Goal: Information Seeking & Learning: Learn about a topic

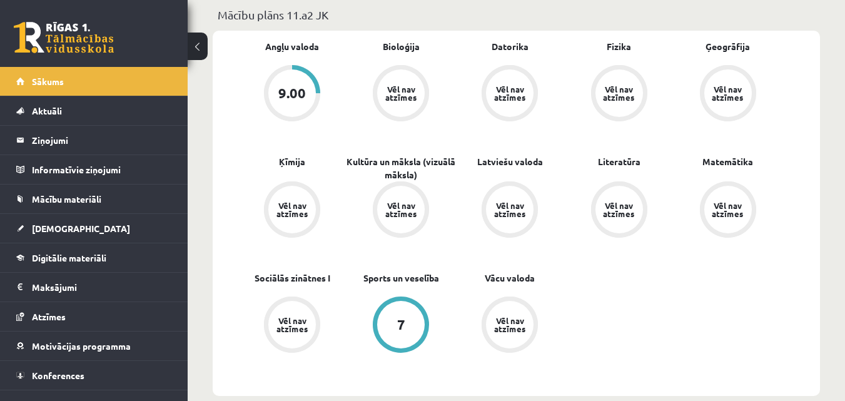
scroll to position [375, 0]
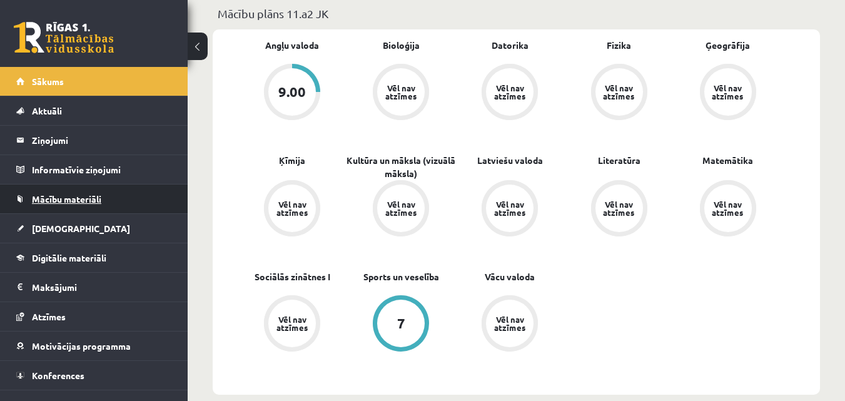
click at [77, 203] on span "Mācību materiāli" at bounding box center [66, 198] width 69 height 11
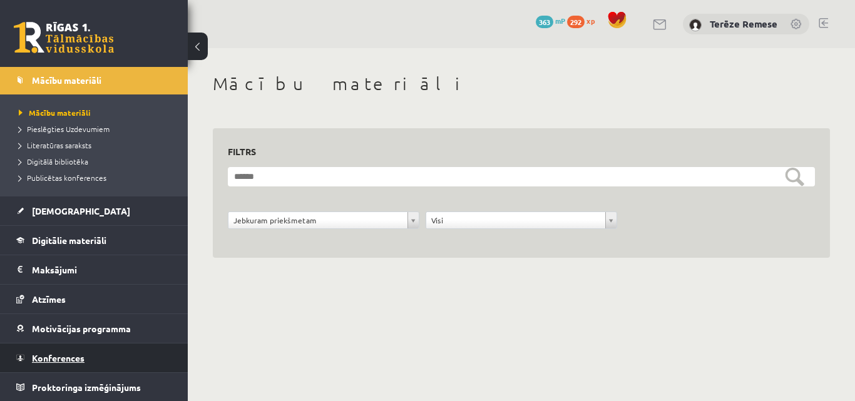
scroll to position [120, 0]
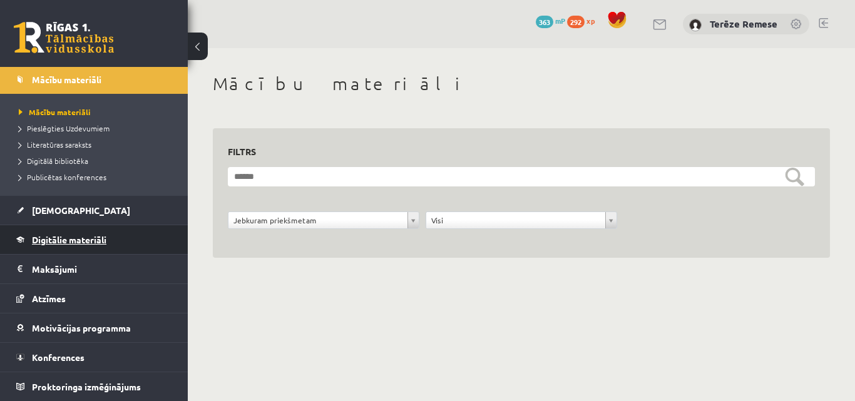
click at [56, 239] on span "Digitālie materiāli" at bounding box center [69, 239] width 74 height 11
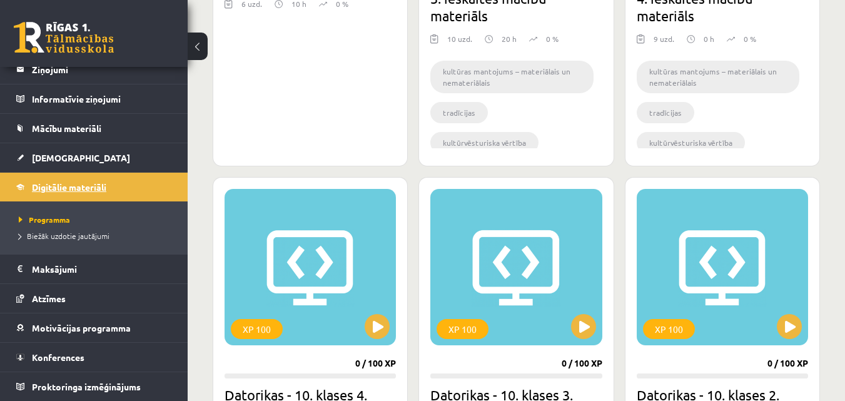
scroll to position [939, 0]
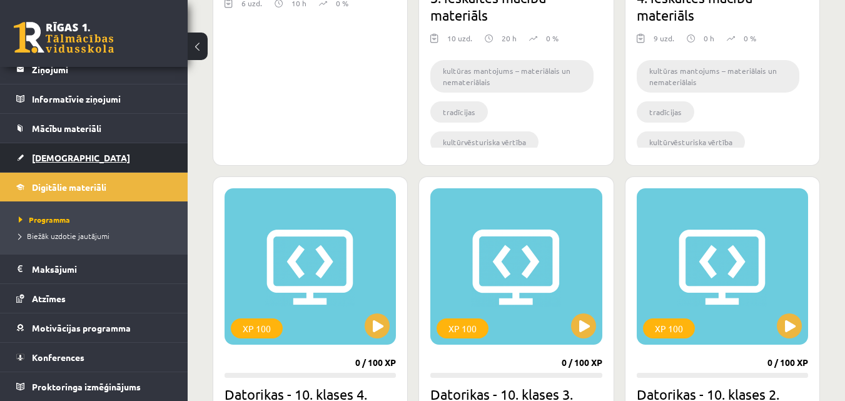
click at [59, 152] on link "[DEMOGRAPHIC_DATA]" at bounding box center [94, 157] width 156 height 29
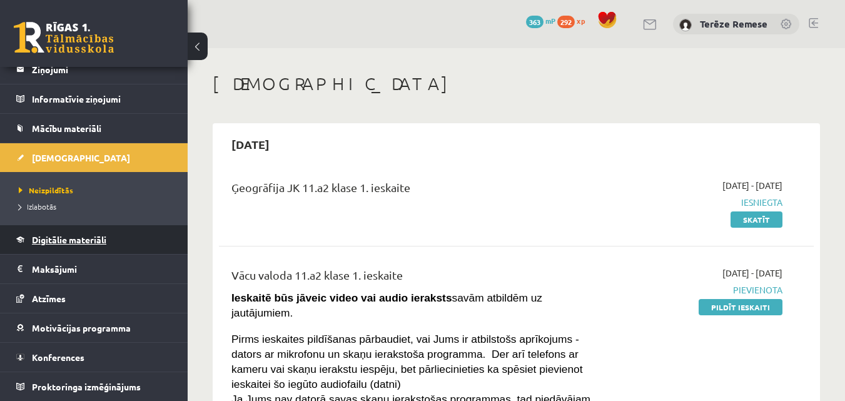
click at [79, 247] on link "Digitālie materiāli" at bounding box center [94, 239] width 156 height 29
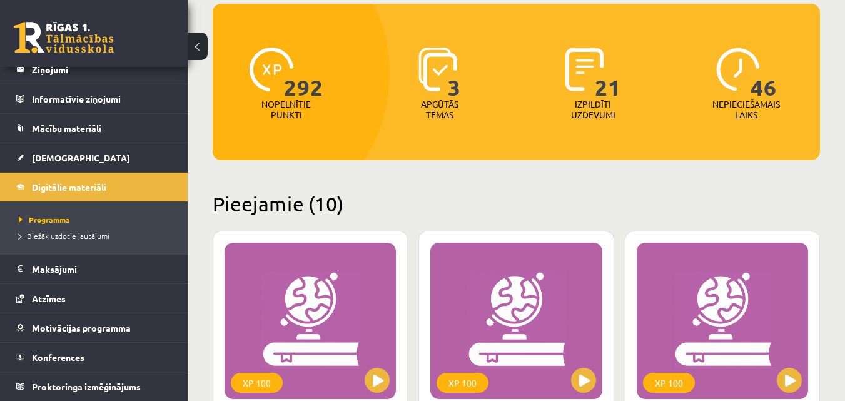
scroll to position [313, 0]
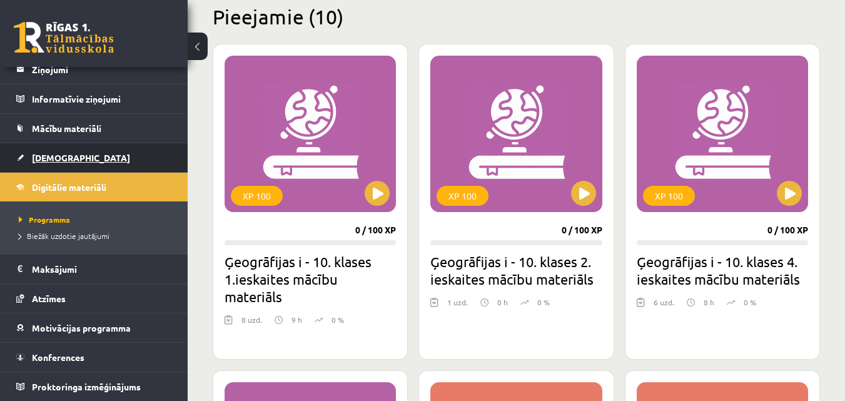
click at [54, 158] on span "[DEMOGRAPHIC_DATA]" at bounding box center [81, 157] width 98 height 11
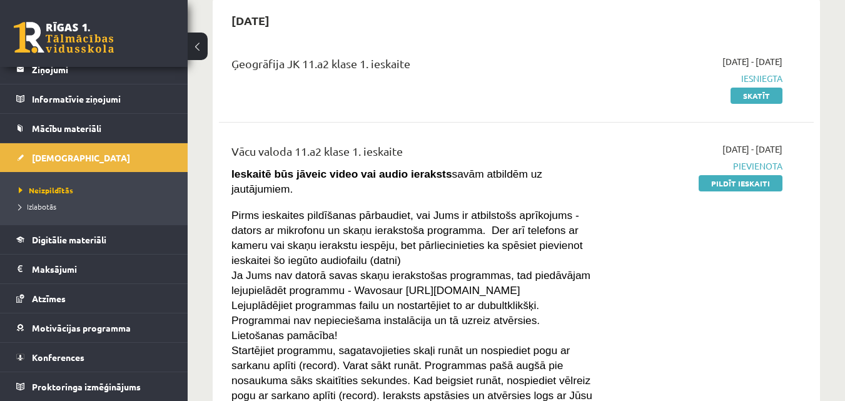
scroll to position [125, 0]
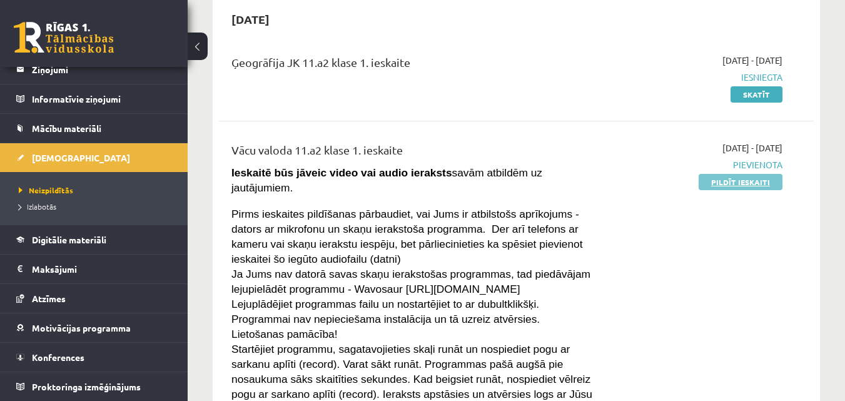
click at [765, 180] on link "Pildīt ieskaiti" at bounding box center [741, 182] width 84 height 16
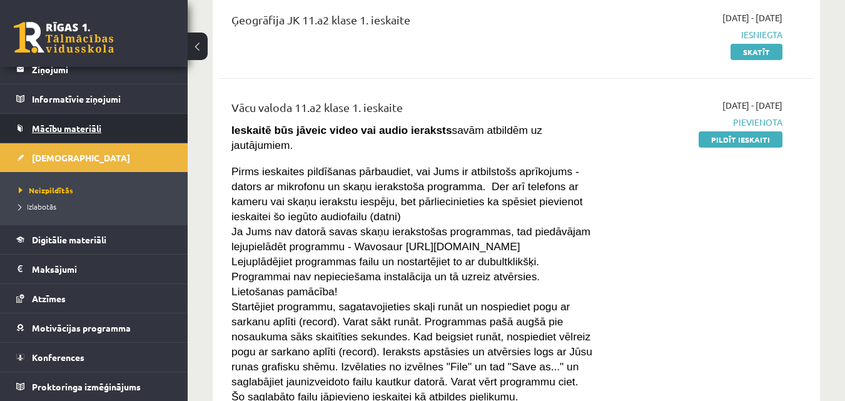
scroll to position [188, 0]
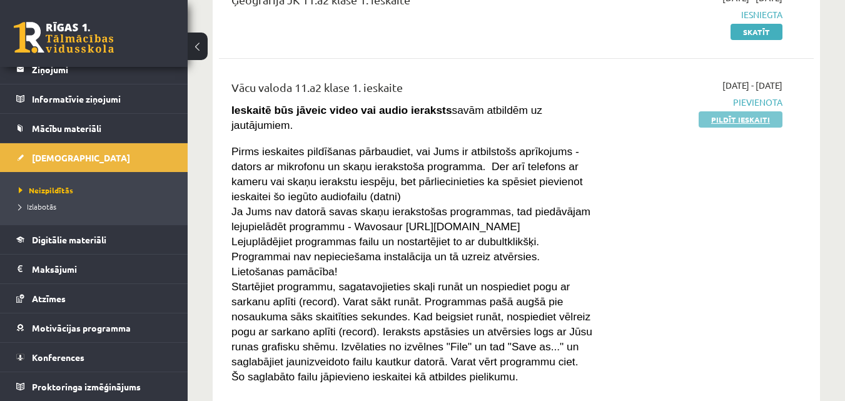
click at [746, 121] on link "Pildīt ieskaiti" at bounding box center [741, 119] width 84 height 16
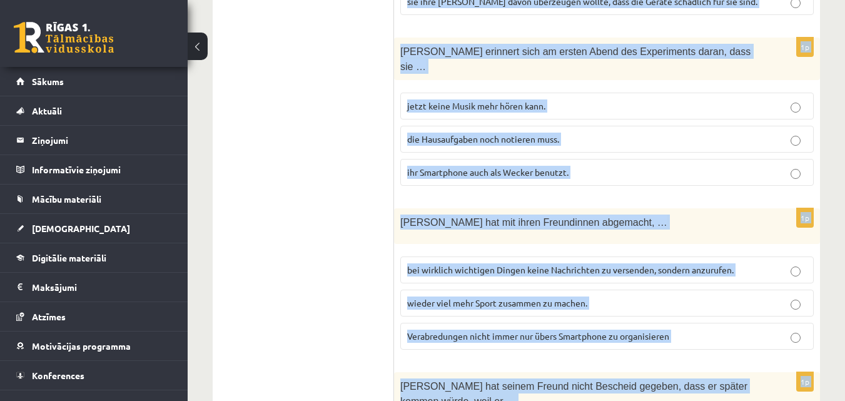
scroll to position [1242, 0]
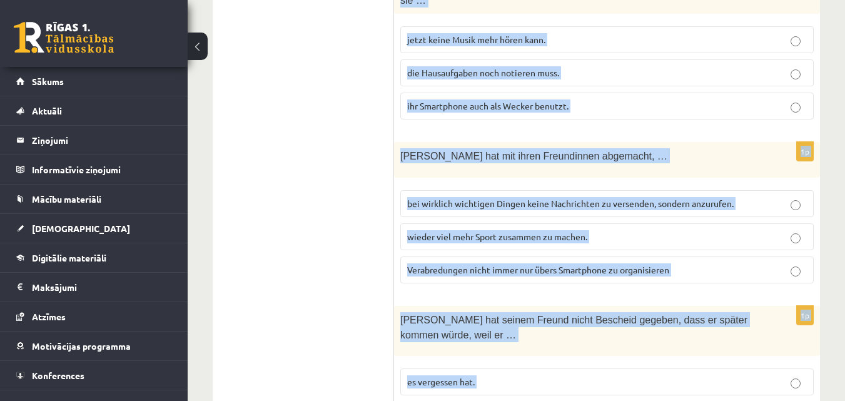
drag, startPoint x: 401, startPoint y: 178, endPoint x: 644, endPoint y: 368, distance: 308.1
copy form "Luca hat nach dem Experiment beschlossen, … mehr nützliche Apps zu installiere…"
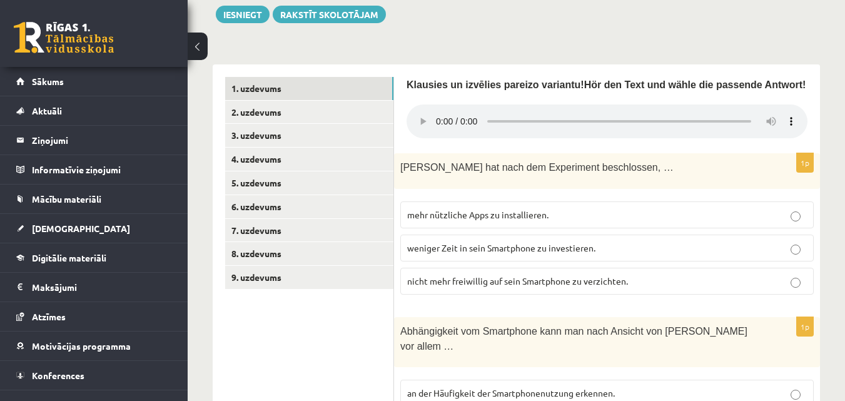
scroll to position [375, 0]
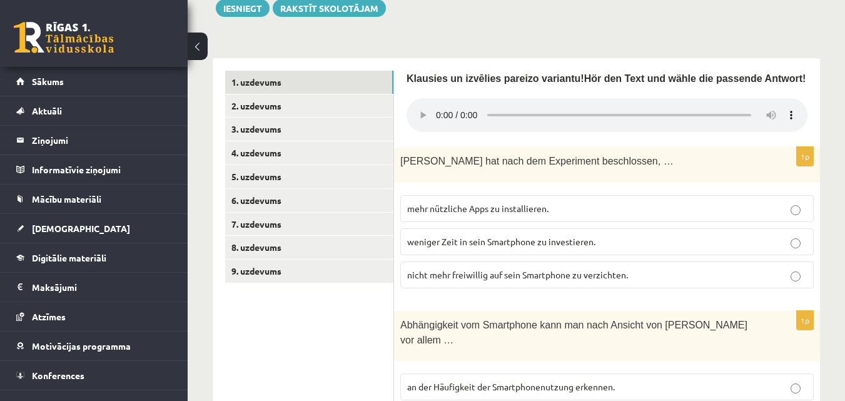
click at [479, 236] on span "weniger Zeit in sein Smartphone zu investieren." at bounding box center [501, 241] width 188 height 11
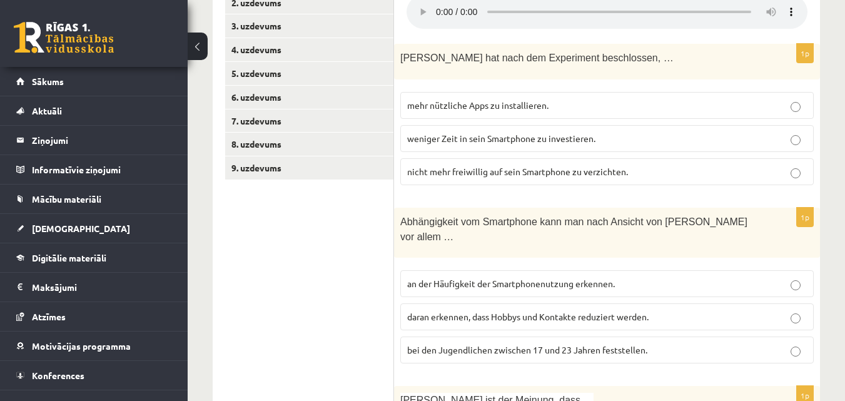
scroll to position [501, 0]
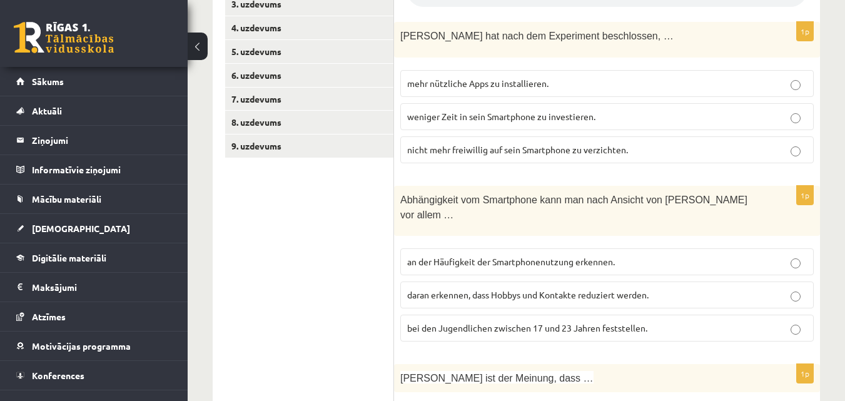
click at [488, 282] on label "daran erkennen, dass Hobbys und Kontakte reduziert werden." at bounding box center [607, 295] width 414 height 27
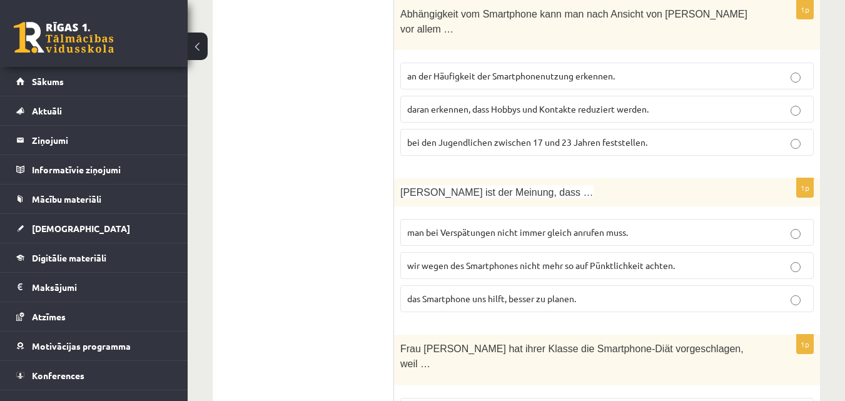
scroll to position [751, 0]
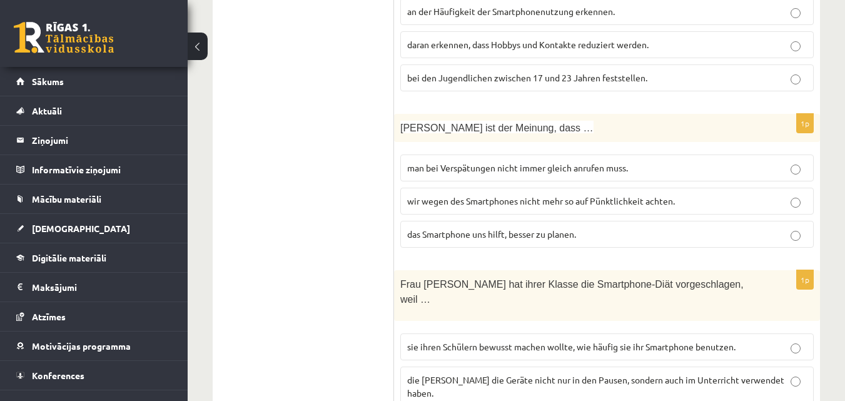
click at [497, 155] on label "man bei Verspätungen nicht immer gleich anrufen muss." at bounding box center [607, 168] width 414 height 27
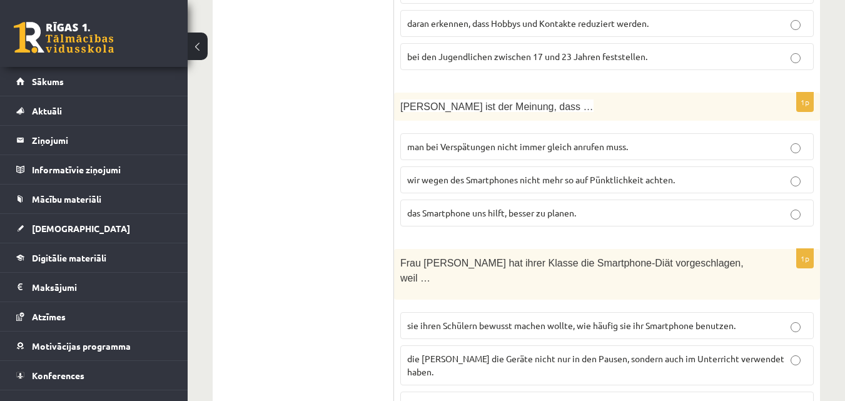
scroll to position [813, 0]
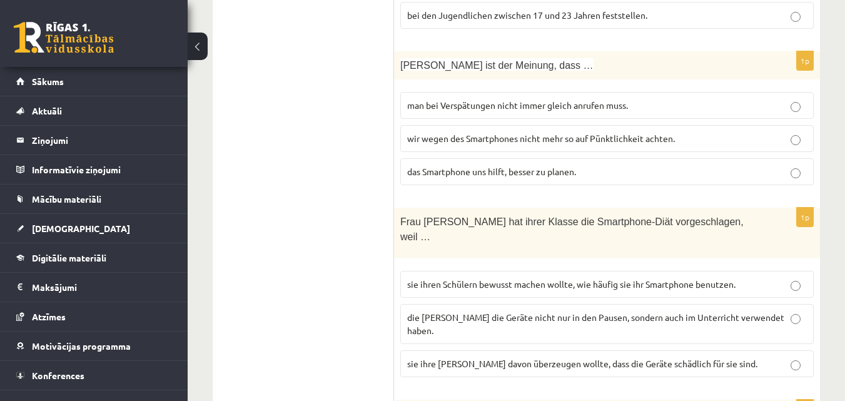
click at [538, 271] on label "sie ihren Schülern bewusst machen wollte, wie häufig sie ihr Smartphone benutze…" at bounding box center [607, 284] width 414 height 27
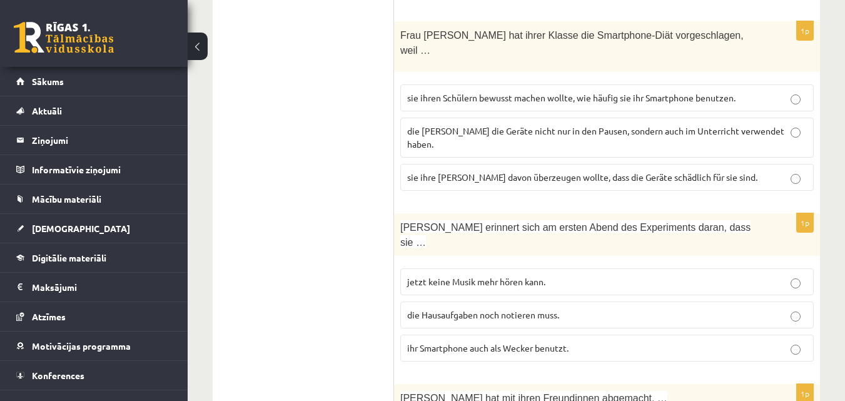
scroll to position [1001, 0]
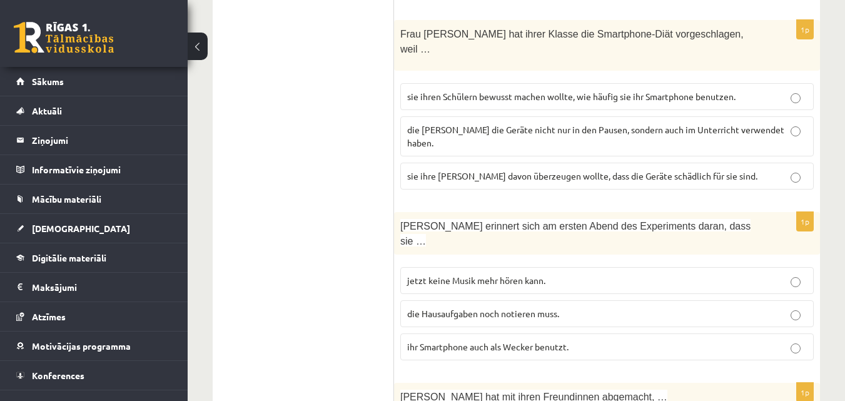
click at [494, 340] on p "ihr Smartphone auch als Wecker benutzt." at bounding box center [607, 346] width 400 height 13
click at [733, 334] on label "ihr Smartphone auch als Wecker benutzt." at bounding box center [607, 347] width 414 height 27
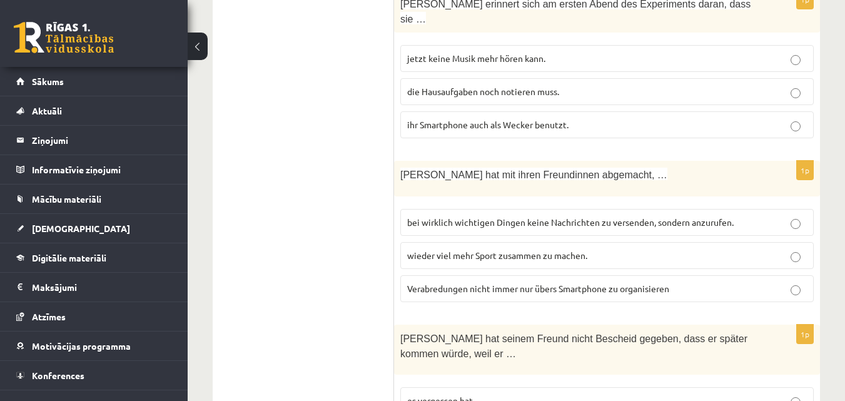
scroll to position [1242, 0]
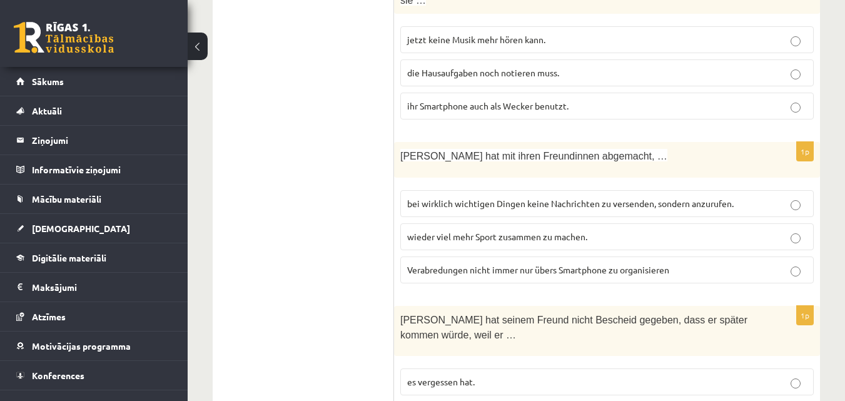
click at [517, 264] on span "Verabredungen nicht immer nur übers Smartphone zu organisieren" at bounding box center [538, 269] width 262 height 11
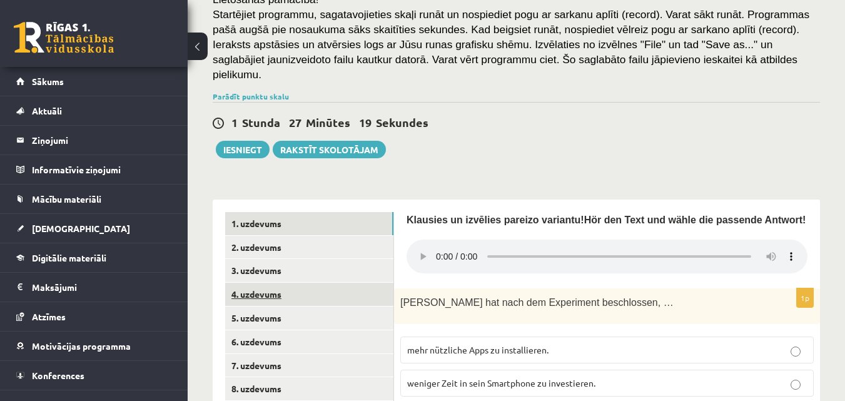
scroll to position [250, 0]
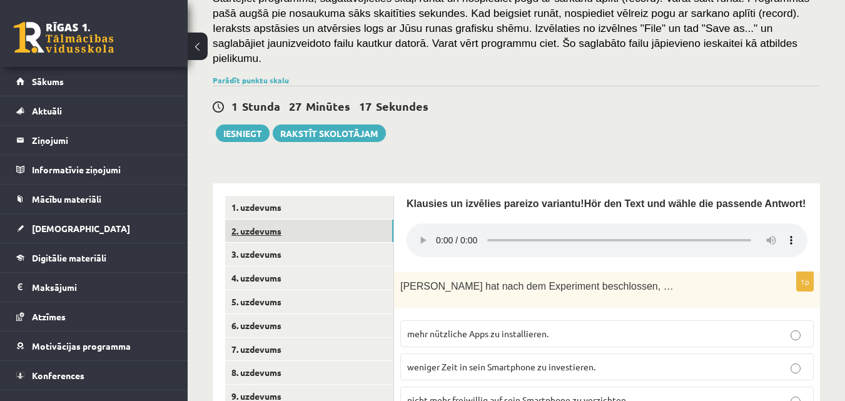
click at [263, 220] on link "2. uzdevums" at bounding box center [309, 231] width 168 height 23
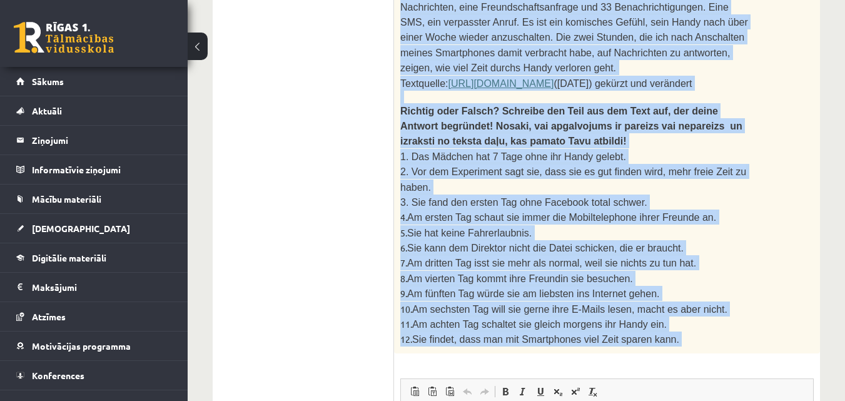
scroll to position [1233, 0]
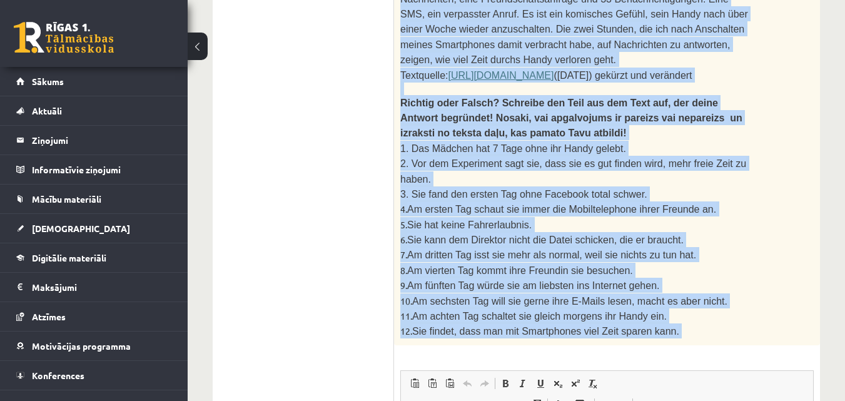
drag, startPoint x: 416, startPoint y: 183, endPoint x: 635, endPoint y: 227, distance: 223.5
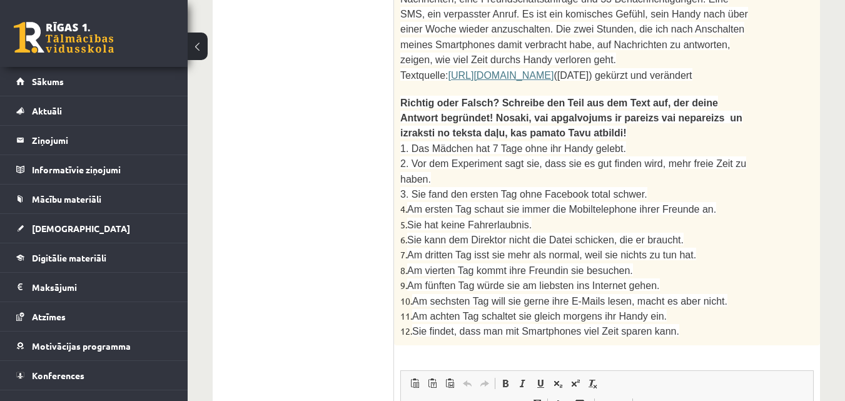
drag, startPoint x: 625, startPoint y: 221, endPoint x: 680, endPoint y: 224, distance: 55.8
click at [683, 324] on p "12. Sie findet, dass man mit Smartphones viel Zeit sparen kann." at bounding box center [575, 331] width 351 height 15
drag, startPoint x: 655, startPoint y: 218, endPoint x: 390, endPoint y: 159, distance: 271.8
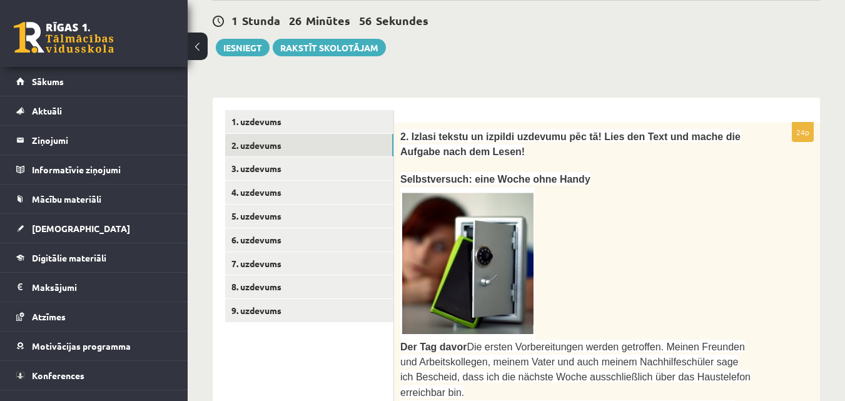
scroll to position [490, 0]
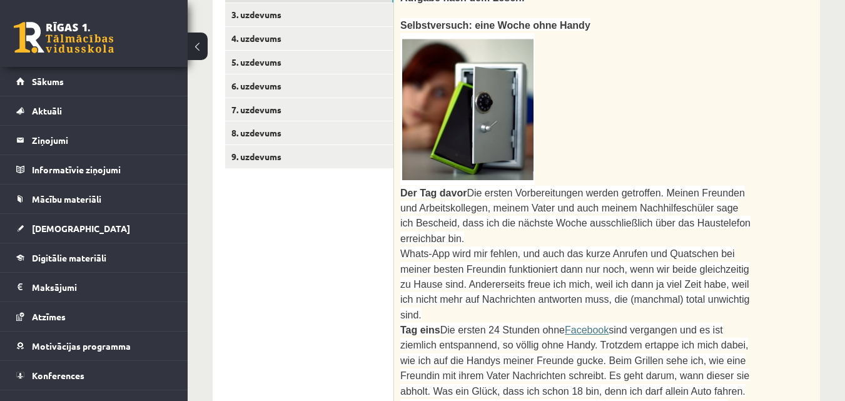
copy div "24p 2. Izlasi tekstu un izpildi uzdevumu pēc tā! Lies den Text und mache die Au…"
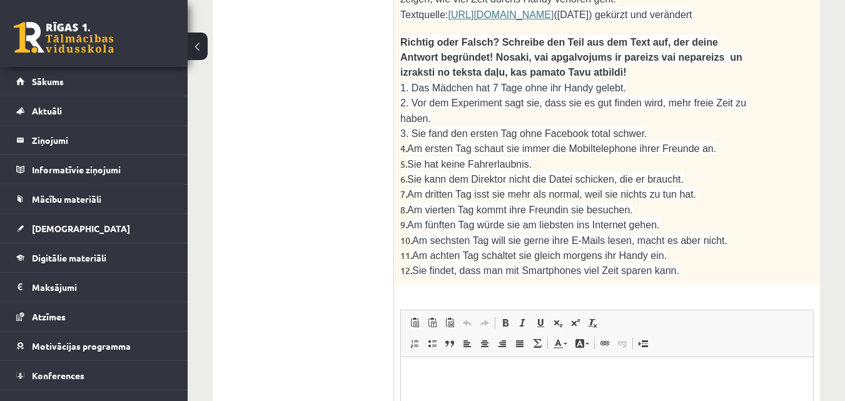
scroll to position [1389, 0]
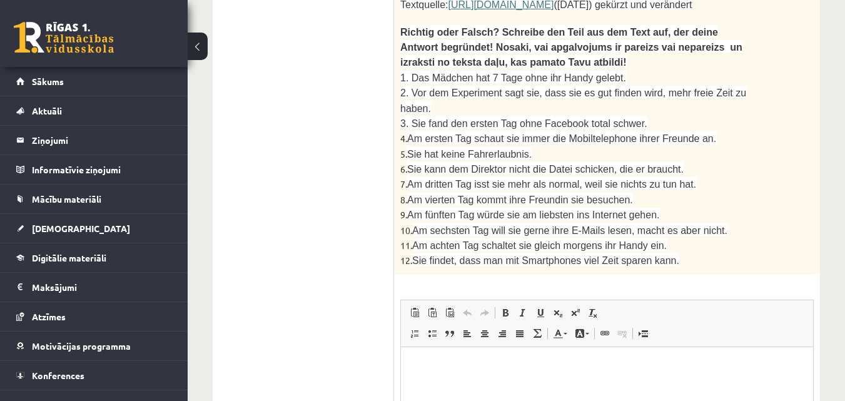
scroll to position [1327, 0]
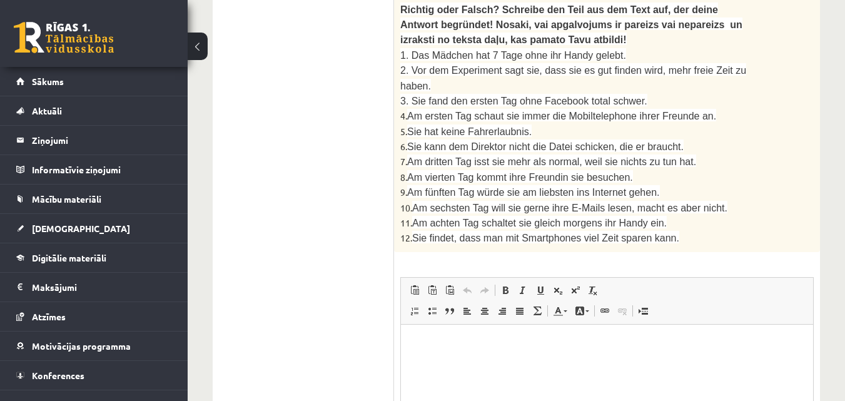
click at [487, 343] on p "Editor, wiswyg-editor-user-answer-47363842810180" at bounding box center [607, 343] width 387 height 13
click at [437, 340] on p "Editor, wiswyg-editor-user-answer-47363842810180" at bounding box center [607, 343] width 387 height 13
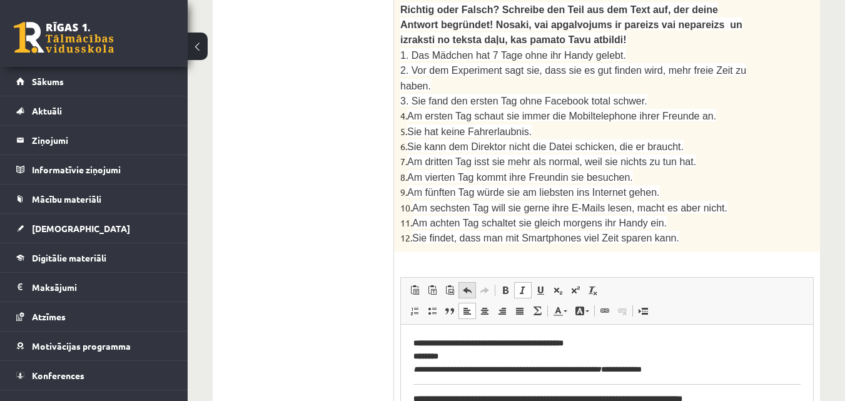
click at [467, 285] on span at bounding box center [467, 290] width 10 height 10
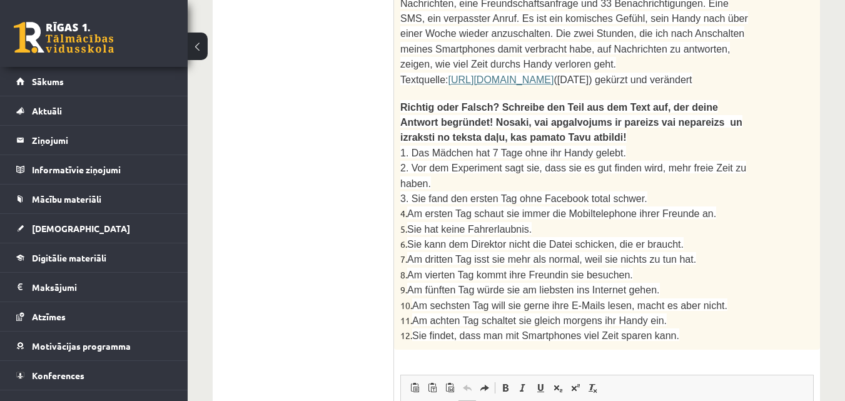
scroll to position [1389, 0]
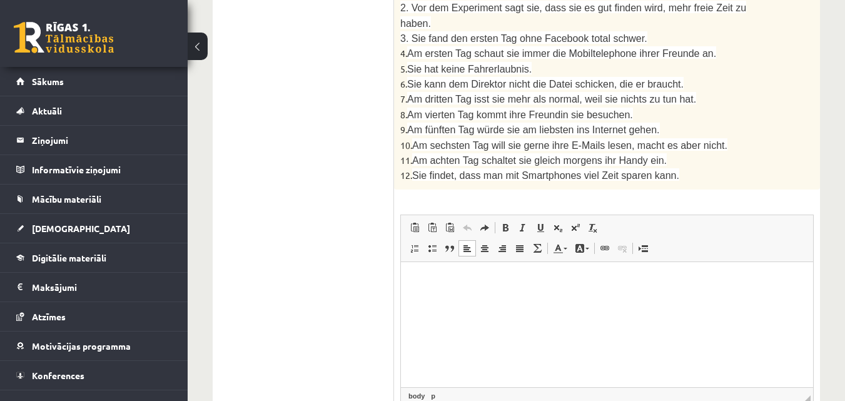
type input "**********"
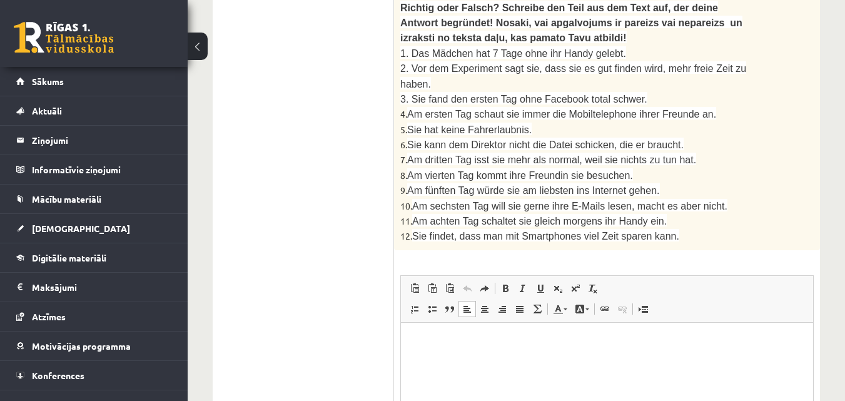
scroll to position [1402, 0]
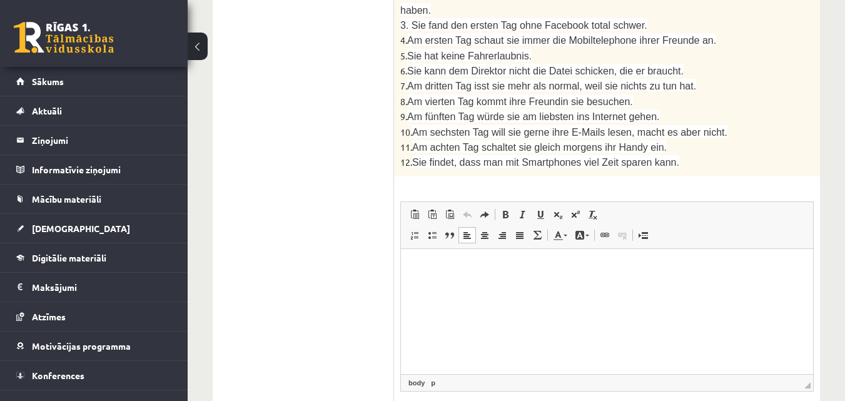
type input "**********"
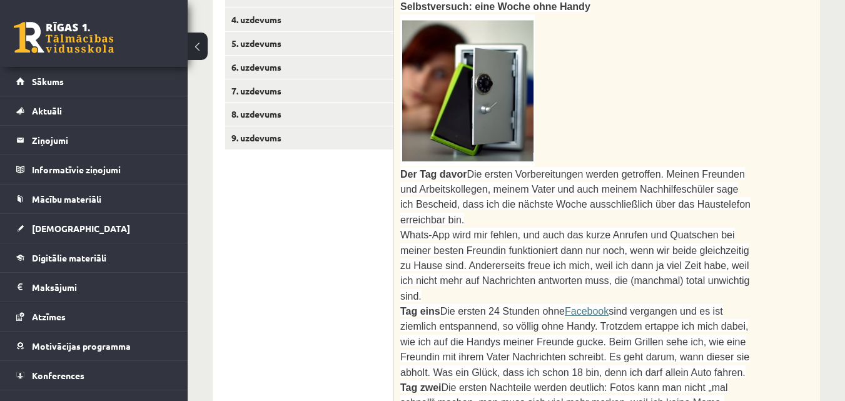
scroll to position [464, 0]
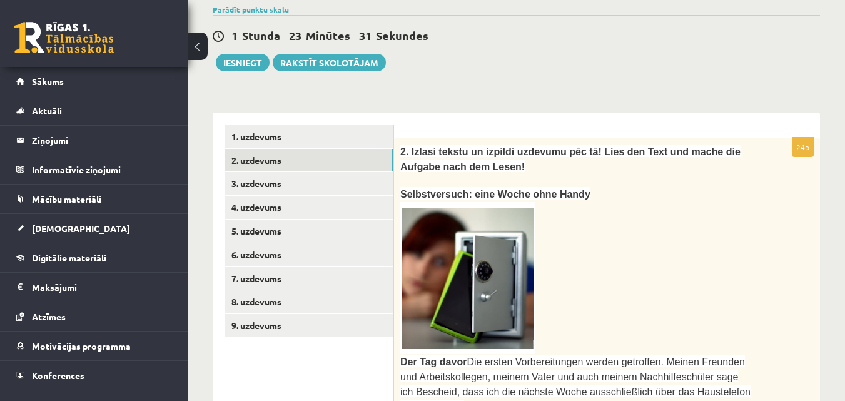
scroll to position [213, 0]
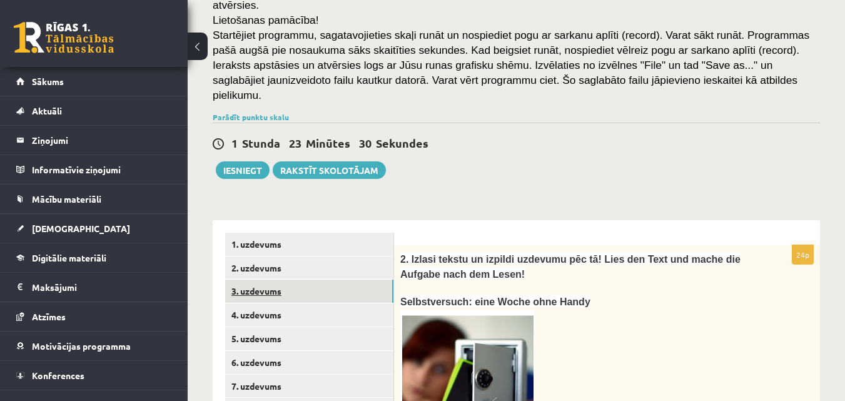
click at [247, 280] on link "3. uzdevums" at bounding box center [309, 291] width 168 height 23
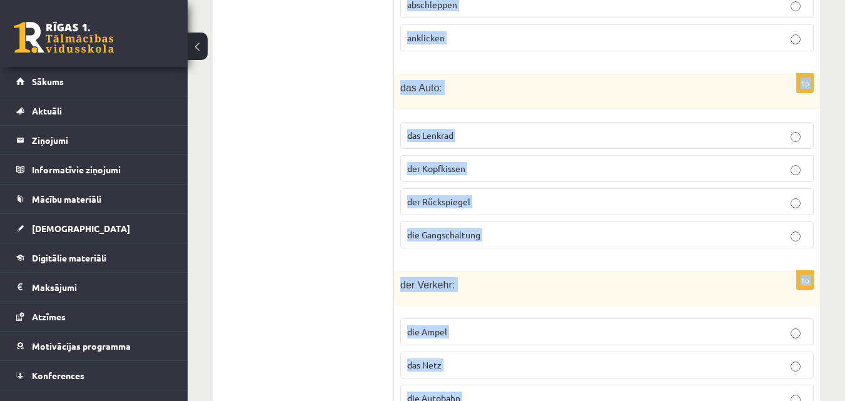
scroll to position [1434, 0]
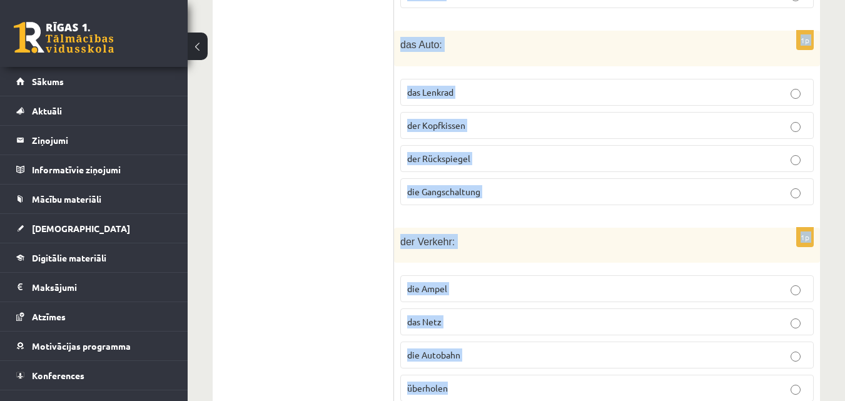
drag, startPoint x: 407, startPoint y: 257, endPoint x: 584, endPoint y: 401, distance: 229.1
copy form "Atzīmē, kas neiederas! Was passt nicht? 1p der Autofahrer: überholen die Verkeh…"
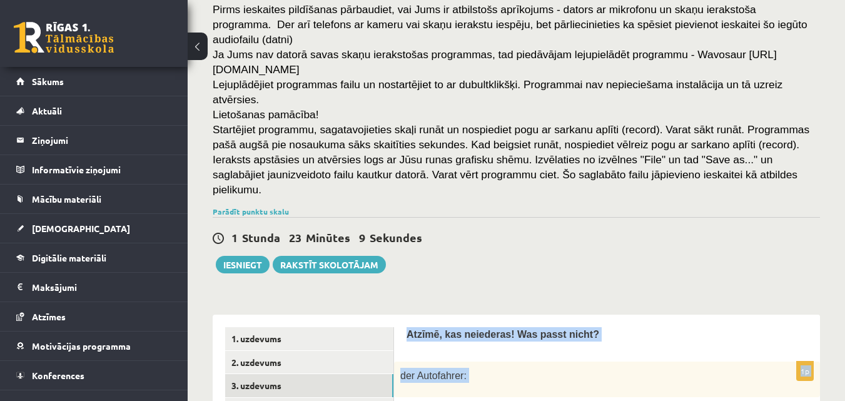
scroll to position [250, 0]
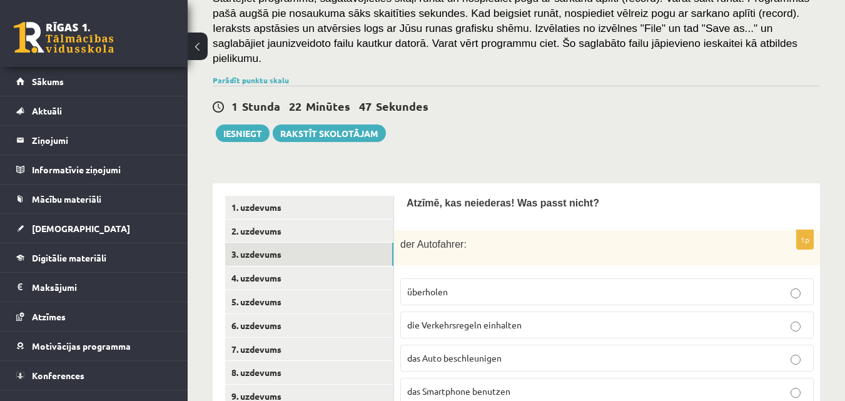
click at [464, 385] on span "das Smartphone benutzen" at bounding box center [458, 390] width 103 height 11
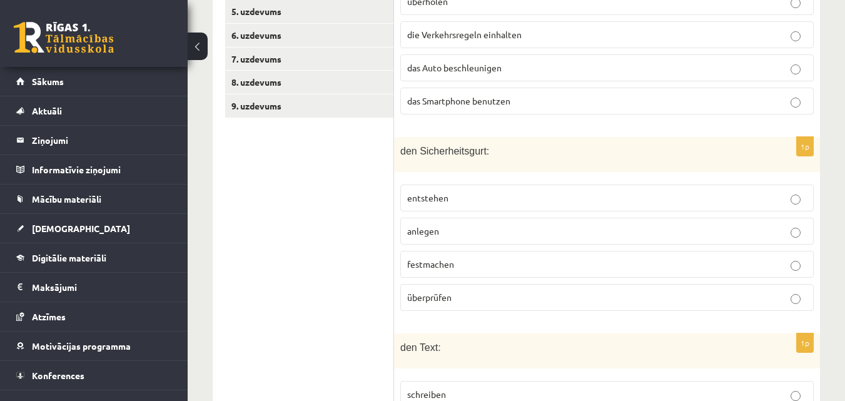
scroll to position [563, 0]
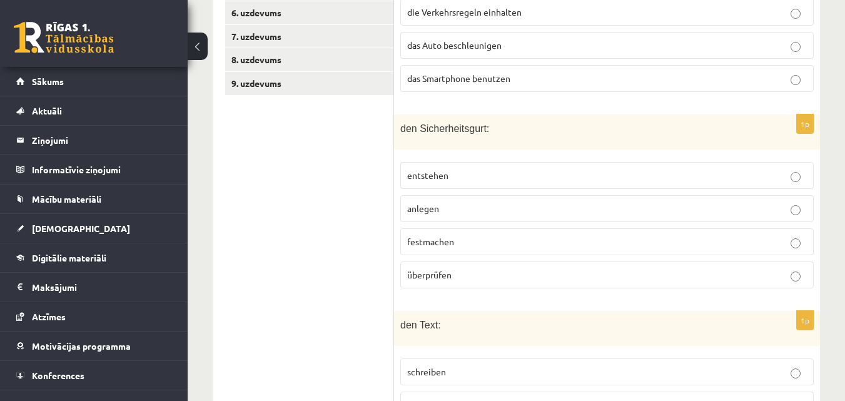
click at [459, 169] on p "entstehen" at bounding box center [607, 175] width 400 height 13
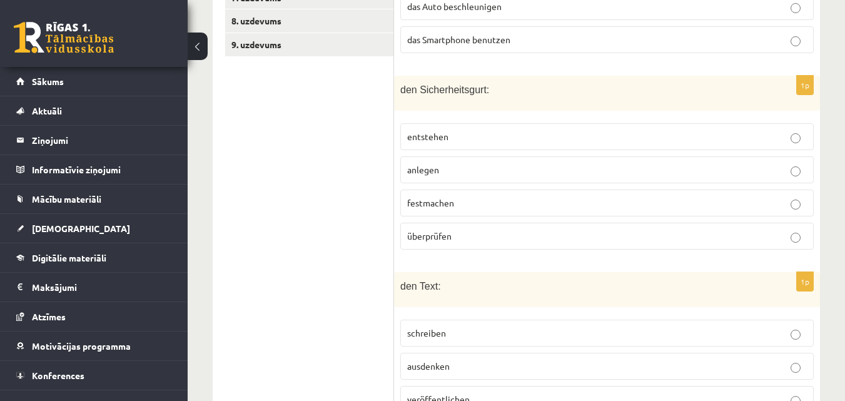
scroll to position [751, 0]
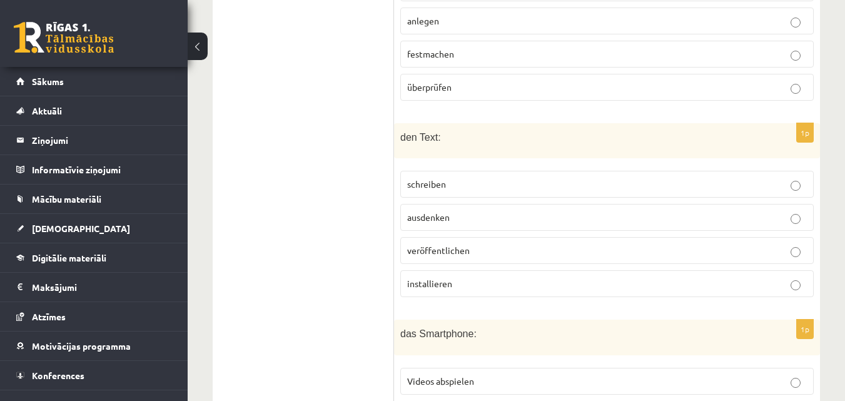
click at [470, 277] on p "installieren" at bounding box center [607, 283] width 400 height 13
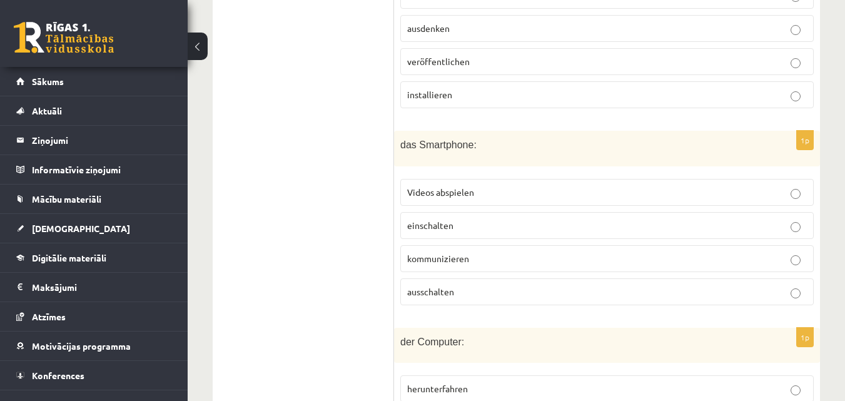
scroll to position [1001, 0]
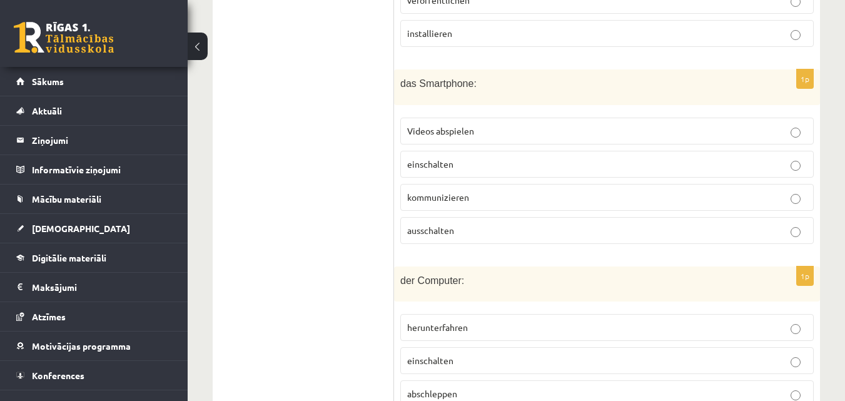
click at [454, 191] on span "kommunizieren" at bounding box center [438, 196] width 62 height 11
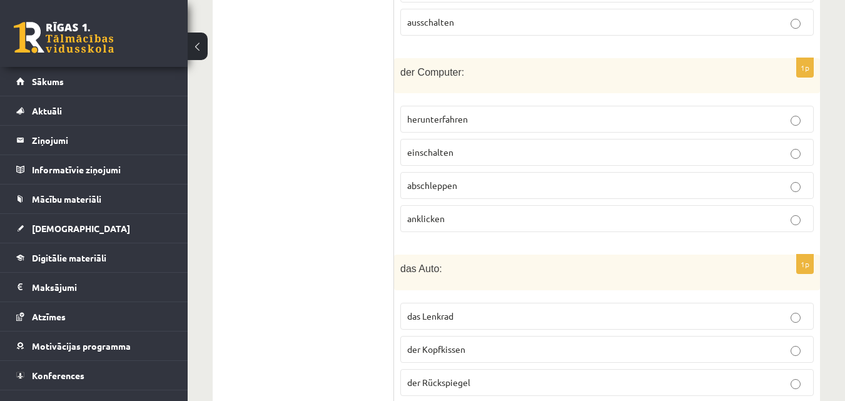
scroll to position [1189, 0]
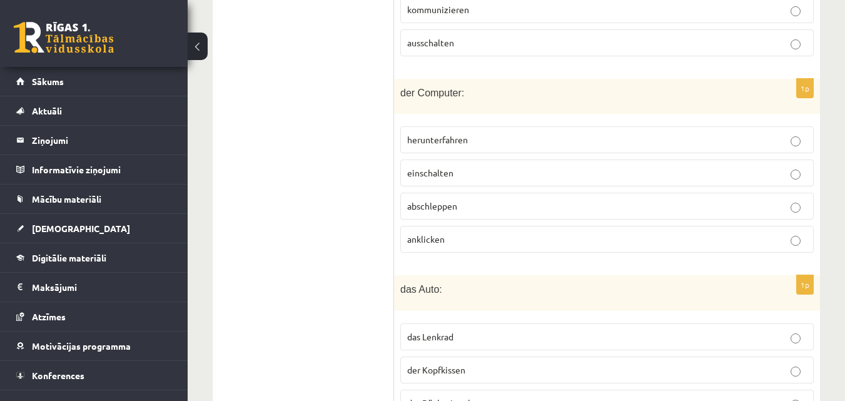
click at [476, 200] on p "abschleppen" at bounding box center [607, 206] width 400 height 13
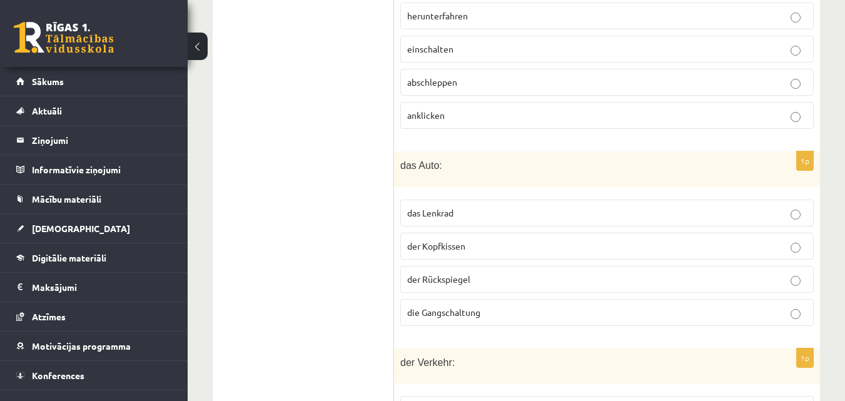
scroll to position [1314, 0]
click at [530, 238] on p "der Kopfkissen" at bounding box center [607, 244] width 400 height 13
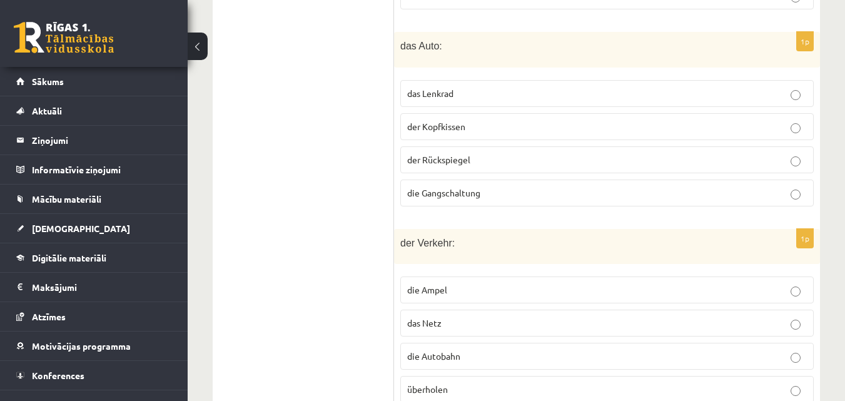
scroll to position [1434, 0]
click at [517, 315] on p "das Netz" at bounding box center [607, 321] width 400 height 13
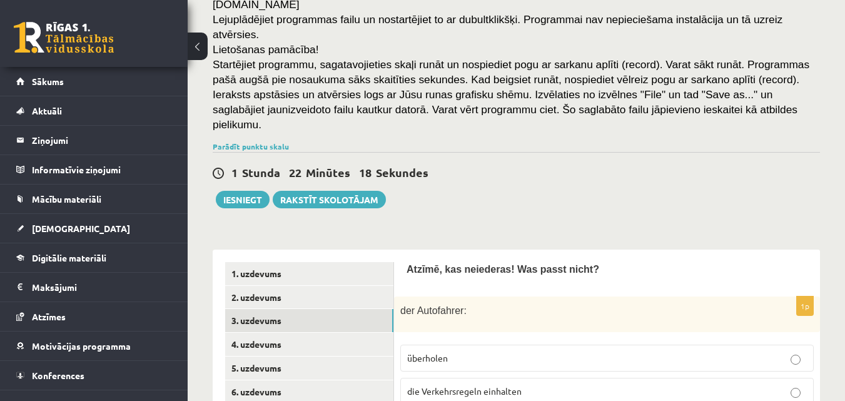
scroll to position [245, 0]
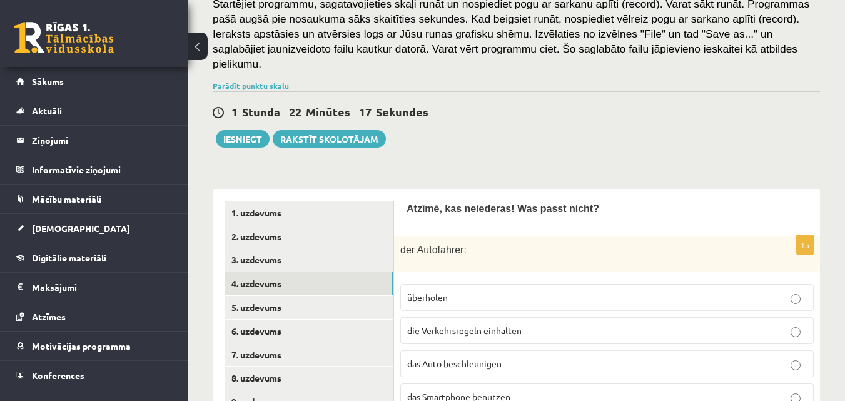
click at [260, 272] on link "4. uzdevums" at bounding box center [309, 283] width 168 height 23
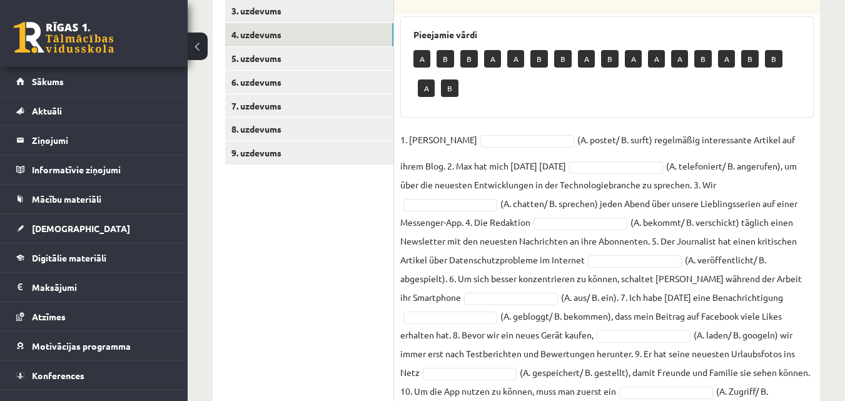
scroll to position [495, 0]
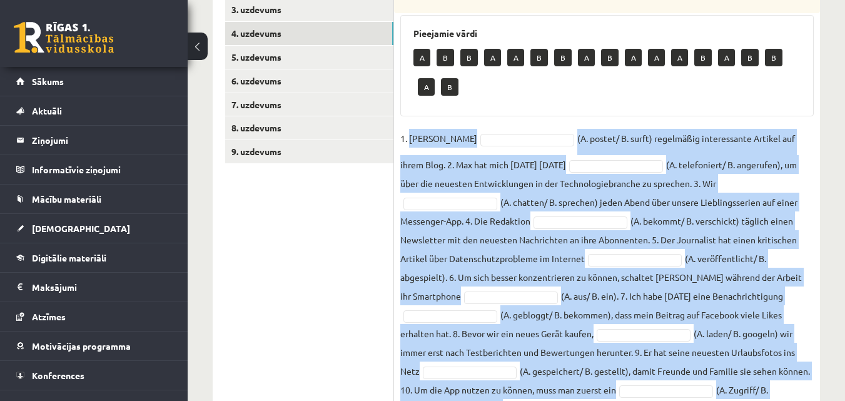
drag, startPoint x: 409, startPoint y: 75, endPoint x: 603, endPoint y: 348, distance: 334.4
click at [603, 348] on fieldset "1. Lisa (A. postet/ B. surft) regelmäßig interessante Artikel auf ihrem Blog. 2…" at bounding box center [607, 273] width 414 height 289
copy fieldset "Lisa (A. postet/ B. surft) regelmäßig interessante Artikel auf ihrem Blog. 2. M…"
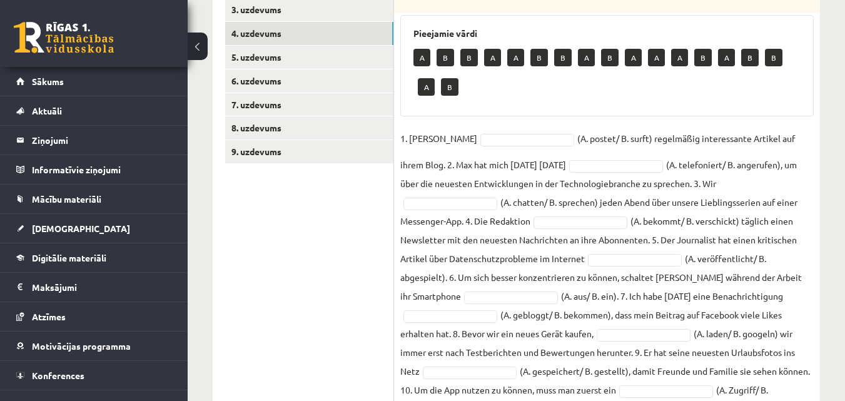
click at [285, 257] on ul "1. uzdevums 2. uzdevums 3. uzdevums 4. uzdevums 5. uzdevums 6. uzdevums 7. uzde…" at bounding box center [309, 188] width 169 height 474
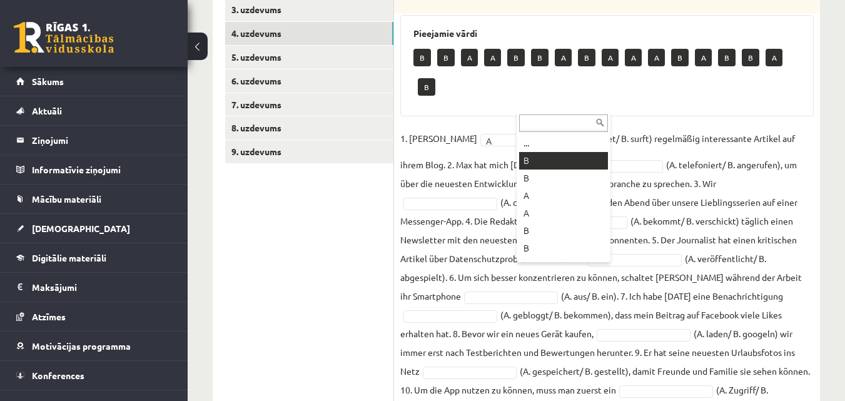
drag, startPoint x: 540, startPoint y: 161, endPoint x: 543, endPoint y: 151, distance: 9.7
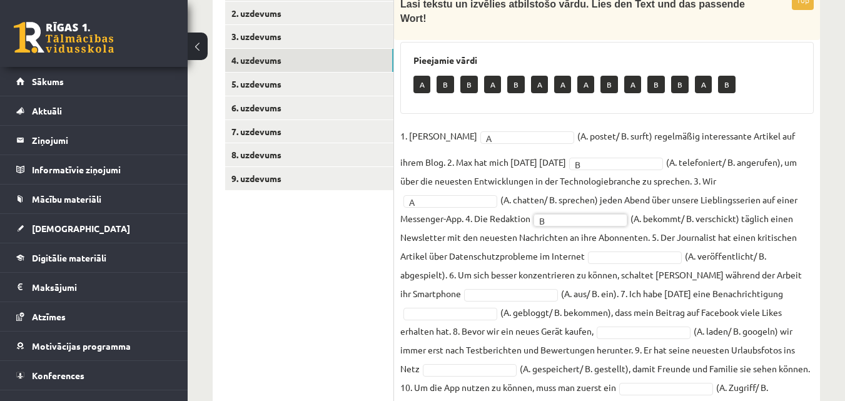
click at [607, 190] on fieldset "1. Lisa A * (A. postet/ B. surft) regelmäßig interessante Artikel auf ihrem Blo…" at bounding box center [607, 270] width 414 height 289
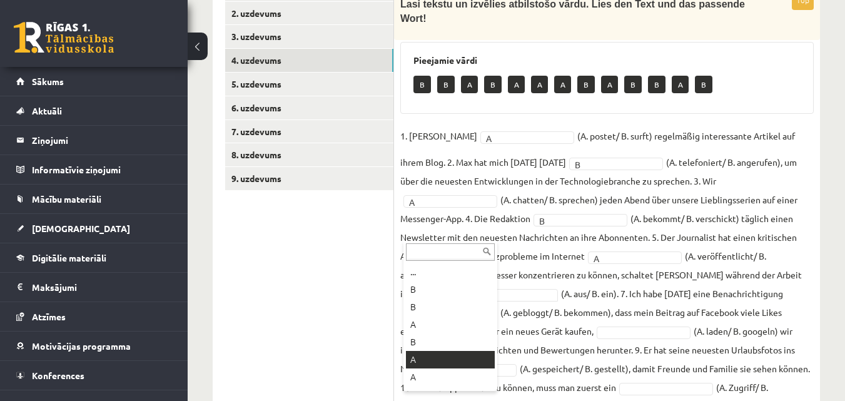
drag, startPoint x: 433, startPoint y: 358, endPoint x: 424, endPoint y: 338, distance: 22.1
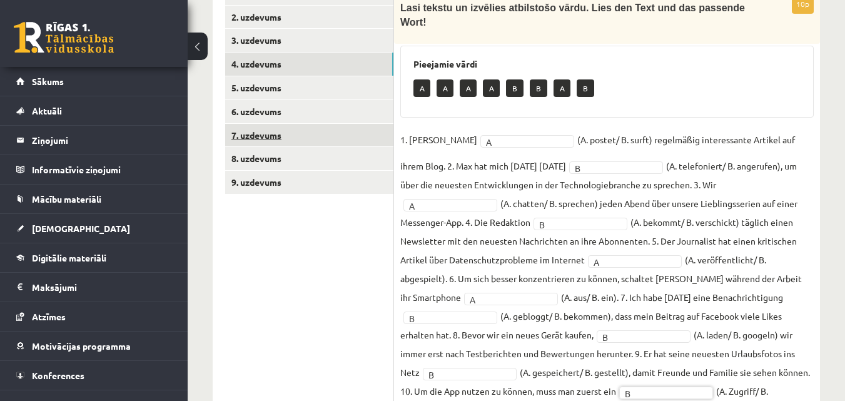
scroll to position [405, 0]
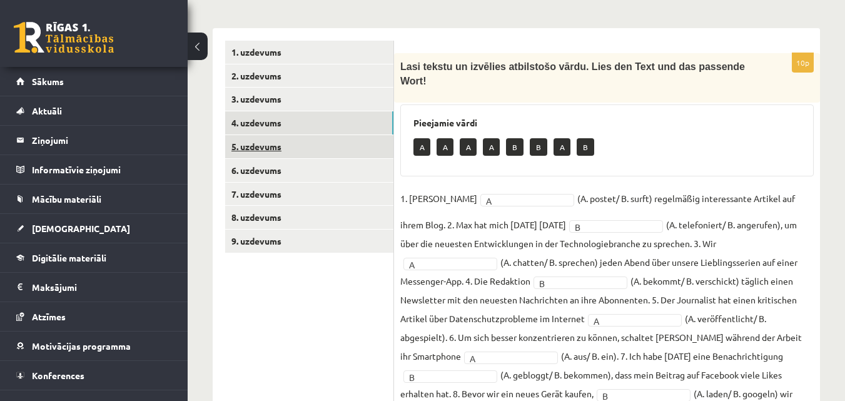
click at [252, 135] on link "5. uzdevums" at bounding box center [309, 146] width 168 height 23
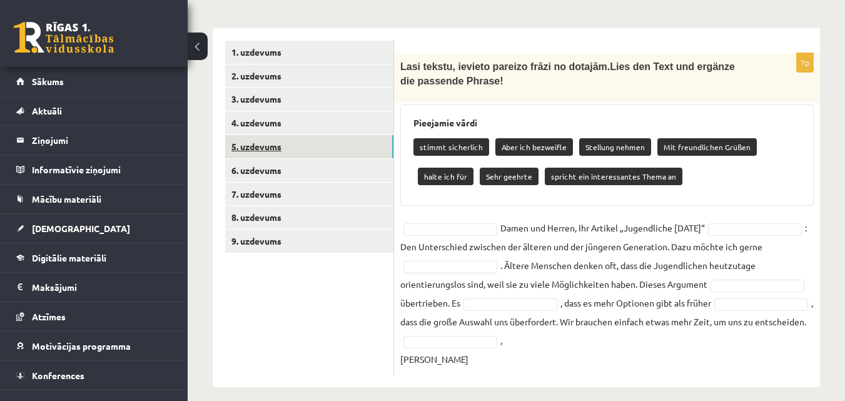
scroll to position [392, 0]
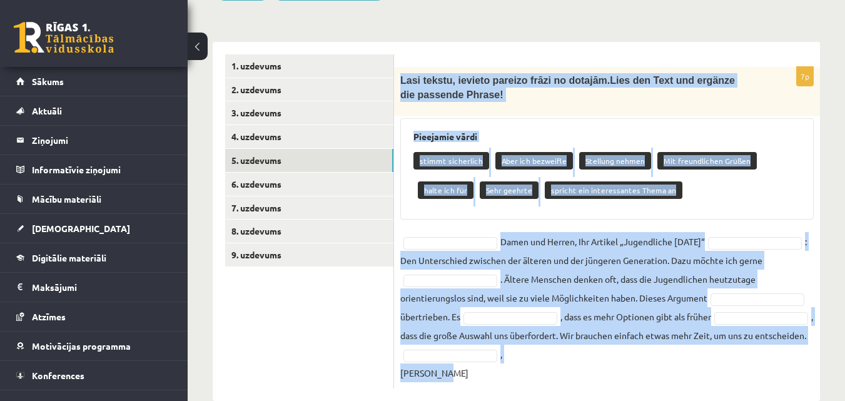
drag, startPoint x: 402, startPoint y: 34, endPoint x: 529, endPoint y: 355, distance: 345.0
click at [529, 355] on div "7p Lasi tekstu, ievieto pareizo frāzi no dotajām. Lies den Text und ergänze die…" at bounding box center [607, 228] width 426 height 322
copy div "Lasi tekstu, ievieto pareizo frāzi no dotajām. Lies den Text und ergänze die pa…"
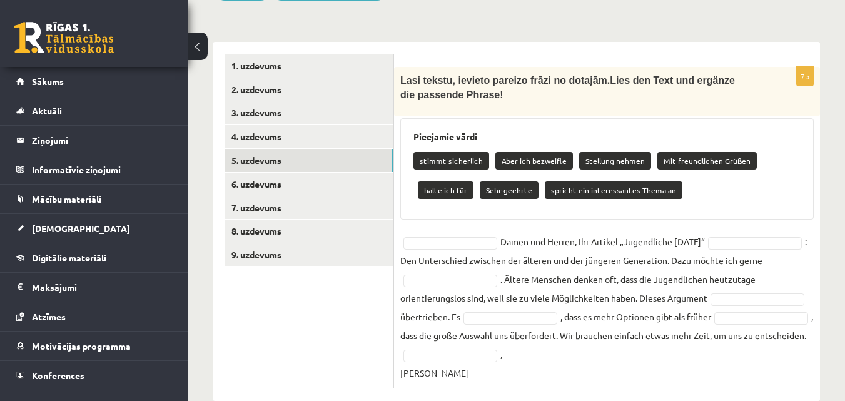
click at [321, 309] on ul "1. uzdevums 2. uzdevums 3. uzdevums 4. uzdevums 5. uzdevums 6. uzdevums 7. uzde…" at bounding box center [309, 221] width 169 height 335
drag, startPoint x: 588, startPoint y: 144, endPoint x: 548, endPoint y: 155, distance: 41.0
click at [549, 158] on div "stimmt sicherlich Aber ich bezweifle Stellung nehmen Mit freundlichen Grüßen ha…" at bounding box center [607, 177] width 387 height 59
click at [555, 181] on p "spricht ein interessantes Thema an" at bounding box center [614, 190] width 138 height 18
drag, startPoint x: 554, startPoint y: 146, endPoint x: 541, endPoint y: 166, distance: 23.4
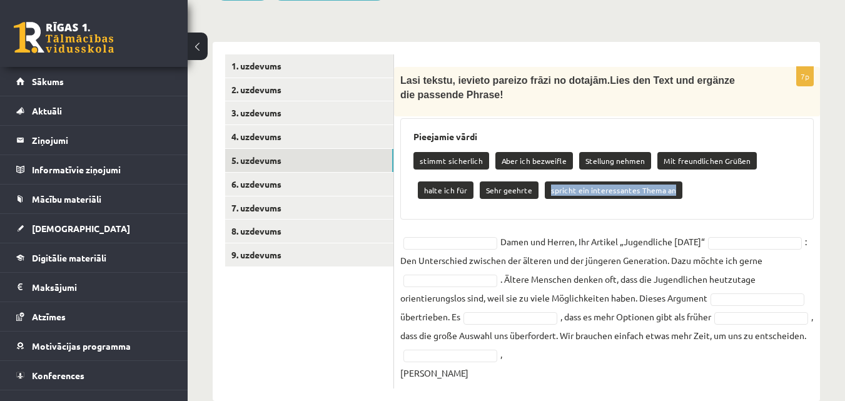
click at [541, 166] on div "Pieejamie vārdi stimmt sicherlich Aber ich bezweifle Stellung nehmen Mit freund…" at bounding box center [607, 169] width 414 height 102
click at [552, 181] on p "spricht ein interessantes Thema an" at bounding box center [614, 190] width 138 height 18
click at [664, 168] on div "Pieejamie vārdi stimmt sicherlich Aber ich bezweifle Stellung nehmen Mit freund…" at bounding box center [607, 169] width 414 height 102
click at [646, 181] on p "spricht ein interessantes Thema an" at bounding box center [614, 190] width 138 height 18
click at [832, 176] on div "Vācu valoda 11.a2 klase 1. ieskaite , Terēze Remese (11.a2 JK) Ieskaitē būs jāv…" at bounding box center [517, 41] width 658 height 770
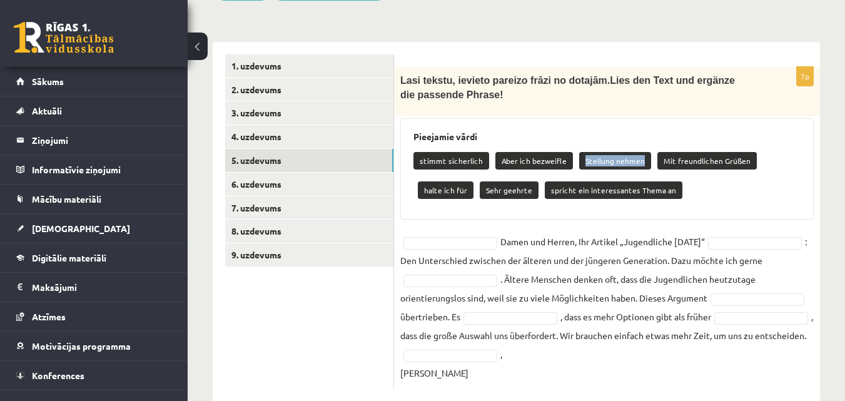
drag, startPoint x: 579, startPoint y: 113, endPoint x: 641, endPoint y: 116, distance: 62.0
click at [641, 152] on p "Stellung nehmen" at bounding box center [615, 161] width 72 height 18
copy p "Stellung nehmen"
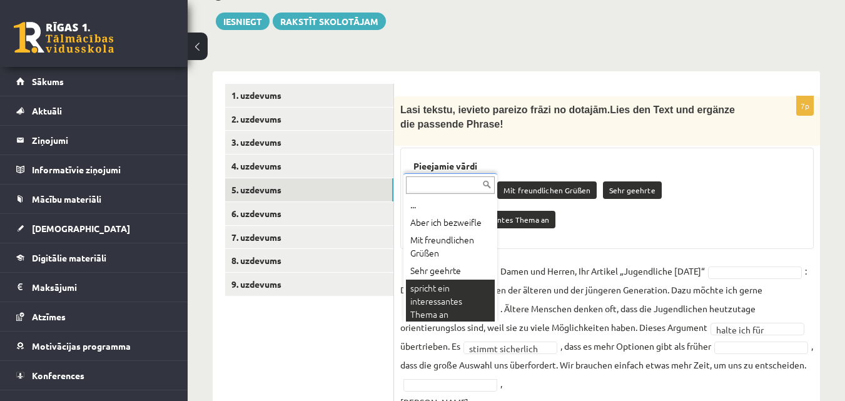
scroll to position [15, 0]
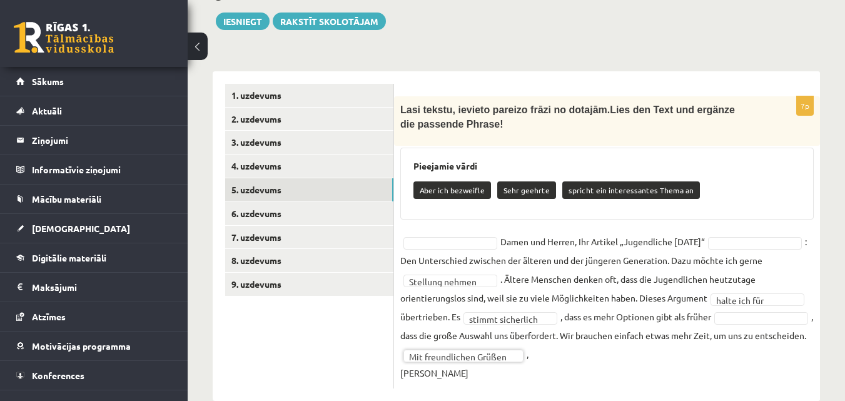
drag, startPoint x: 747, startPoint y: 199, endPoint x: 747, endPoint y: 207, distance: 8.2
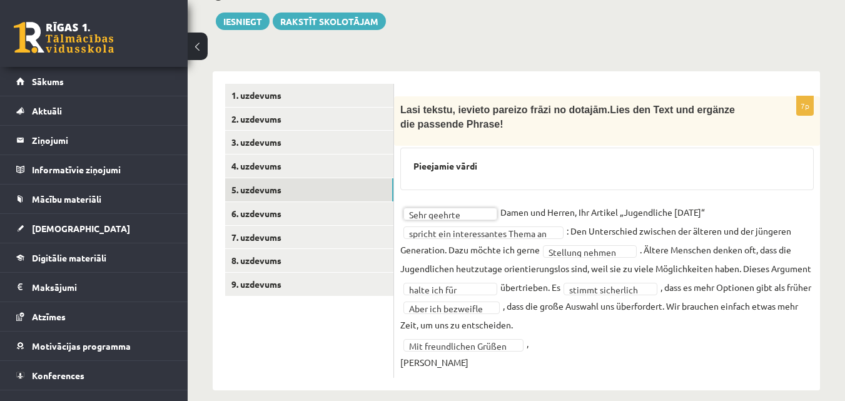
scroll to position [333, 0]
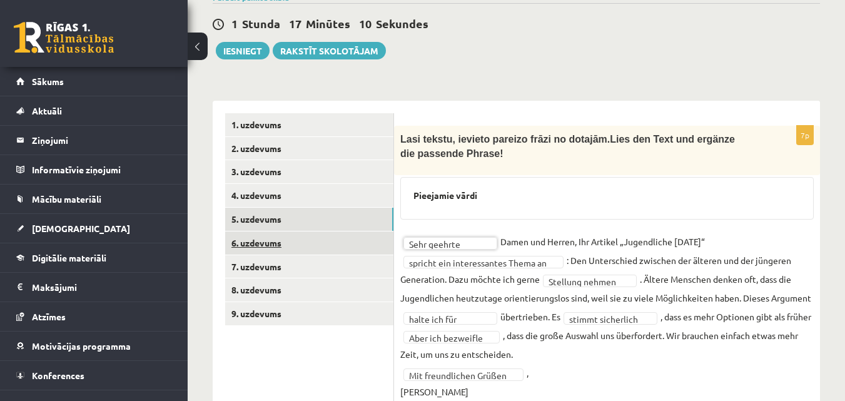
click at [264, 232] on link "6. uzdevums" at bounding box center [309, 243] width 168 height 23
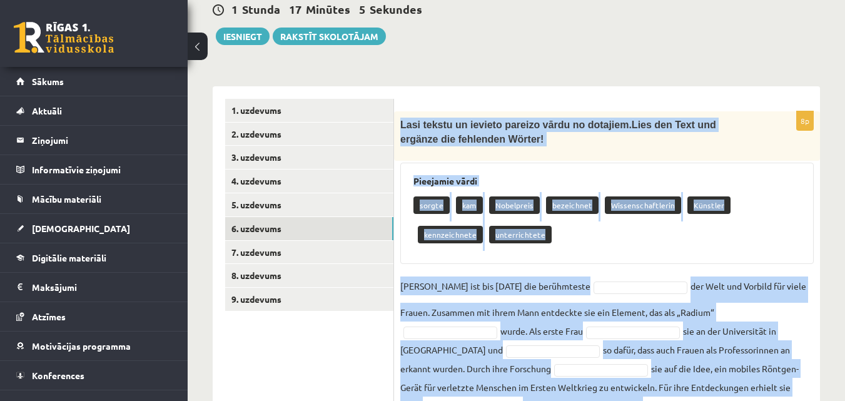
scroll to position [426, 0]
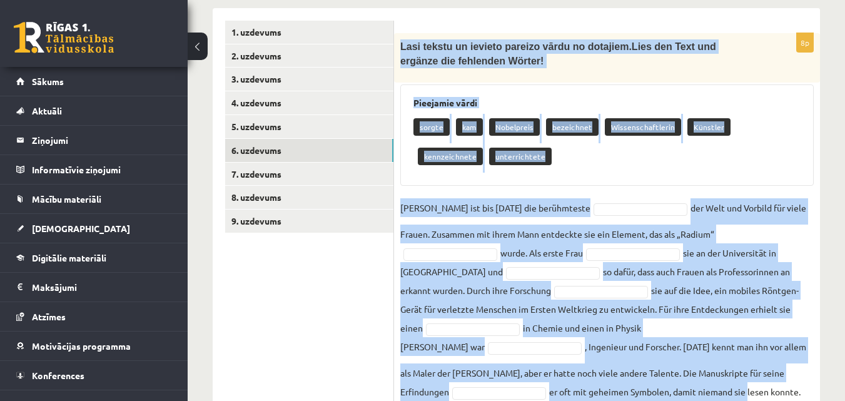
drag, startPoint x: 399, startPoint y: 126, endPoint x: 688, endPoint y: 397, distance: 396.2
click at [754, 348] on fieldset "Marie Curie ist bis heute die berühmteste der Welt und Vorbild für viele Frau…" at bounding box center [607, 299] width 414 height 203
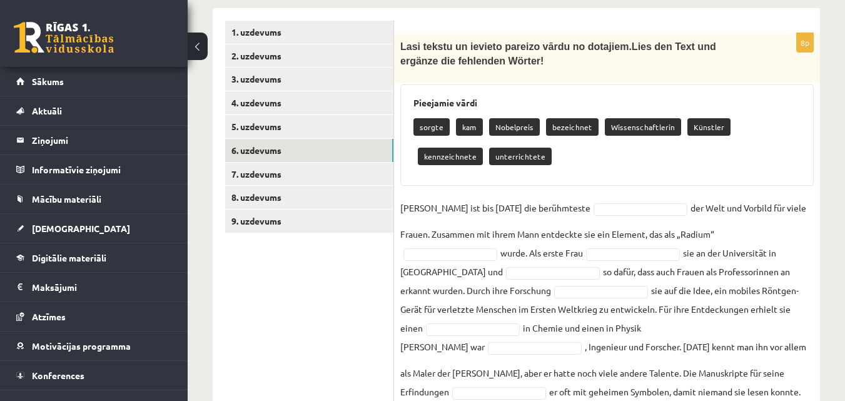
click at [727, 357] on div "8p Lasi tekstu un ievieto pareizo vārdu no dotajiem. Lies den Text und ergänze …" at bounding box center [607, 220] width 426 height 375
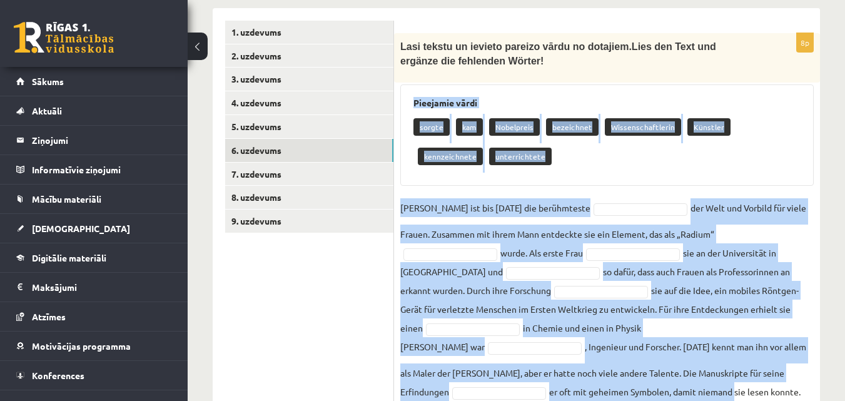
drag, startPoint x: 414, startPoint y: 182, endPoint x: 783, endPoint y: 377, distance: 416.8
click at [783, 377] on div "Vācu valoda 11.a2 klase 1. ieskaite , Terēze Remese (11.a2 JK) Ieskaitē būs jāv…" at bounding box center [517, 34] width 658 height 822
copy div "Pieejamie vārdi sorgte kam Nobelpreis bezeichnet Wissenschaftlerin Künstler ken…"
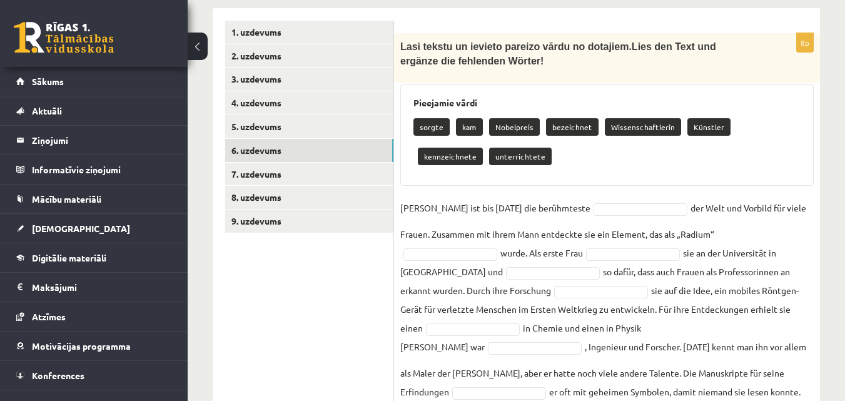
drag, startPoint x: 317, startPoint y: 259, endPoint x: 341, endPoint y: 201, distance: 62.9
click at [318, 259] on ul "1. uzdevums 2. uzdevums 3. uzdevums 4. uzdevums 5. uzdevums 6. uzdevums 7. uzde…" at bounding box center [309, 214] width 169 height 387
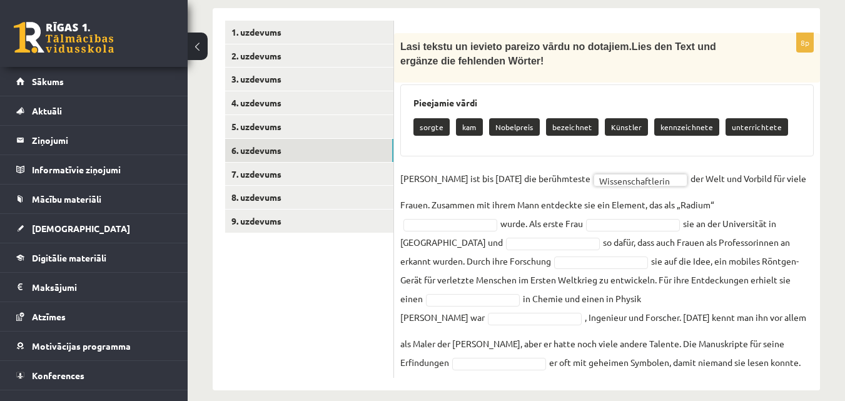
scroll to position [396, 0]
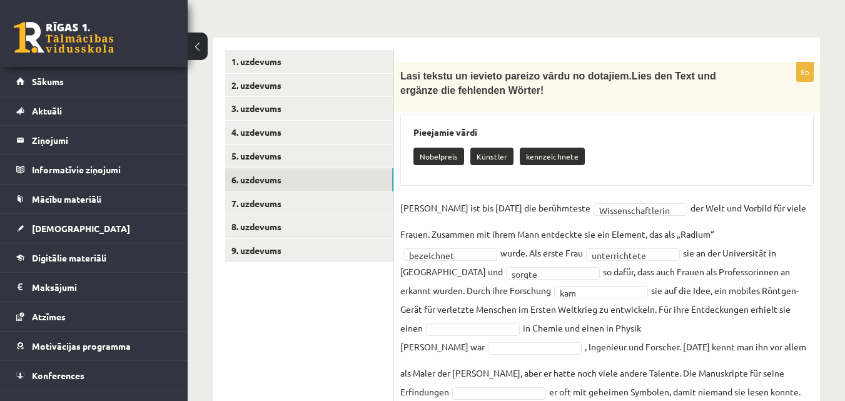
click at [461, 277] on fieldset "**********" at bounding box center [607, 299] width 414 height 203
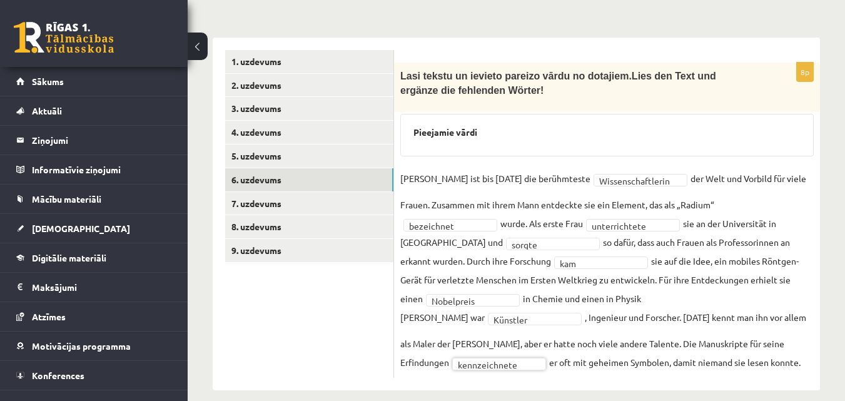
scroll to position [367, 0]
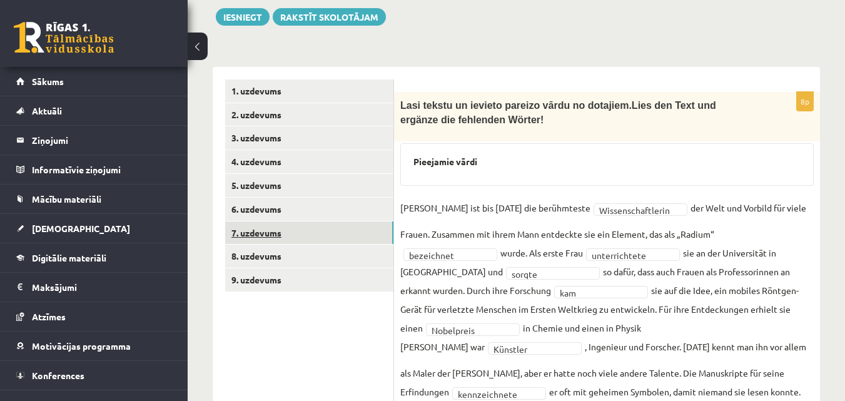
click at [294, 222] on link "7. uzdevums" at bounding box center [309, 233] width 168 height 23
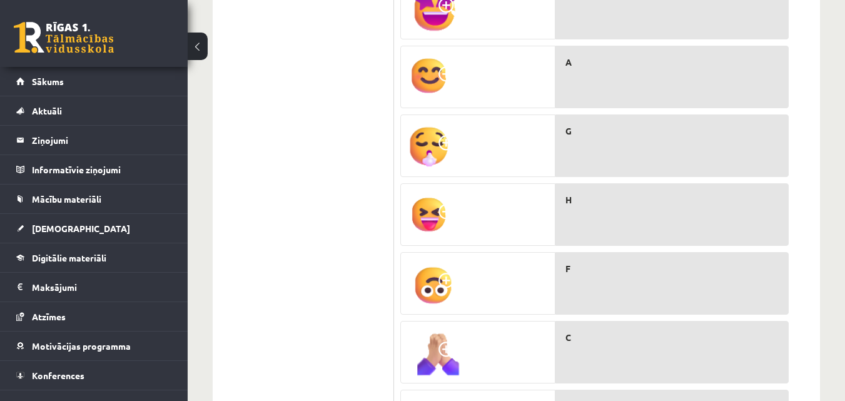
scroll to position [1010, 0]
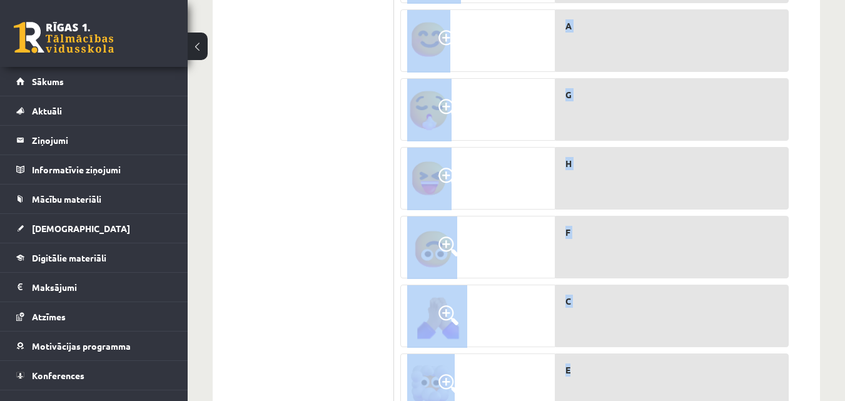
drag, startPoint x: 402, startPoint y: 230, endPoint x: 601, endPoint y: 330, distance: 223.6
copy div "Ko noz īmē šie smaidiņi? Was bedeuten die Smileys? A. Man ist zum Beispiel verl…"
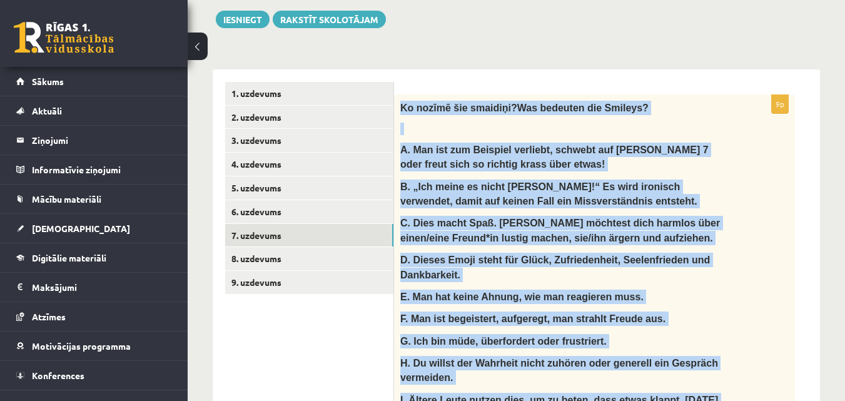
scroll to position [384, 0]
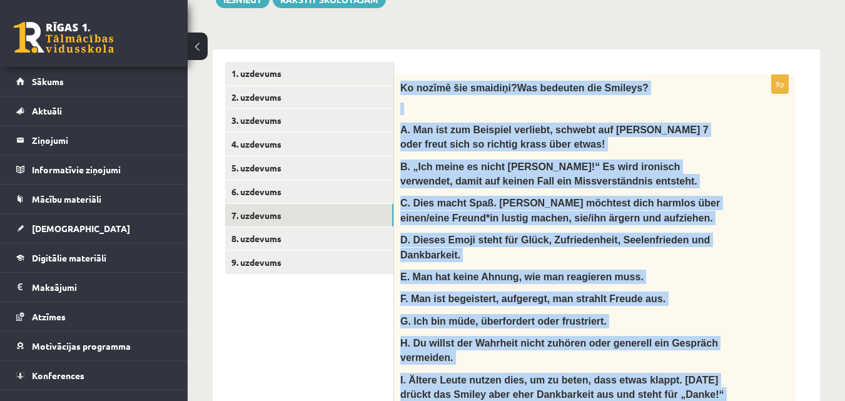
click at [845, 226] on div "Vācu valoda 11.a2 klase 1. ieskaite , Terēze Remese (11.a2 JK) Ieskaitē būs jāv…" at bounding box center [517, 375] width 658 height 1422
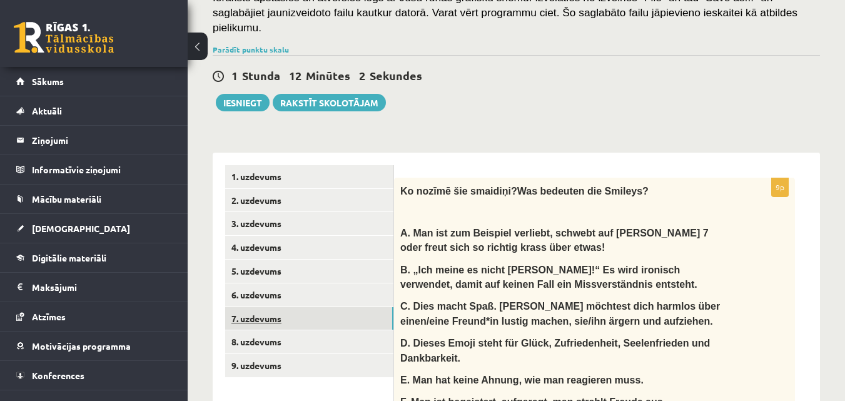
scroll to position [259, 0]
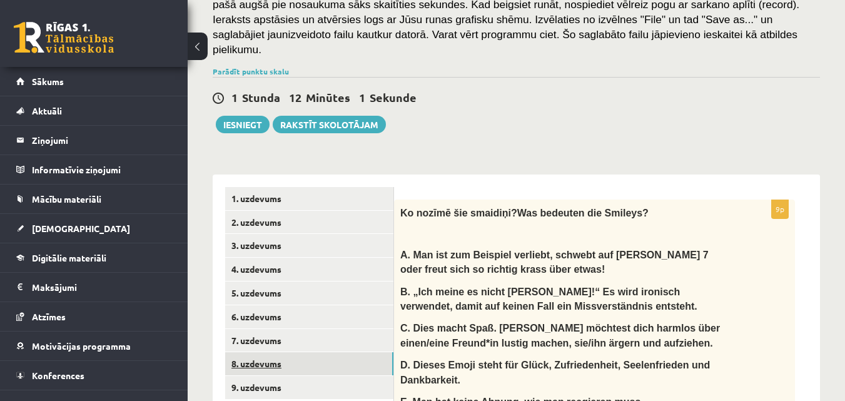
click at [277, 352] on link "8. uzdevums" at bounding box center [309, 363] width 168 height 23
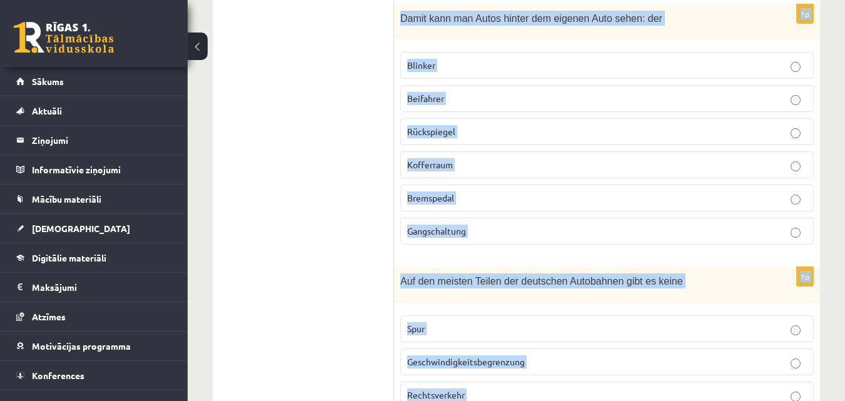
scroll to position [2797, 0]
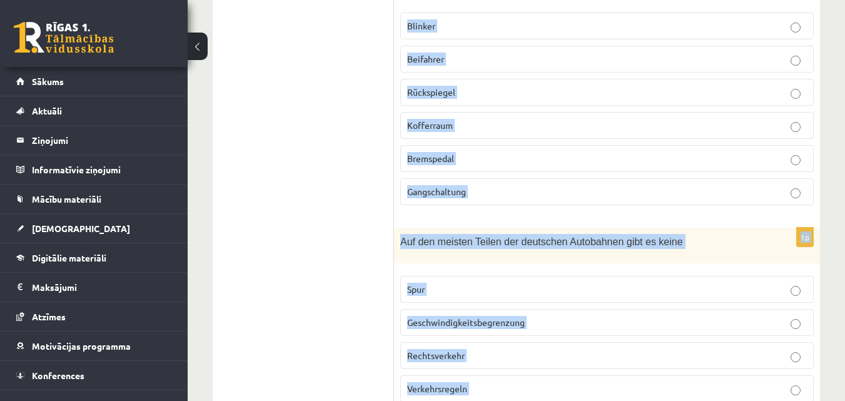
drag, startPoint x: 408, startPoint y: 156, endPoint x: 541, endPoint y: 397, distance: 275.3
copy form "Izvēlies pareizo vārdu! Was ist was? 1p Beim Überholen darf man aber kurz auf d…"
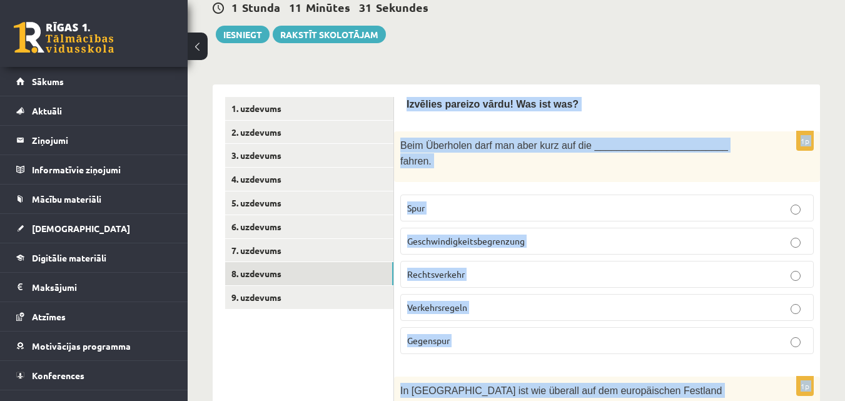
scroll to position [375, 0]
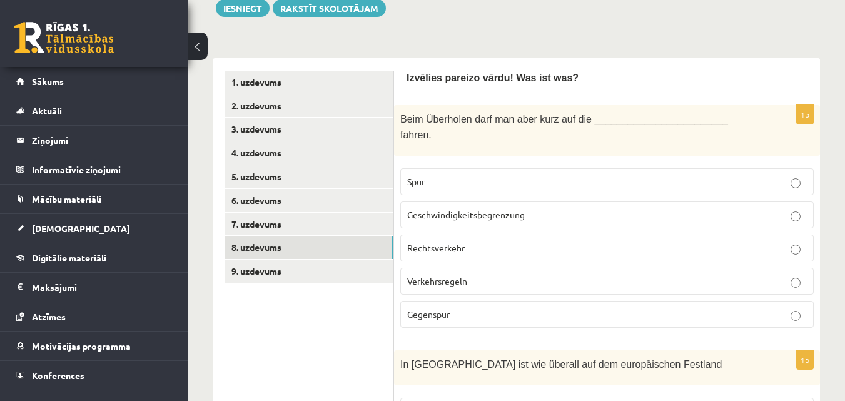
click at [456, 308] on p "Gegenspur" at bounding box center [607, 314] width 400 height 13
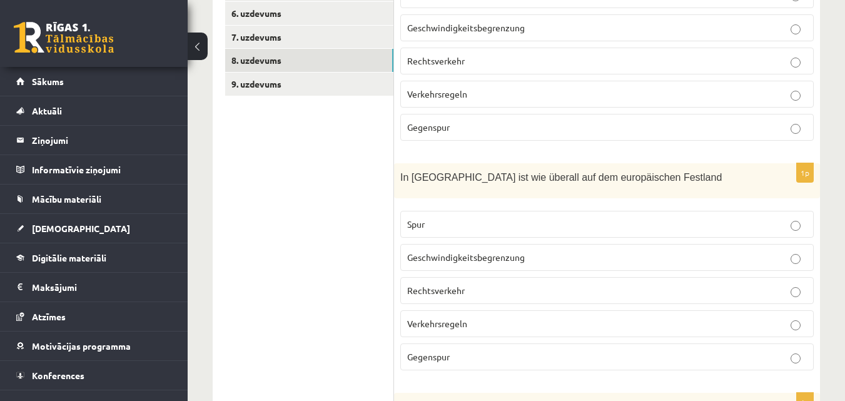
scroll to position [563, 0]
click at [469, 283] on p "Rechtsverkehr" at bounding box center [607, 289] width 400 height 13
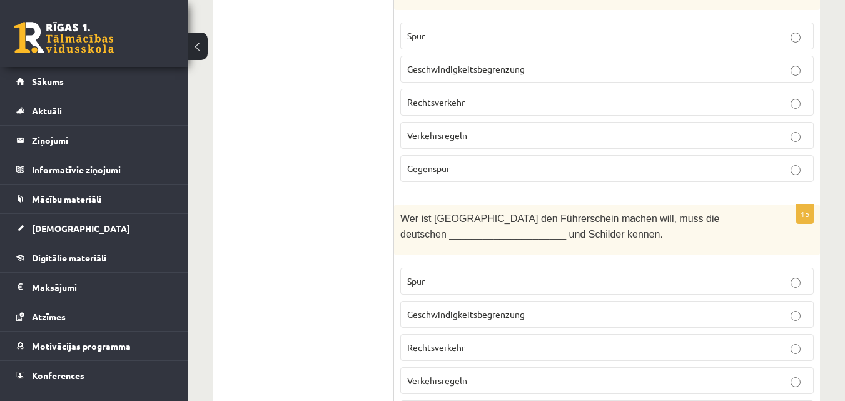
scroll to position [813, 0]
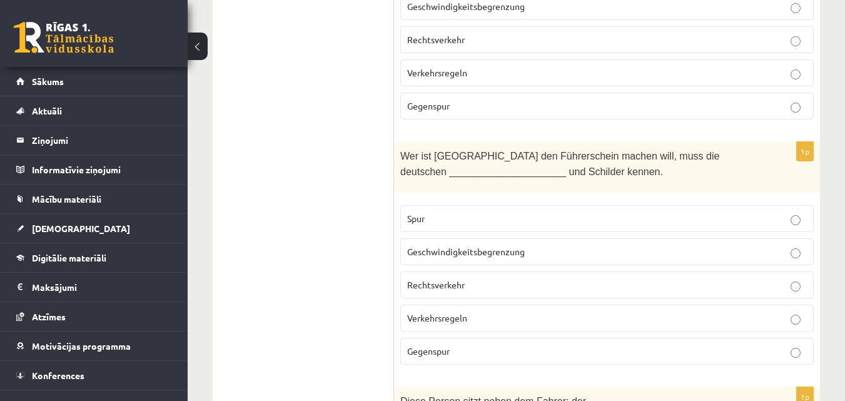
click at [477, 312] on p "Verkehrsregeln" at bounding box center [607, 318] width 400 height 13
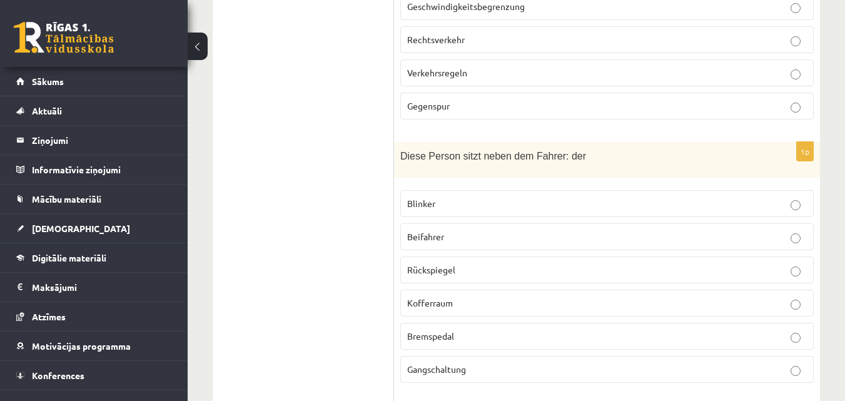
scroll to position [1064, 0]
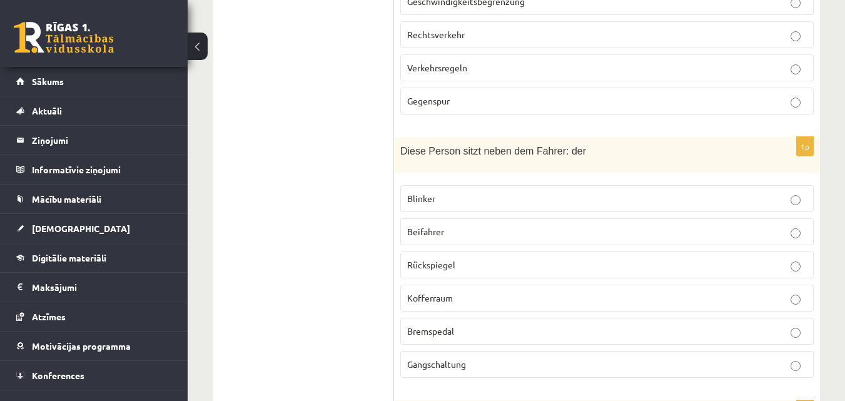
click at [465, 225] on p "Beifahrer" at bounding box center [607, 231] width 400 height 13
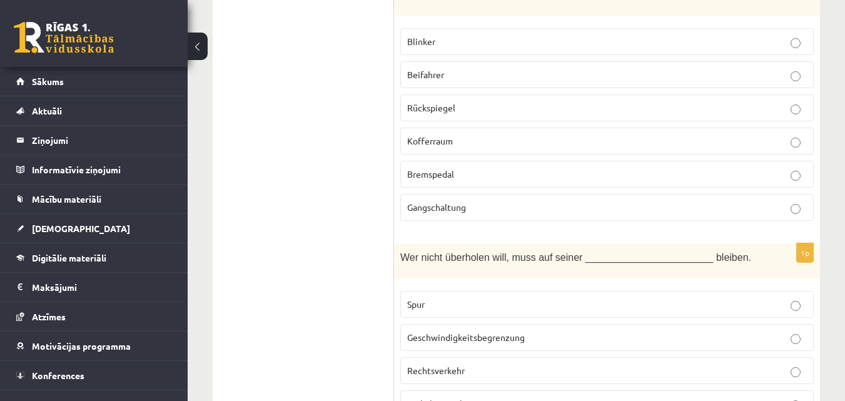
scroll to position [1252, 0]
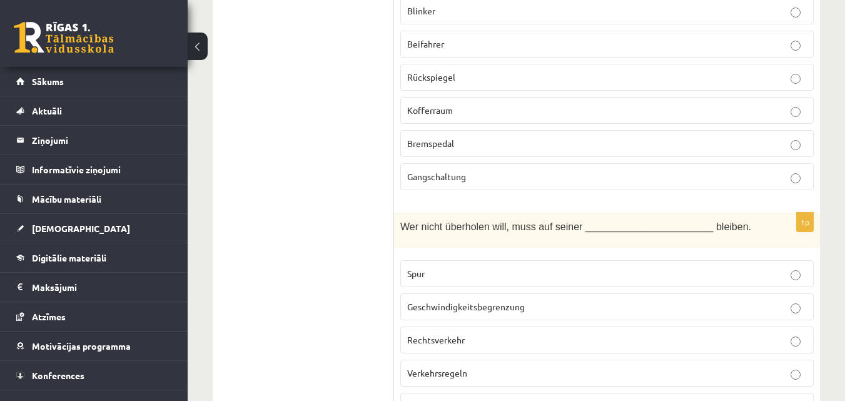
click at [420, 267] on p "Spur" at bounding box center [607, 273] width 400 height 13
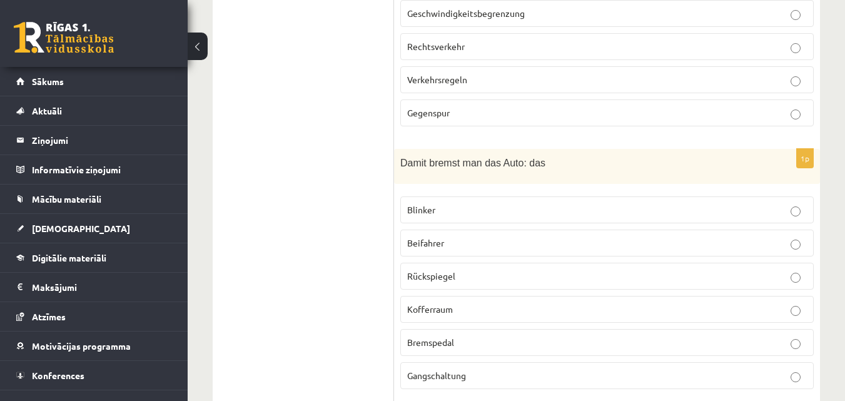
scroll to position [1564, 0]
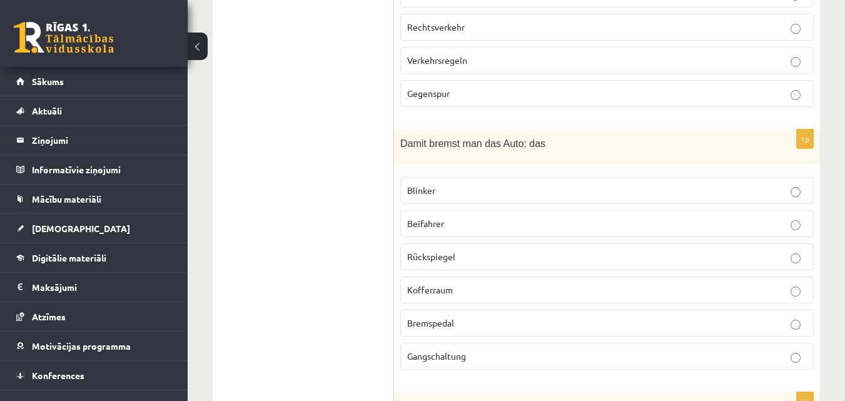
click at [483, 317] on p "Bremspedal" at bounding box center [607, 323] width 400 height 13
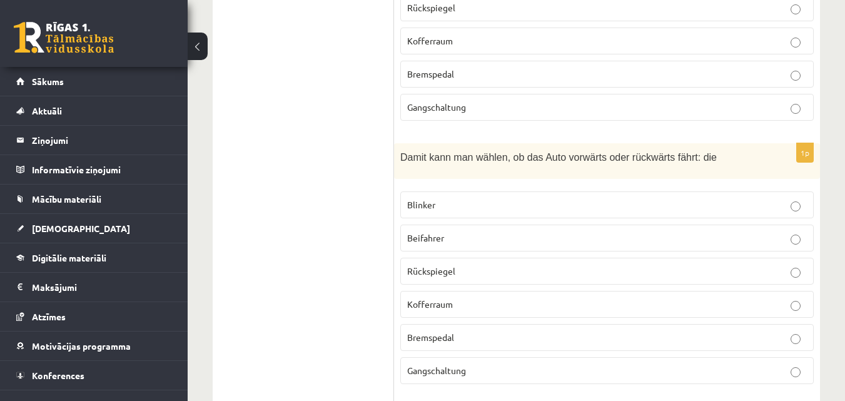
scroll to position [1815, 0]
click at [487, 363] on p "Gangschaltung" at bounding box center [607, 369] width 400 height 13
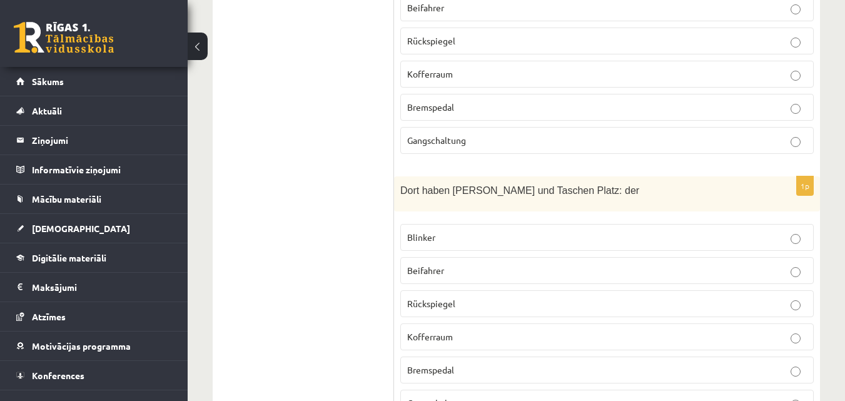
scroll to position [2065, 0]
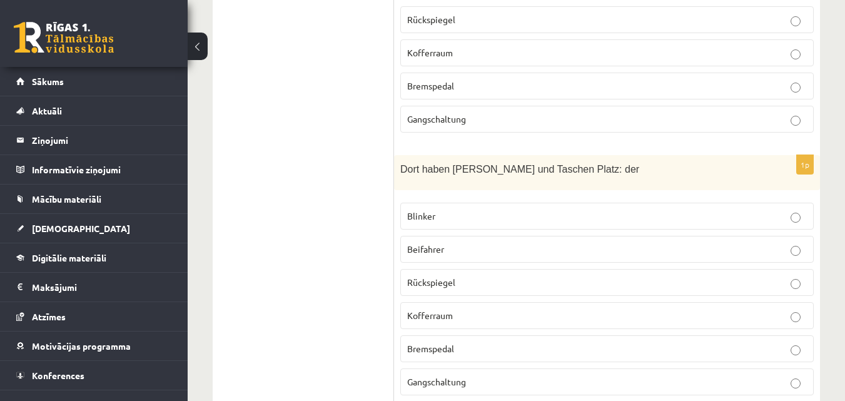
click at [477, 302] on label "Kofferraum" at bounding box center [607, 315] width 414 height 27
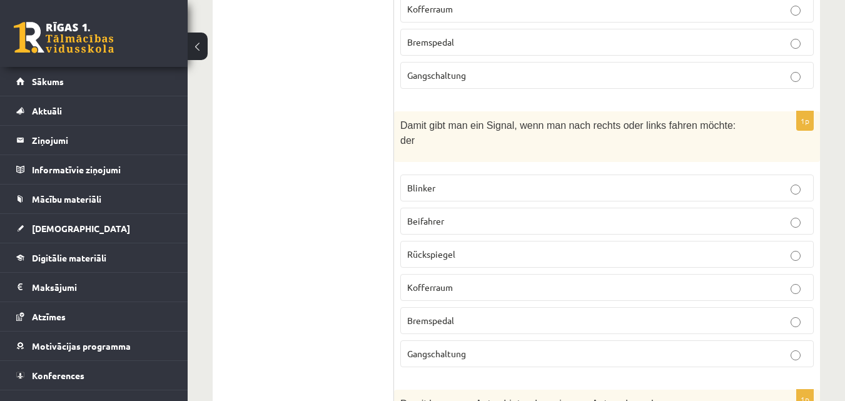
scroll to position [2378, 0]
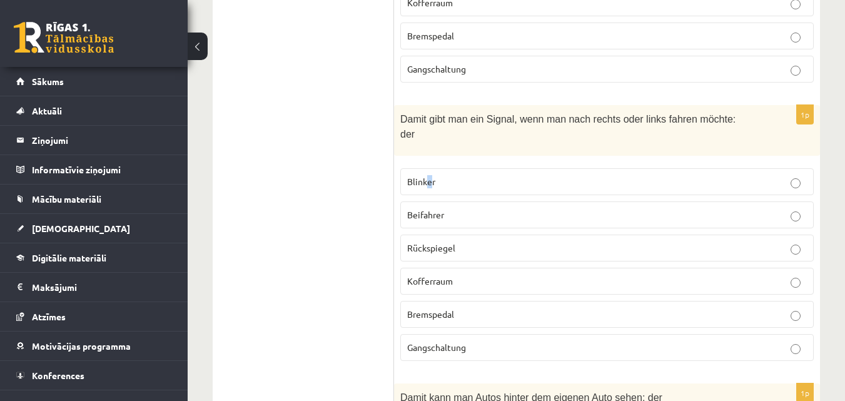
click at [433, 168] on label "Blinker" at bounding box center [607, 181] width 414 height 27
click at [599, 175] on p "Blinker" at bounding box center [607, 181] width 400 height 13
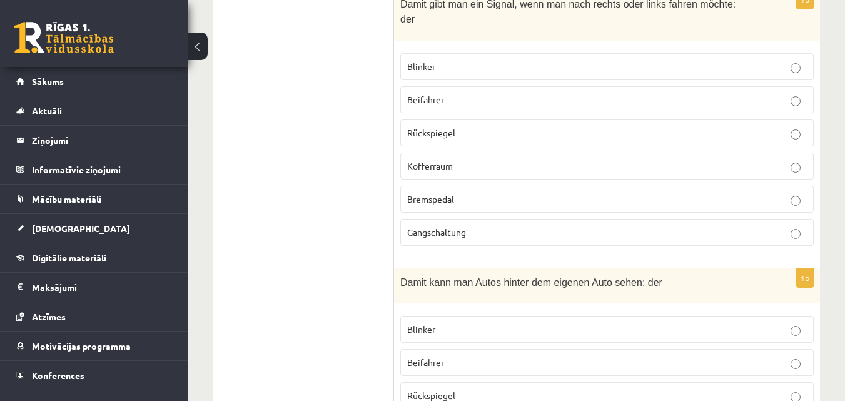
scroll to position [2566, 0]
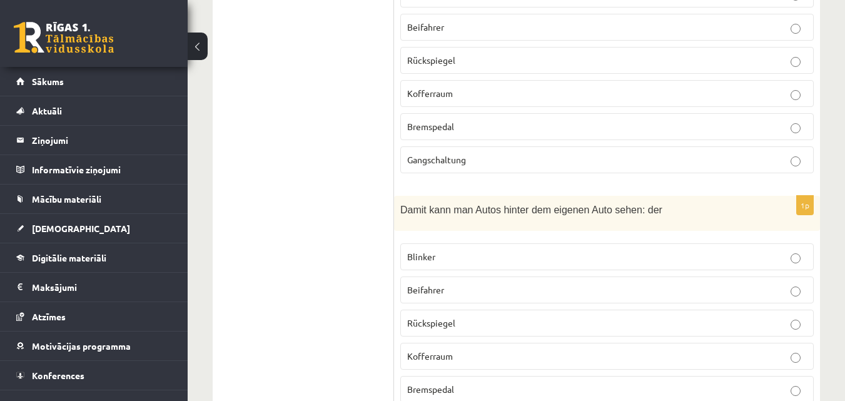
click at [479, 317] on p "Rückspiegel" at bounding box center [607, 323] width 400 height 13
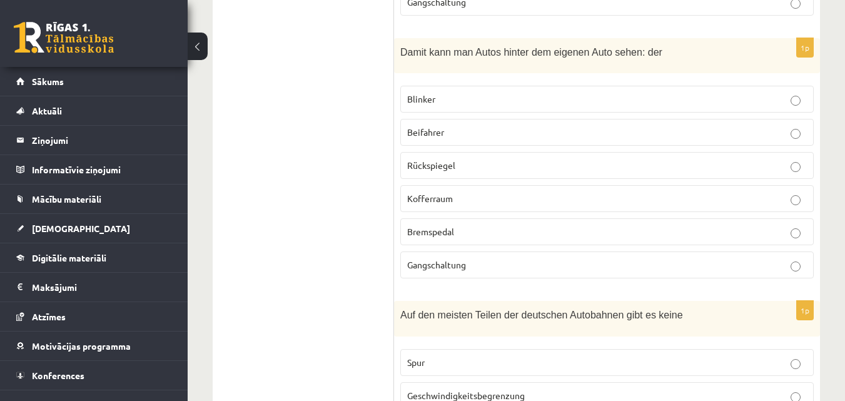
scroll to position [2797, 0]
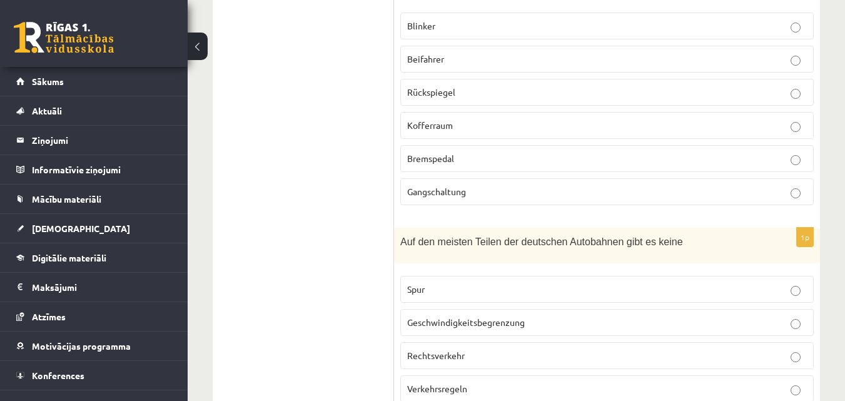
drag, startPoint x: 519, startPoint y: 228, endPoint x: 521, endPoint y: 234, distance: 6.7
click at [520, 309] on label "Geschwindigkeitsbegrenzung" at bounding box center [607, 322] width 414 height 27
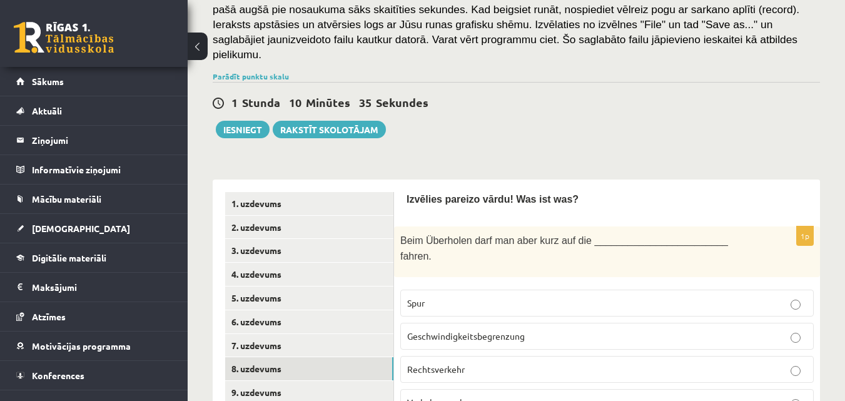
scroll to position [222, 0]
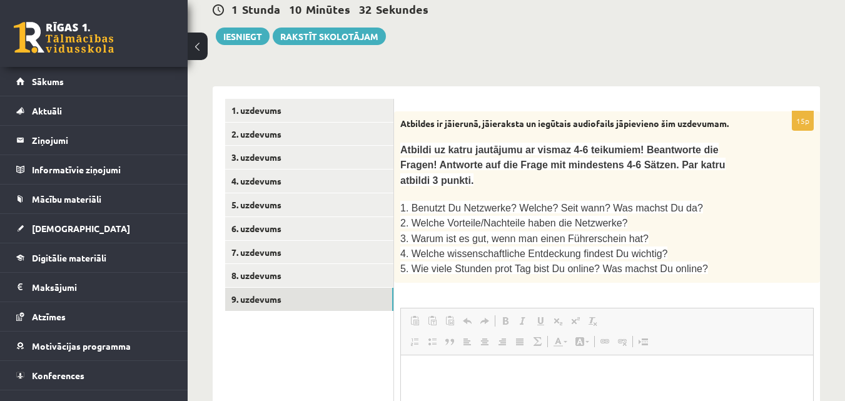
scroll to position [0, 0]
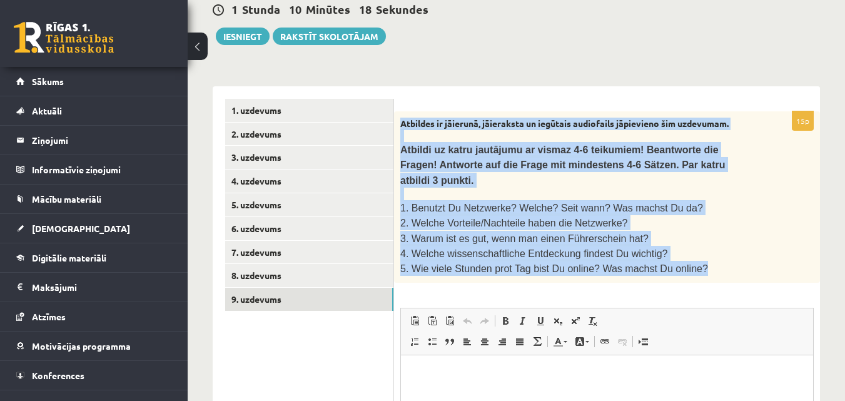
drag, startPoint x: 402, startPoint y: 79, endPoint x: 691, endPoint y: 203, distance: 314.0
click at [691, 203] on div "Atbildes ir jāierunā, jāieraksta un iegūtais audiofails jāpievieno šim uzdevuma…" at bounding box center [607, 196] width 426 height 171
copy div "Atbildes ir jāierunā, jāieraksta un iegūtais audiofails jāpievieno šim uzdevuma…"
click at [723, 261] on p "5. Wie viele Stunden prot Tag bist Du online? Was machst Du online?" at bounding box center [575, 268] width 351 height 15
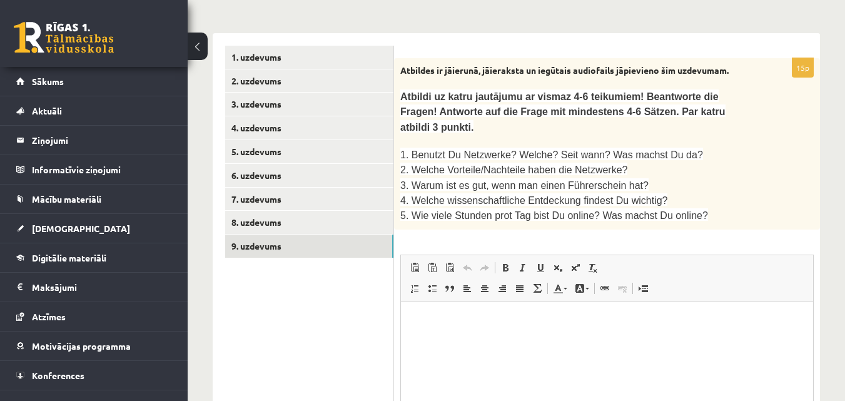
scroll to position [488, 0]
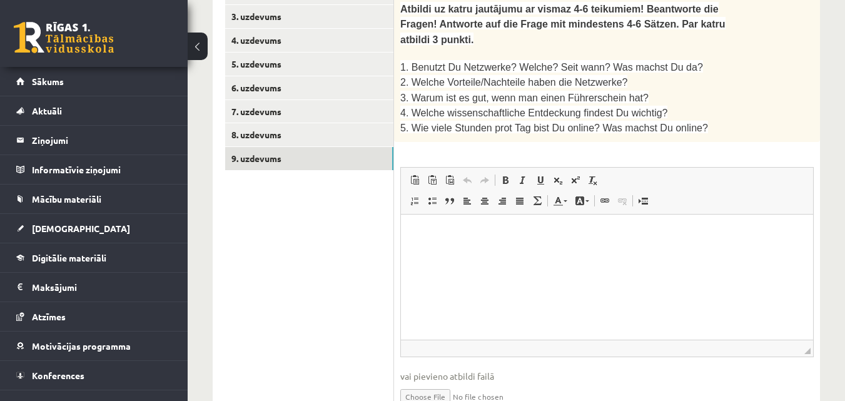
click at [441, 383] on input "file" at bounding box center [607, 396] width 414 height 26
type input "**********"
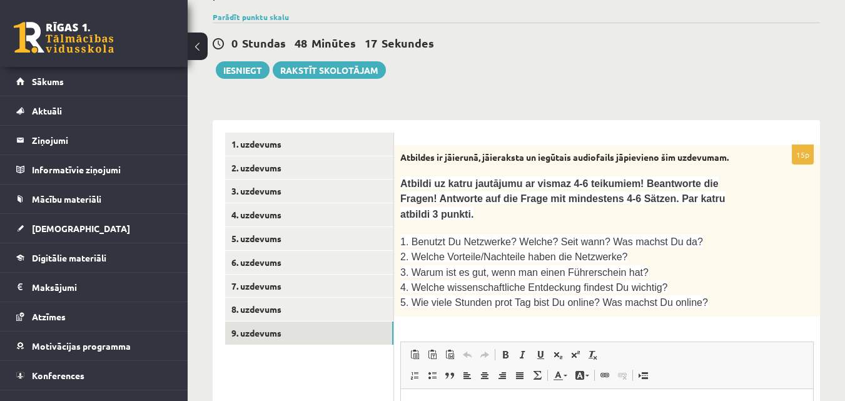
scroll to position [501, 0]
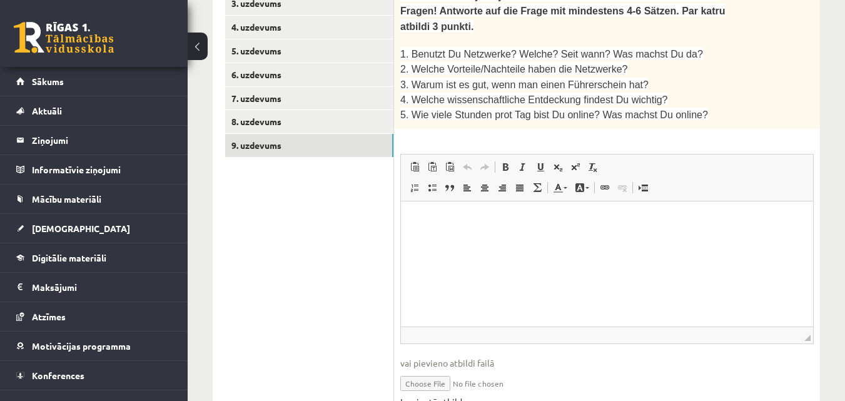
click at [452, 395] on link "Iesniegtā atbilde" at bounding box center [433, 401] width 67 height 13
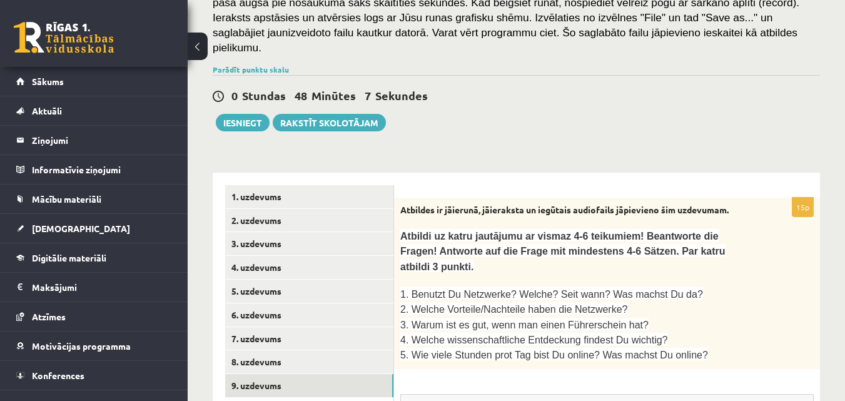
scroll to position [188, 0]
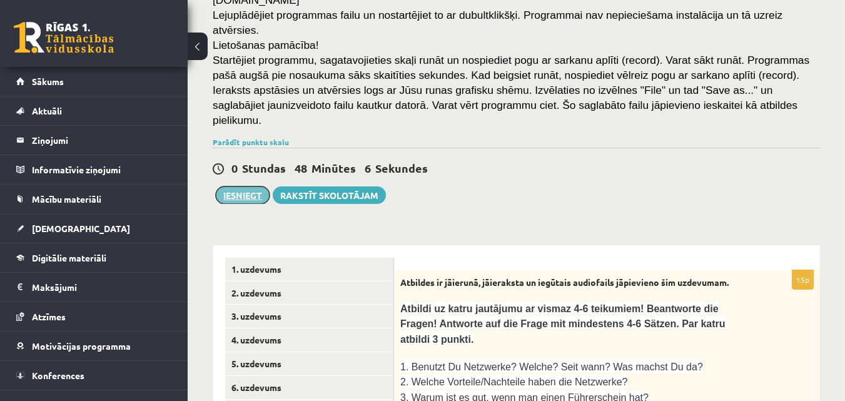
drag, startPoint x: 262, startPoint y: 150, endPoint x: 260, endPoint y: 158, distance: 7.9
click at [260, 186] on button "Iesniegt" at bounding box center [243, 195] width 54 height 18
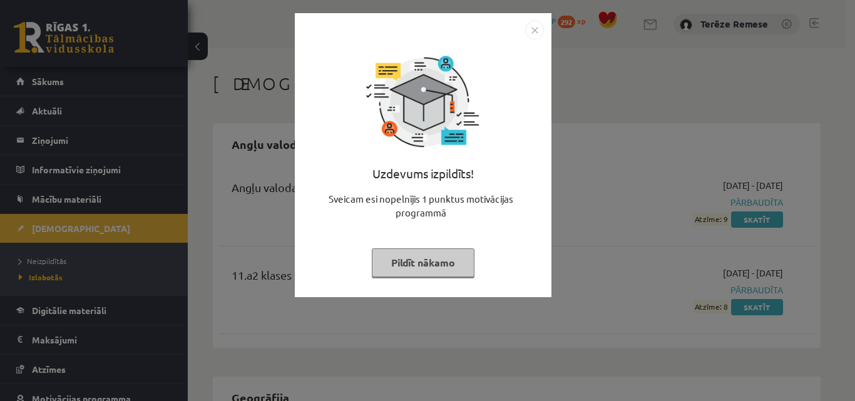
click at [533, 23] on img "Close" at bounding box center [534, 30] width 19 height 19
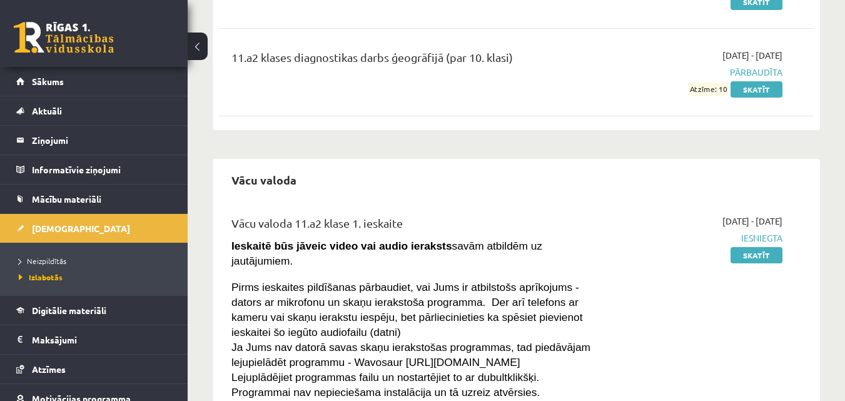
scroll to position [501, 0]
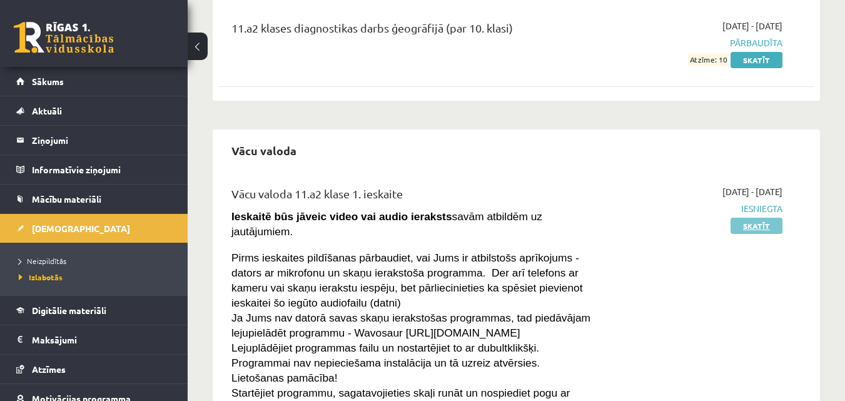
click at [770, 230] on link "Skatīt" at bounding box center [757, 226] width 52 height 16
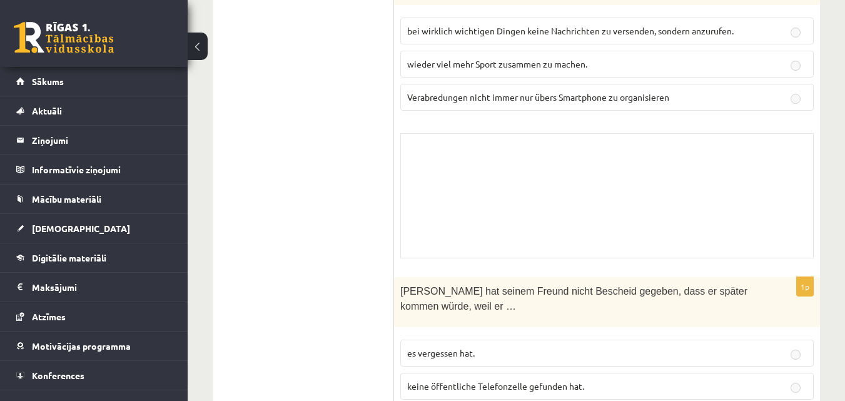
scroll to position [2190, 0]
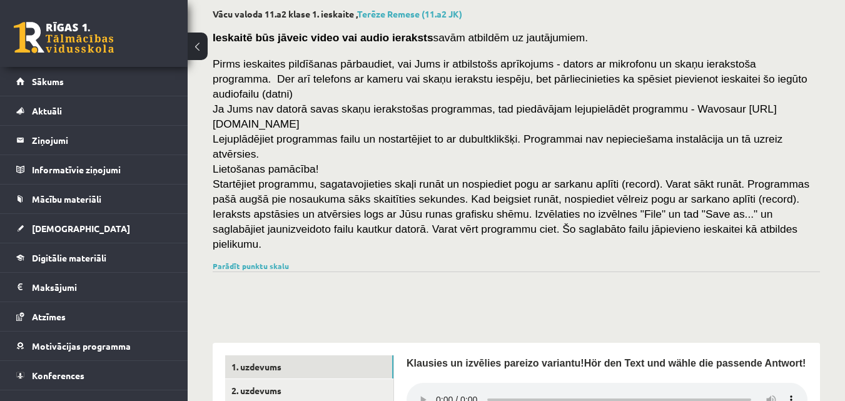
scroll to position [337, 0]
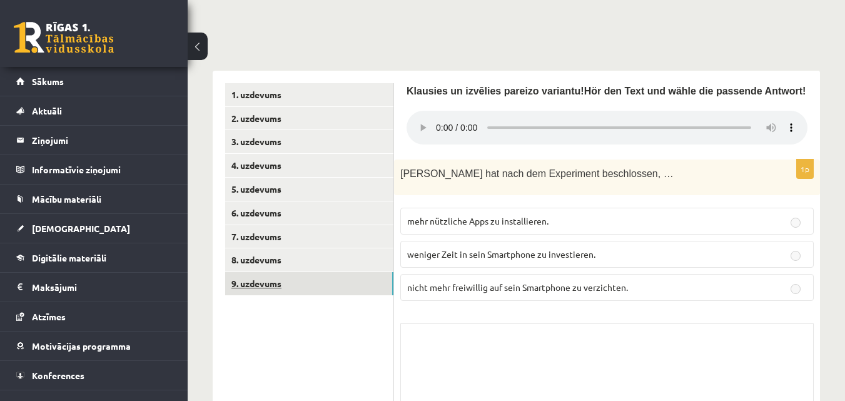
click at [271, 272] on link "9. uzdevums" at bounding box center [309, 283] width 168 height 23
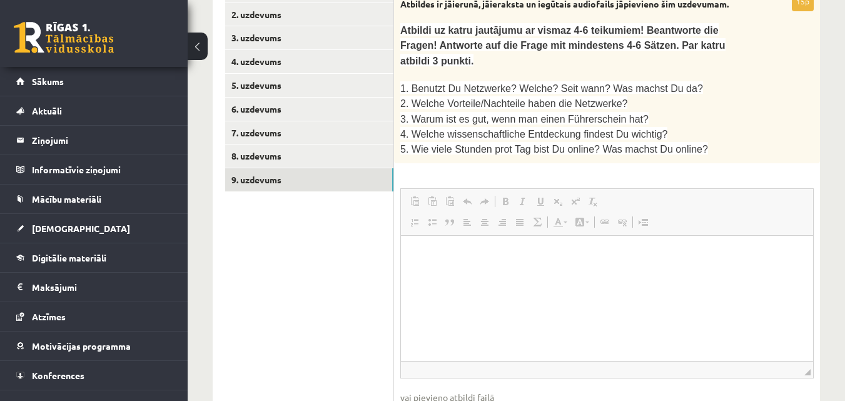
scroll to position [462, 0]
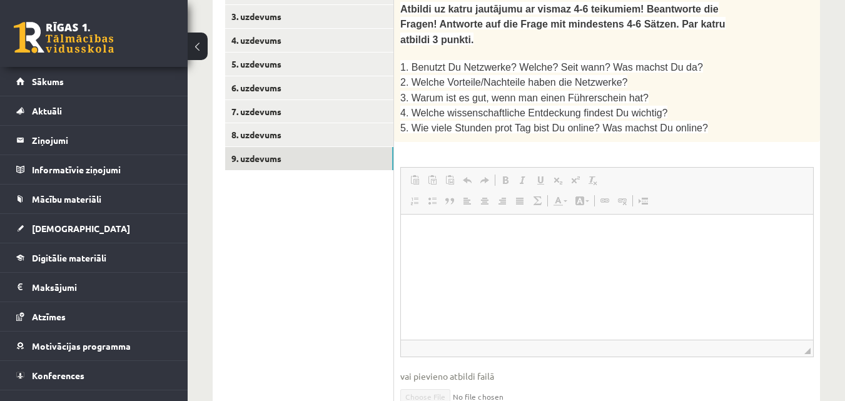
click at [288, 123] on link "8. uzdevums" at bounding box center [309, 134] width 168 height 23
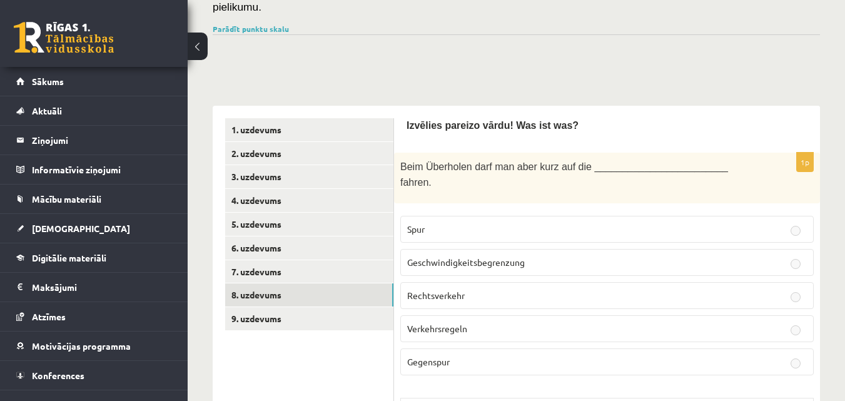
scroll to position [0, 0]
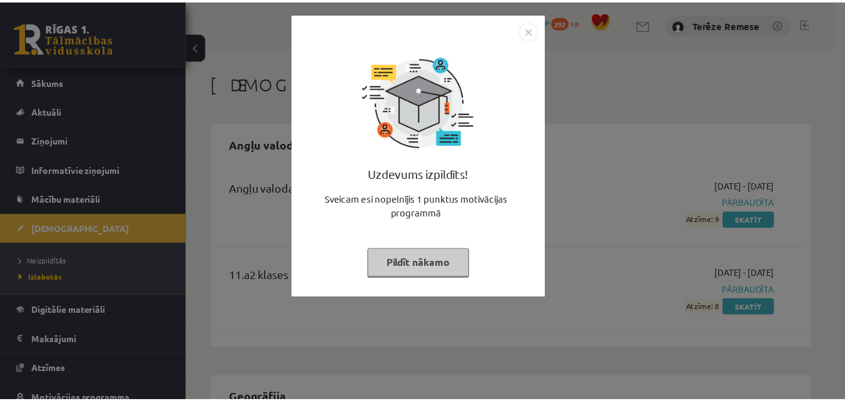
scroll to position [501, 0]
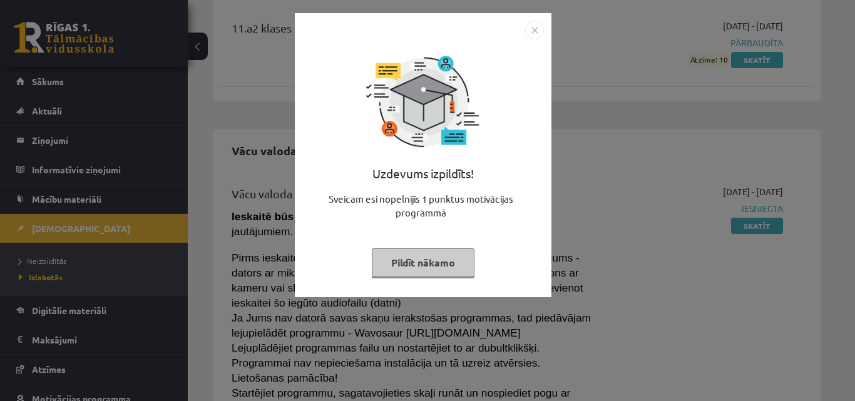
click at [454, 258] on button "Pildīt nākamo" at bounding box center [423, 262] width 103 height 29
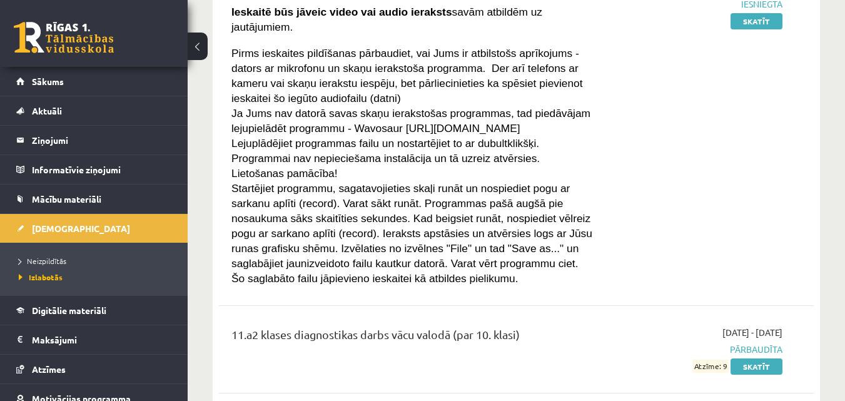
scroll to position [722, 0]
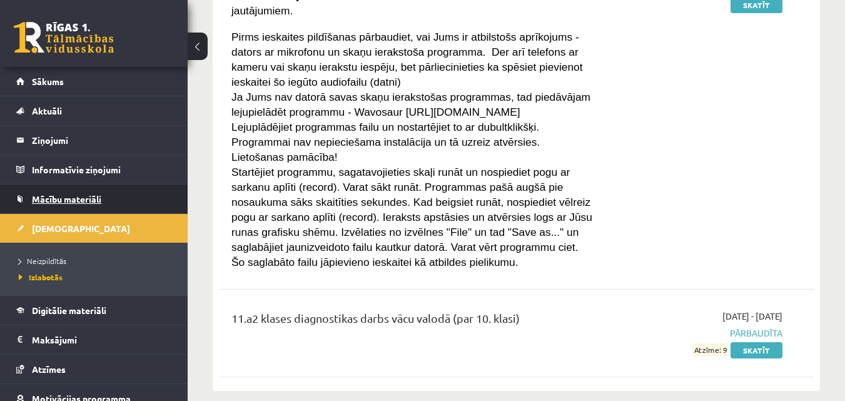
click at [55, 197] on span "Mācību materiāli" at bounding box center [66, 198] width 69 height 11
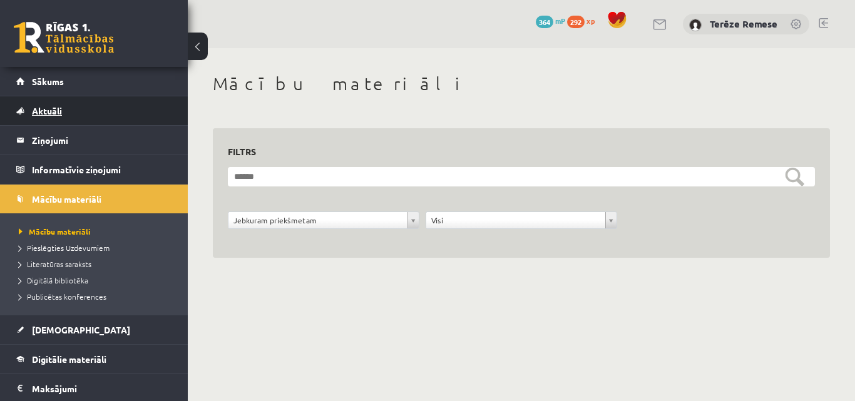
click at [62, 107] on span "Aktuāli" at bounding box center [47, 110] width 30 height 11
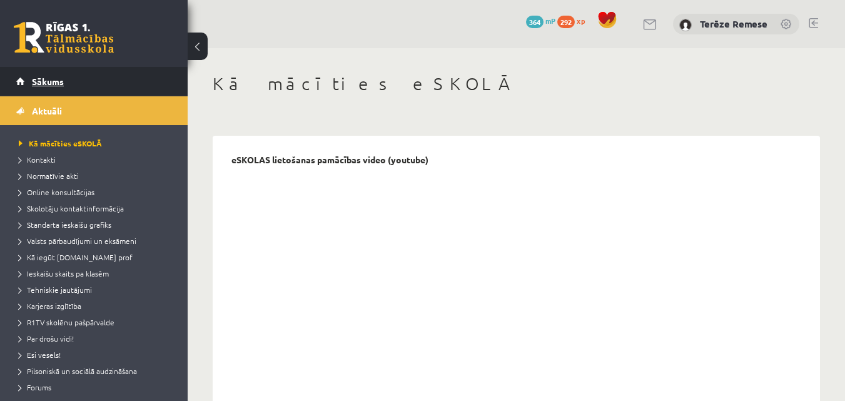
click at [63, 86] on link "Sākums" at bounding box center [94, 81] width 156 height 29
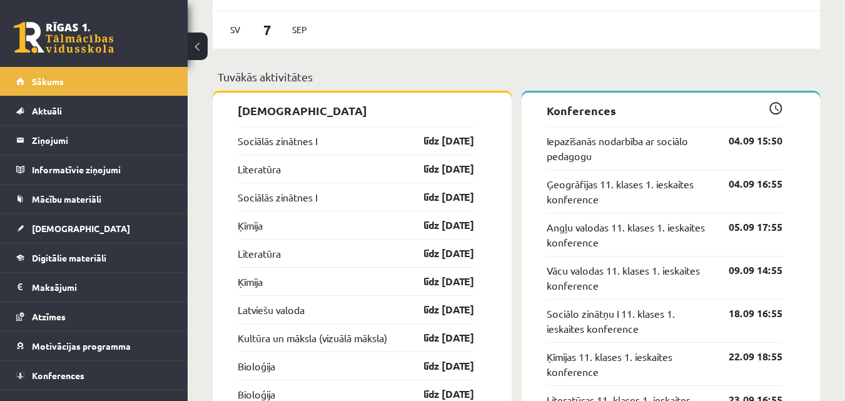
scroll to position [1064, 0]
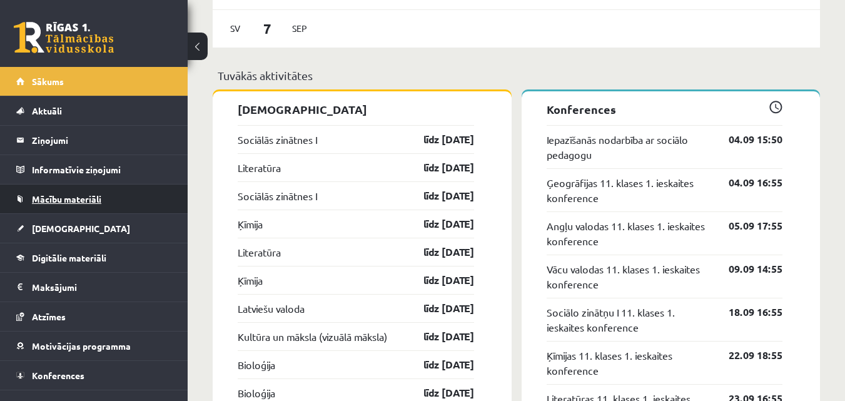
click at [81, 202] on span "Mācību materiāli" at bounding box center [66, 198] width 69 height 11
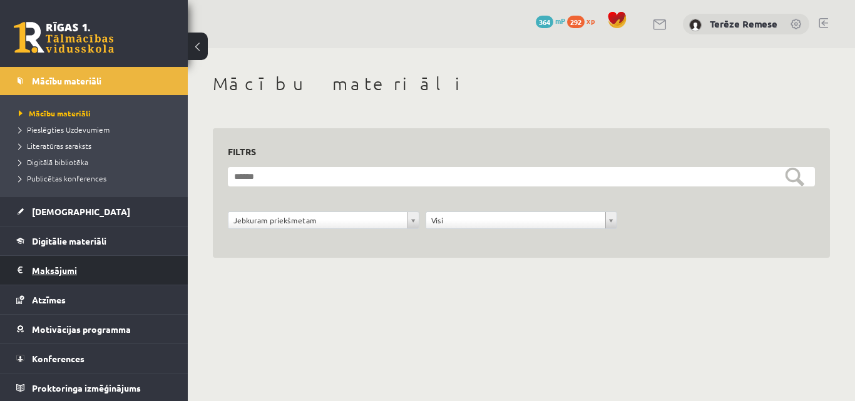
scroll to position [120, 0]
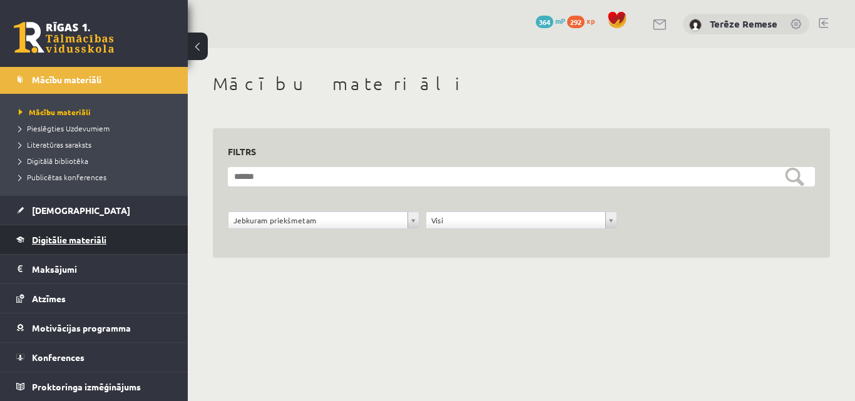
click at [62, 237] on span "Digitālie materiāli" at bounding box center [69, 239] width 74 height 11
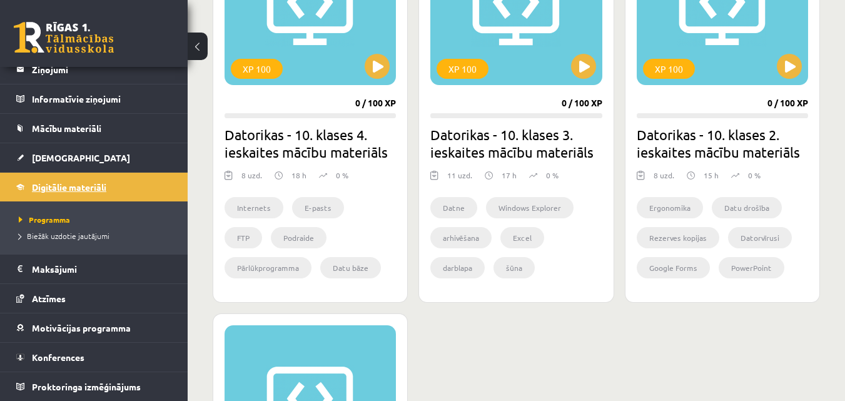
scroll to position [1218, 0]
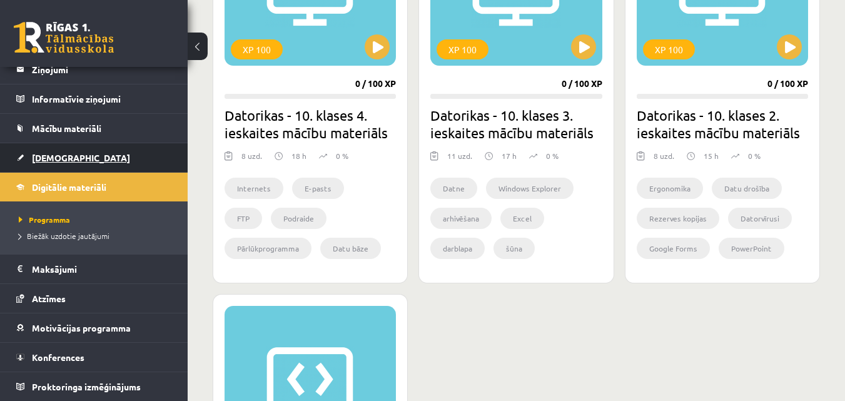
click at [63, 156] on span "[DEMOGRAPHIC_DATA]" at bounding box center [81, 157] width 98 height 11
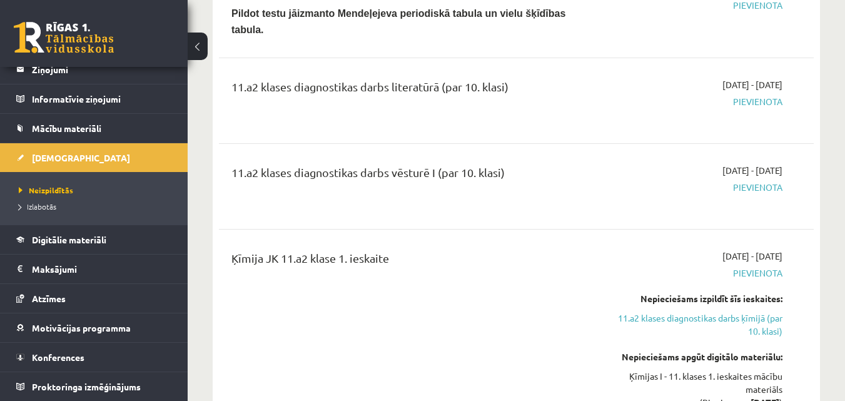
scroll to position [813, 0]
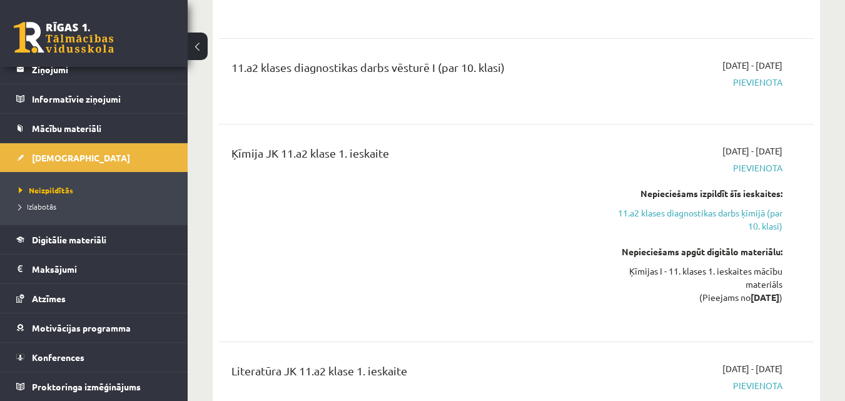
click at [658, 207] on link "11.a2 klases diagnostikas darbs ķīmijā (par 10. klasi)" at bounding box center [696, 220] width 171 height 26
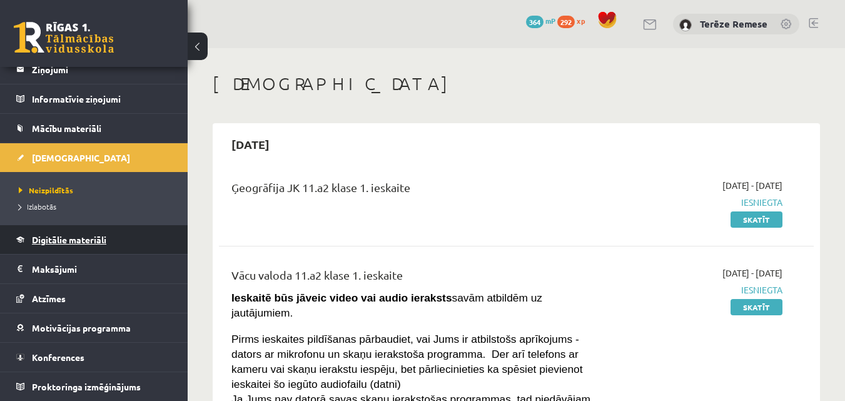
click at [79, 242] on span "Digitālie materiāli" at bounding box center [69, 239] width 74 height 11
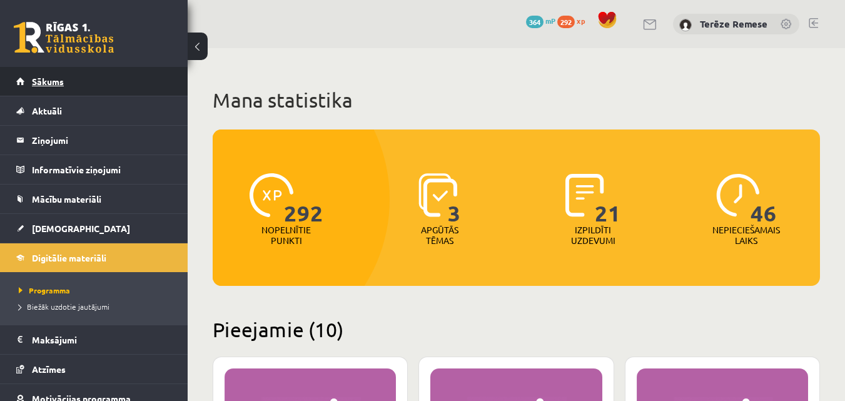
click at [39, 88] on link "Sākums" at bounding box center [94, 81] width 156 height 29
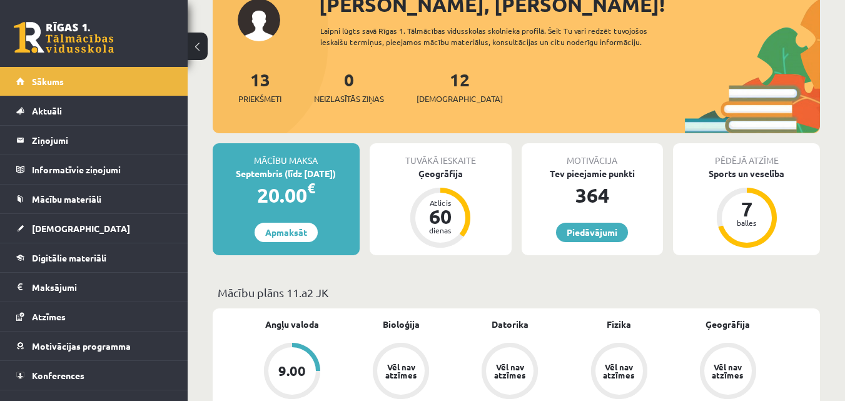
scroll to position [188, 0]
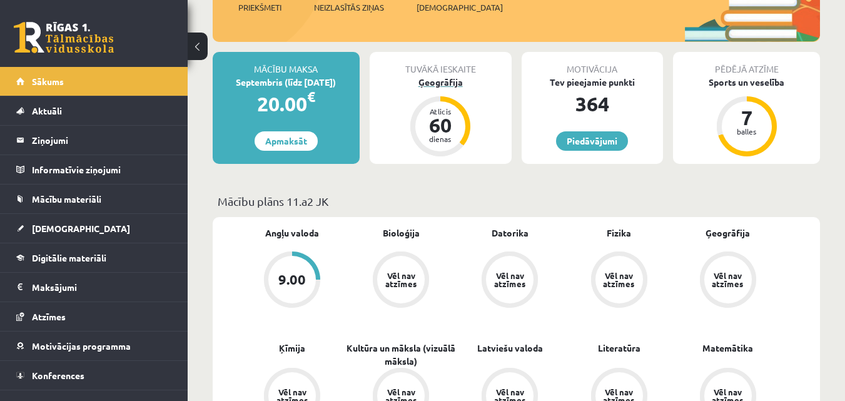
click at [441, 86] on div "Ģeogrāfija" at bounding box center [441, 82] width 142 height 13
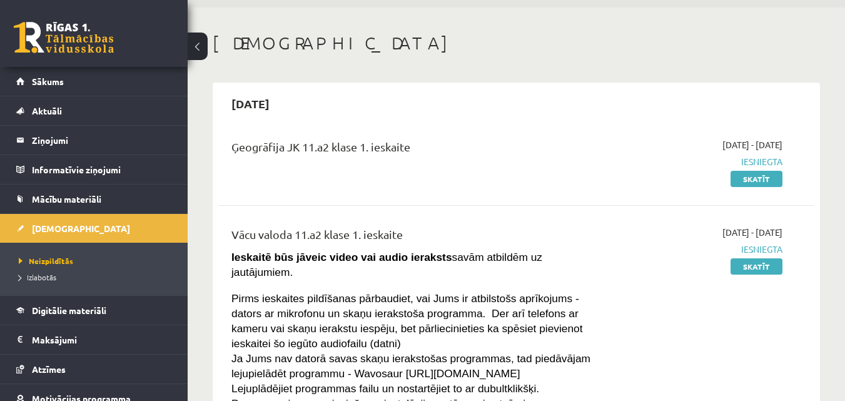
scroll to position [63, 0]
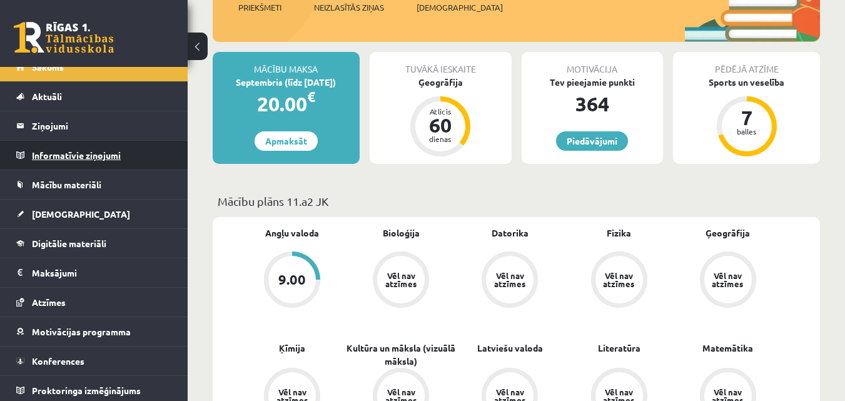
scroll to position [18, 0]
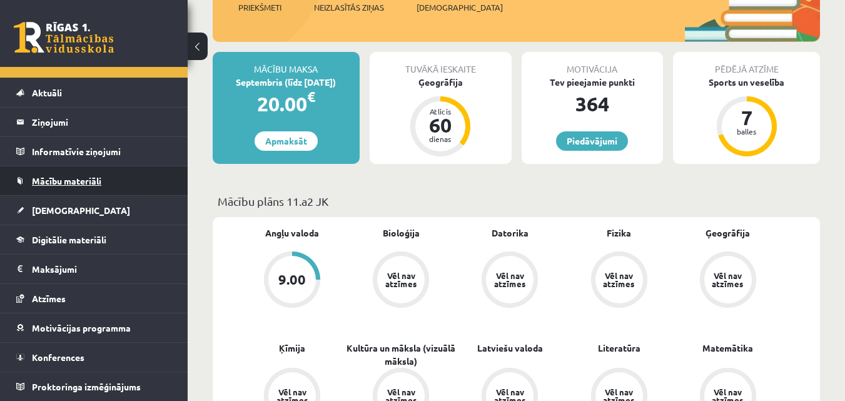
click at [82, 182] on span "Mācību materiāli" at bounding box center [66, 180] width 69 height 11
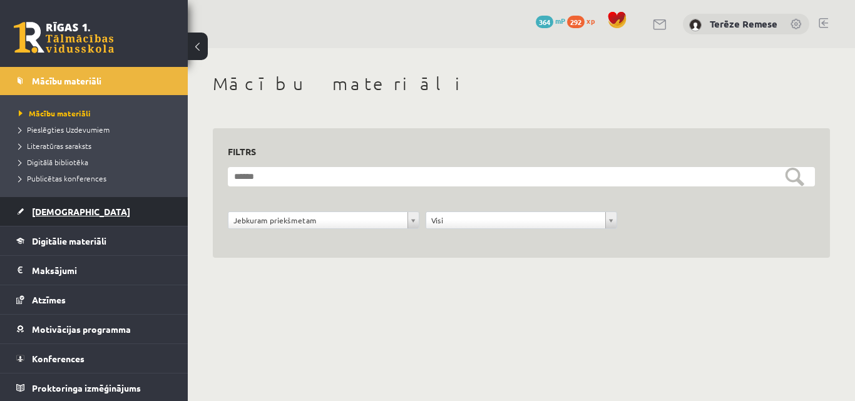
scroll to position [120, 0]
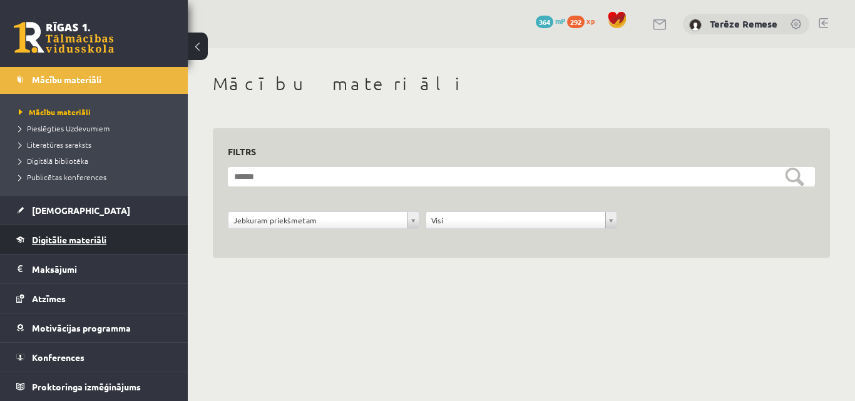
click at [82, 236] on span "Digitālie materiāli" at bounding box center [69, 239] width 74 height 11
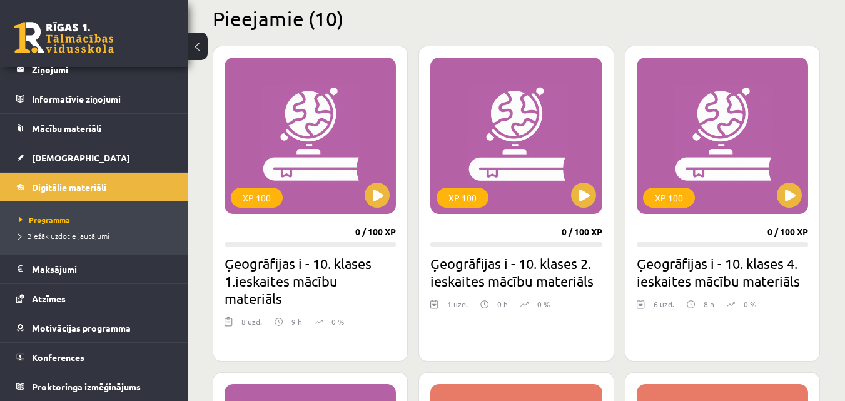
scroll to position [313, 0]
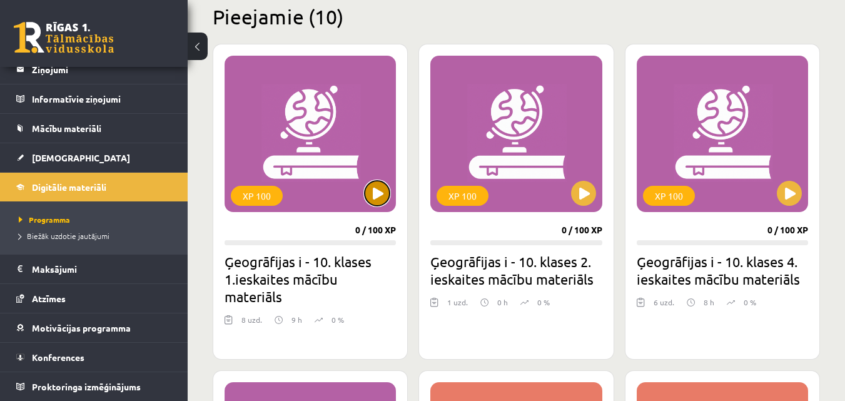
click at [374, 195] on button at bounding box center [377, 193] width 25 height 25
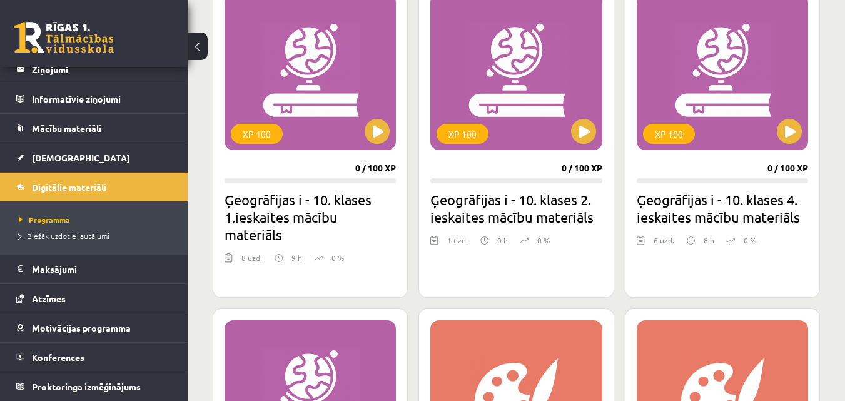
scroll to position [375, 0]
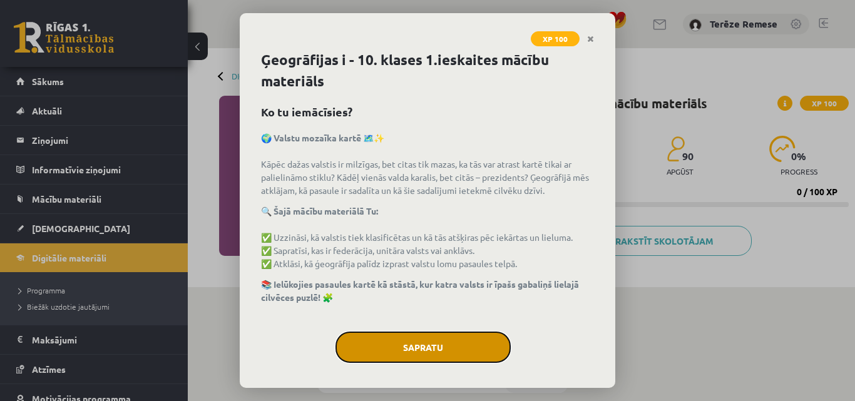
click at [460, 350] on button "Sapratu" at bounding box center [422, 347] width 175 height 31
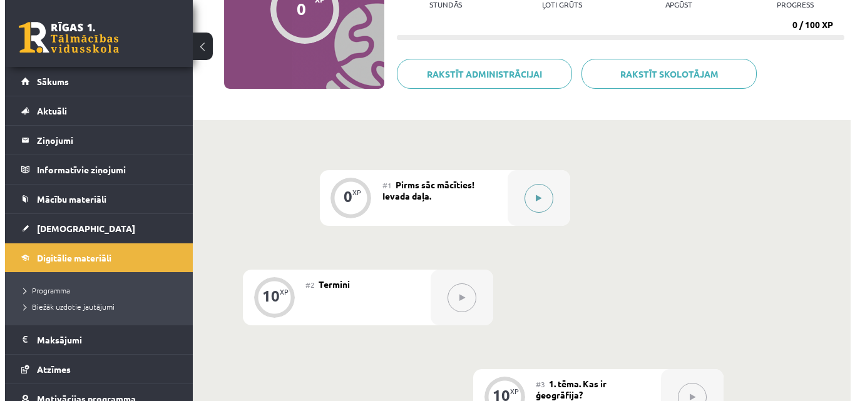
scroll to position [94, 0]
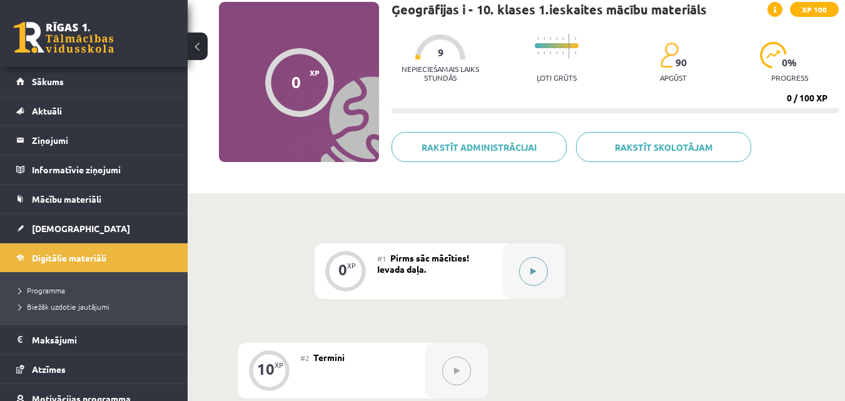
click at [534, 272] on icon at bounding box center [534, 272] width 6 height 8
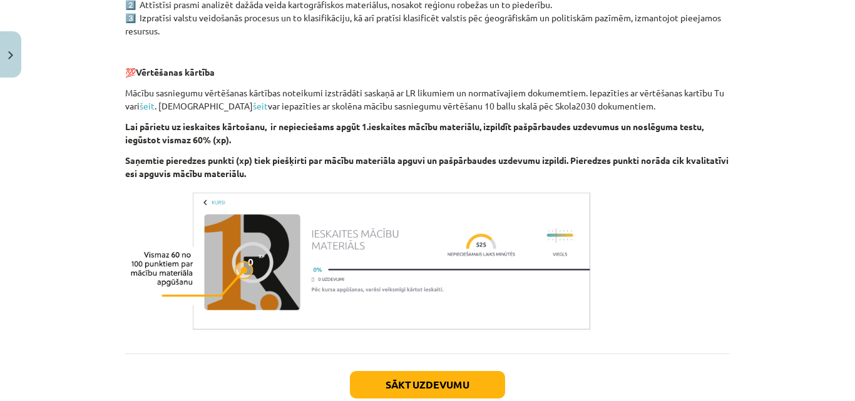
scroll to position [777, 0]
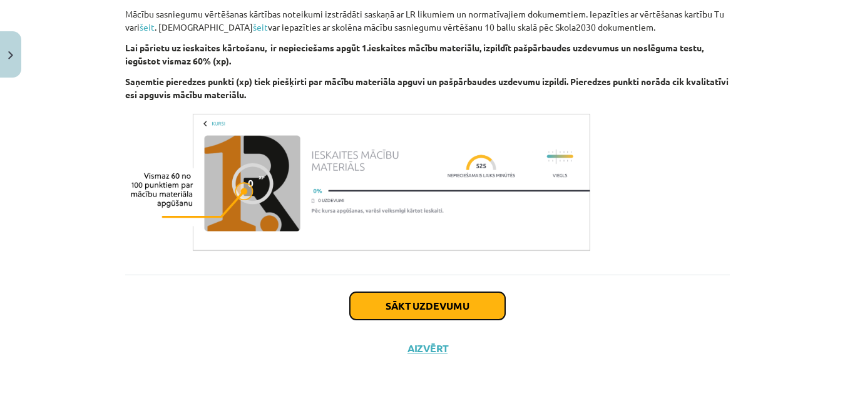
click at [443, 291] on div "Sākt uzdevumu Aizvērt" at bounding box center [427, 319] width 604 height 88
click at [446, 305] on button "Sākt uzdevumu" at bounding box center [427, 306] width 155 height 28
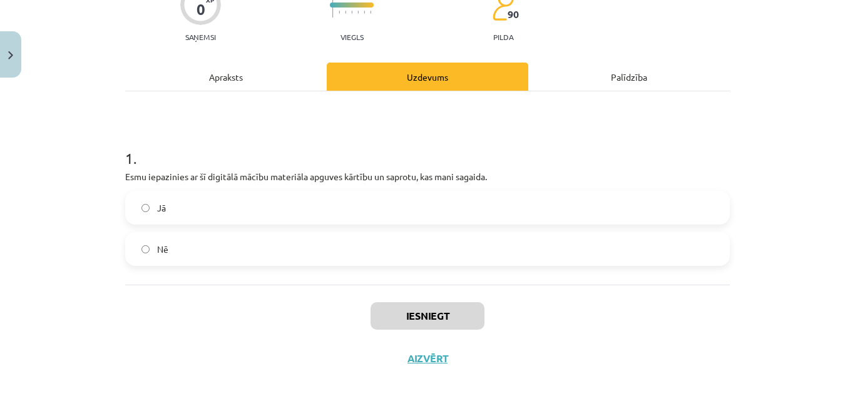
scroll to position [131, 0]
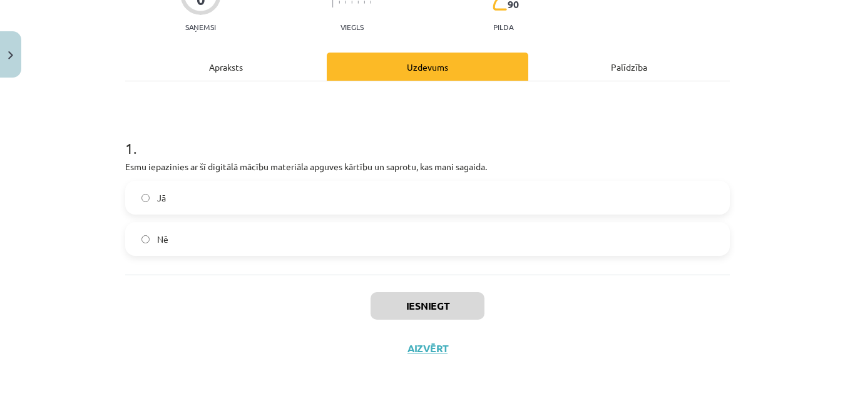
drag, startPoint x: 207, startPoint y: 207, endPoint x: 201, endPoint y: 204, distance: 6.7
click at [205, 207] on label "Jā" at bounding box center [427, 197] width 602 height 31
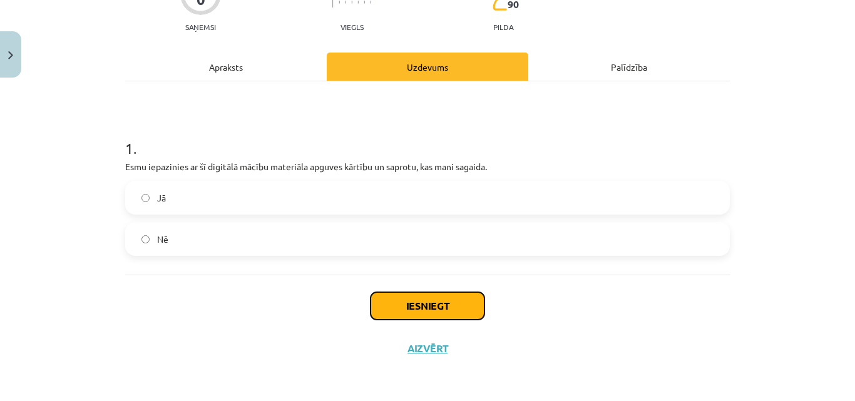
click at [428, 304] on button "Iesniegt" at bounding box center [427, 306] width 114 height 28
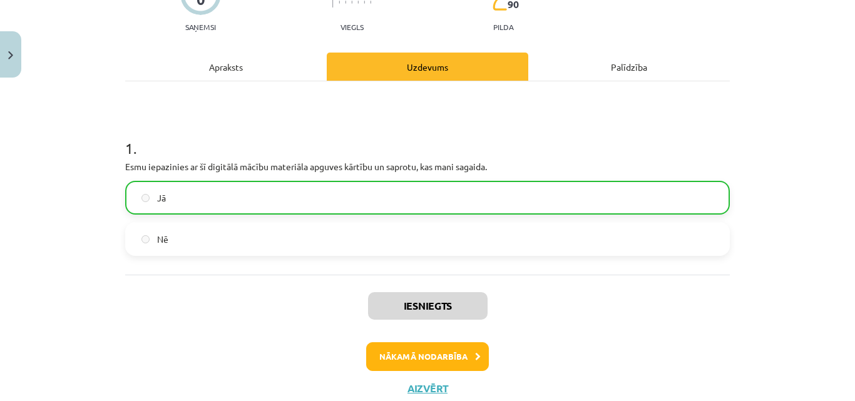
click at [436, 321] on div "Iesniegts Nākamā nodarbība Aizvērt" at bounding box center [427, 339] width 604 height 128
click at [453, 360] on button "Nākamā nodarbība" at bounding box center [427, 356] width 123 height 29
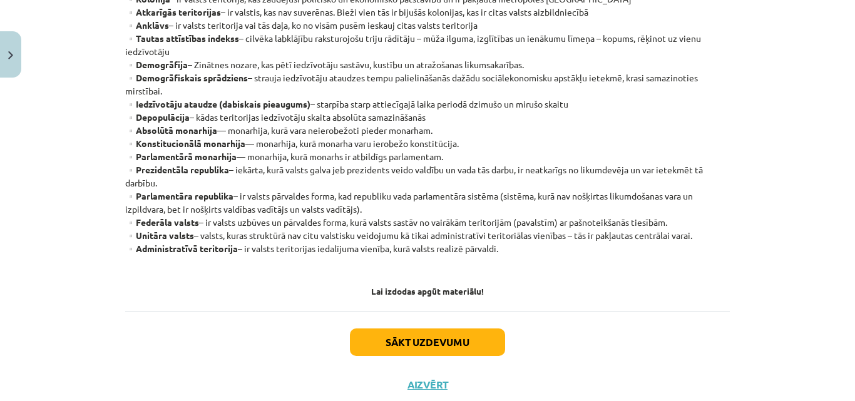
scroll to position [400, 0]
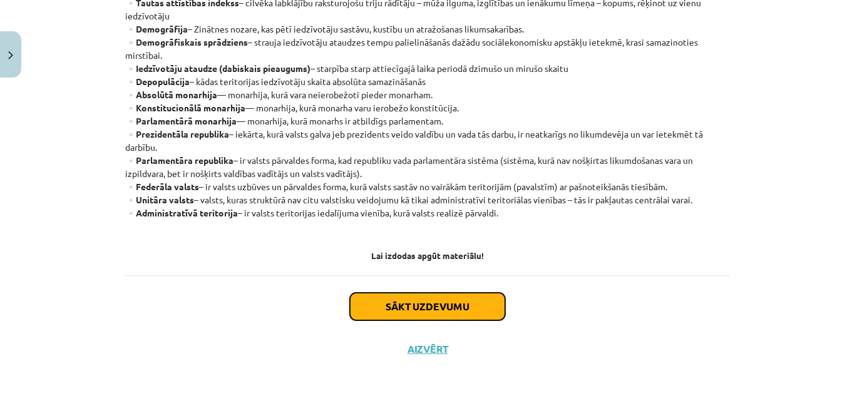
click at [469, 315] on button "Sākt uzdevumu" at bounding box center [427, 307] width 155 height 28
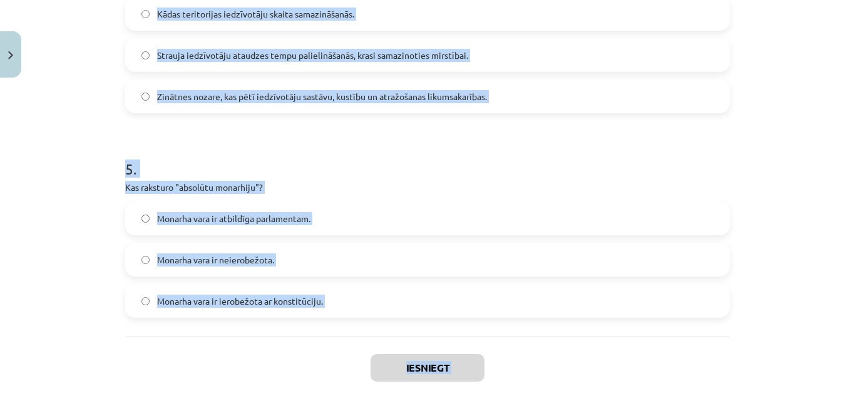
scroll to position [991, 0]
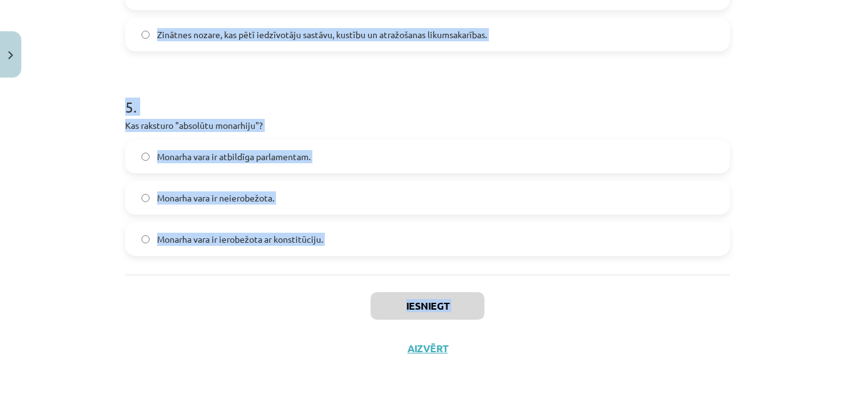
drag, startPoint x: 122, startPoint y: 267, endPoint x: 327, endPoint y: 240, distance: 207.0
copy form "Kas ir "suverēna valsts"? Valsts teritorija, kas zaudējusi politisko un ekonomi…"
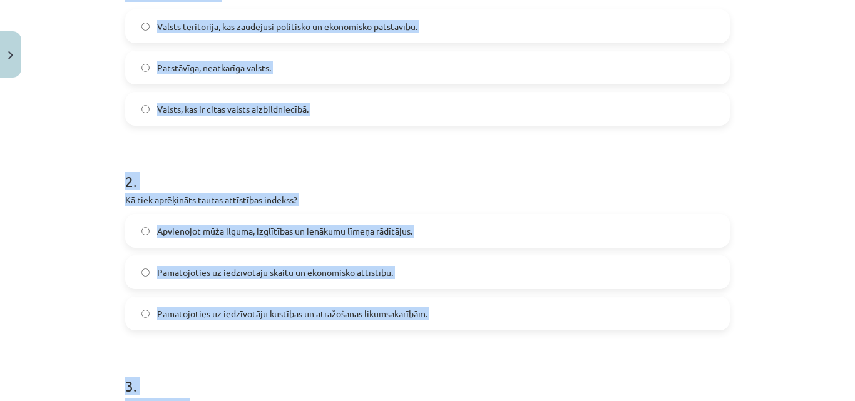
click at [761, 155] on div "Mācību tēma: Ģeogrāfijas i - 10. klases 1.ieskaites mācību materiāls #2 Termini…" at bounding box center [427, 200] width 855 height 401
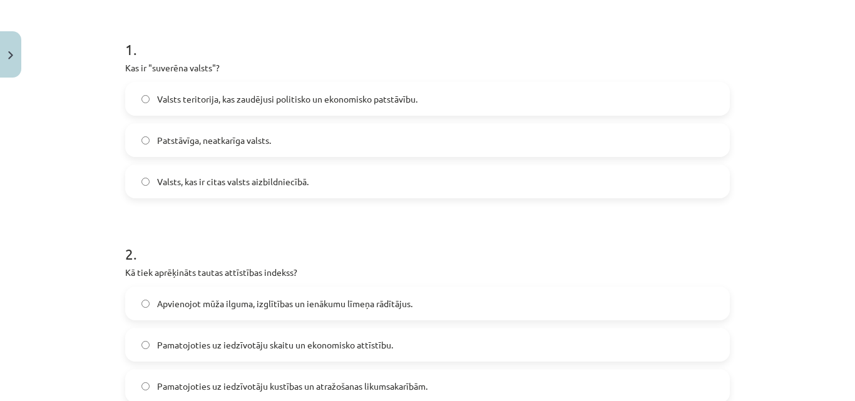
scroll to position [115, 0]
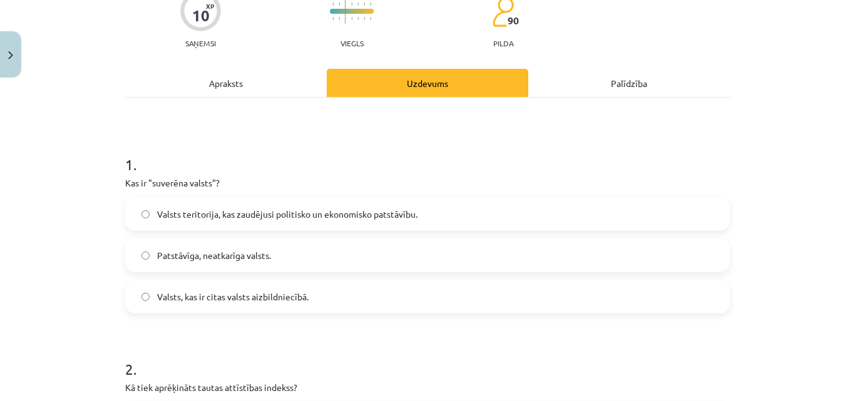
click at [285, 265] on label "Patstāvīga, neatkarīga valsts." at bounding box center [427, 255] width 602 height 31
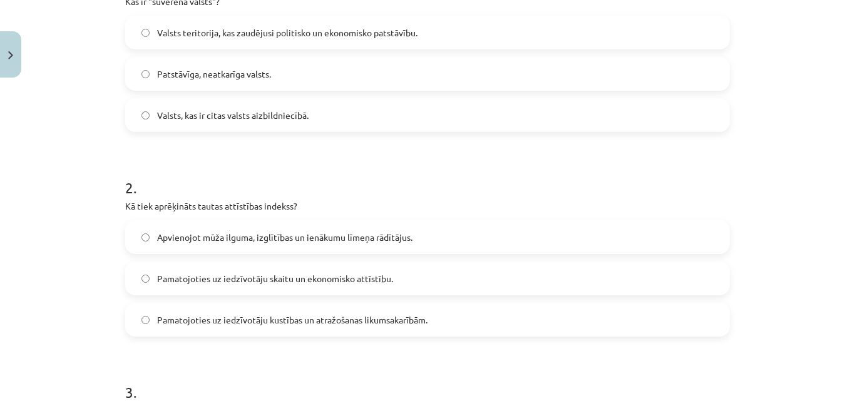
scroll to position [303, 0]
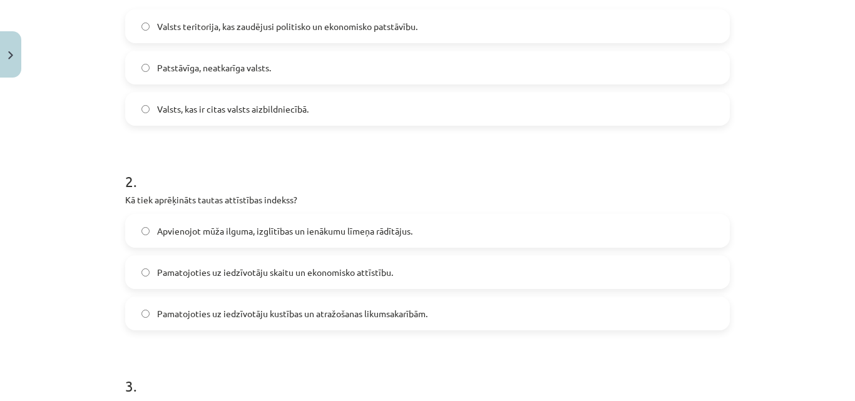
click at [292, 225] on span "Apvienojot mūža ilguma, izglītības un ienākumu līmeņa rādītājus." at bounding box center [284, 231] width 255 height 13
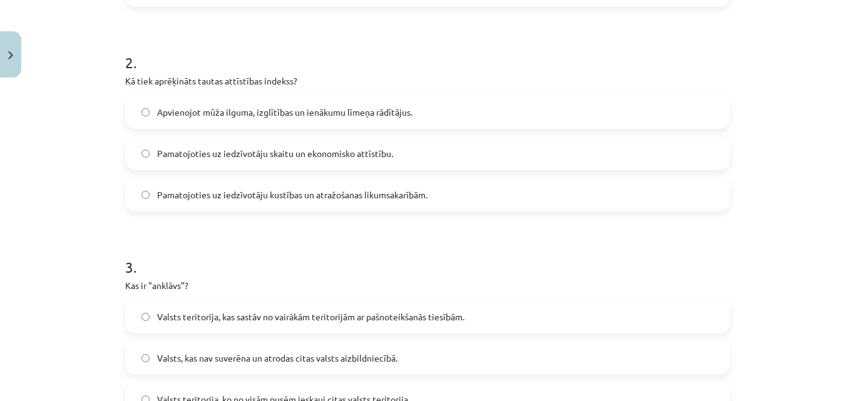
scroll to position [491, 0]
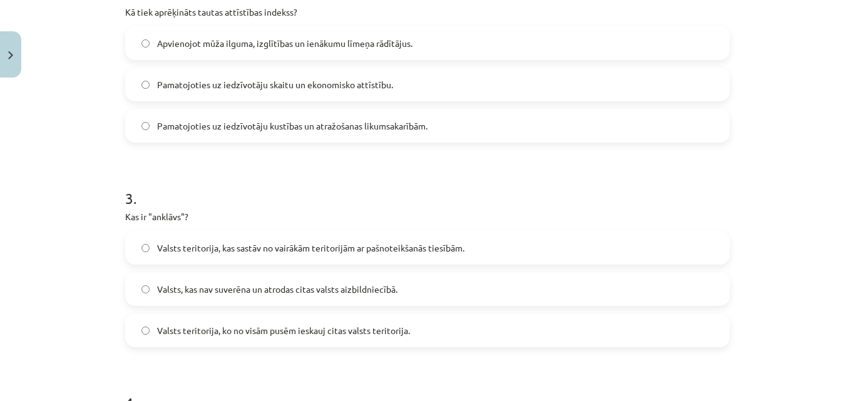
click at [275, 335] on span "Valsts teritorija, ko no visām pusēm ieskauj citas valsts teritorija." at bounding box center [283, 330] width 253 height 13
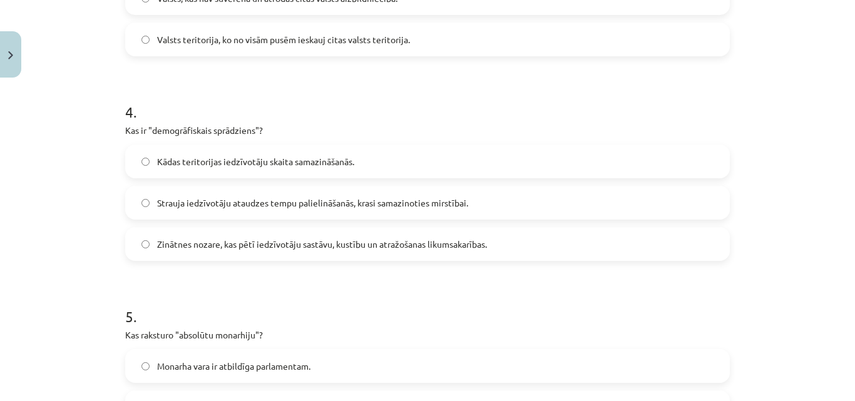
scroll to position [803, 0]
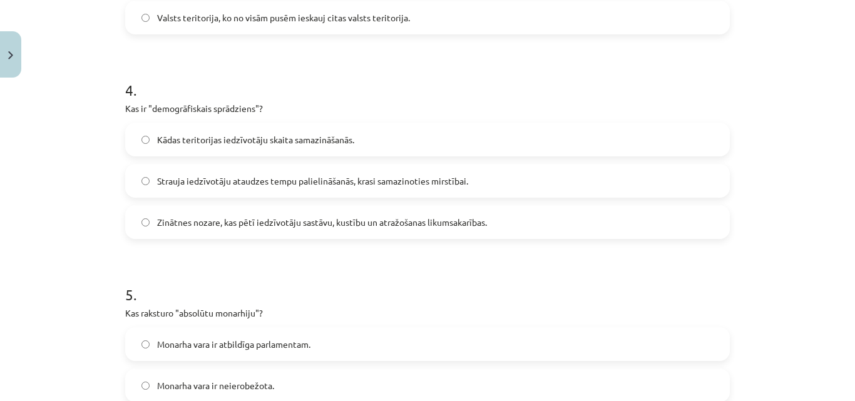
click at [220, 185] on span "Strauja iedzīvotāju ataudzes tempu palielināšanās, krasi samazinoties mirstībai." at bounding box center [312, 181] width 311 height 13
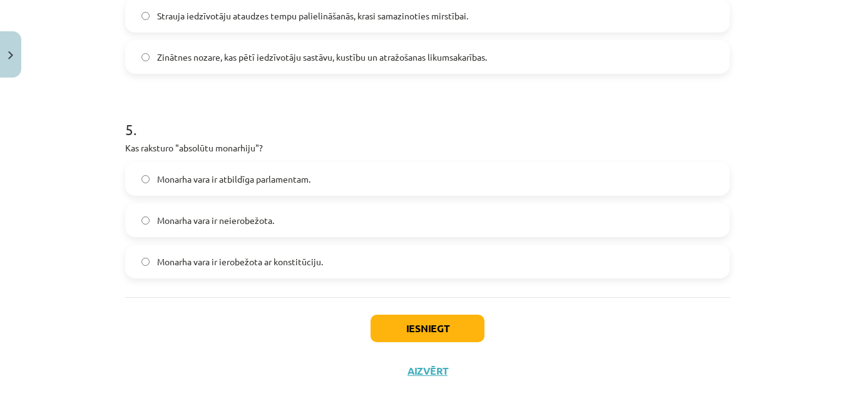
scroll to position [991, 0]
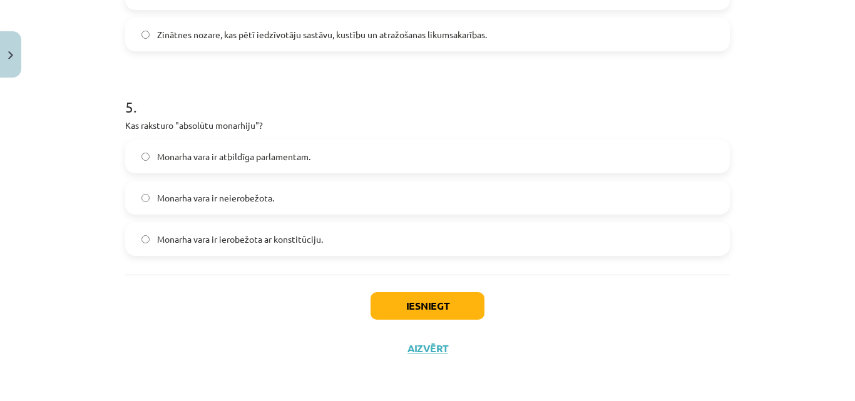
click at [263, 193] on span "Monarha vara ir neierobežota." at bounding box center [215, 197] width 117 height 13
click at [440, 306] on button "Iesniegt" at bounding box center [427, 306] width 114 height 28
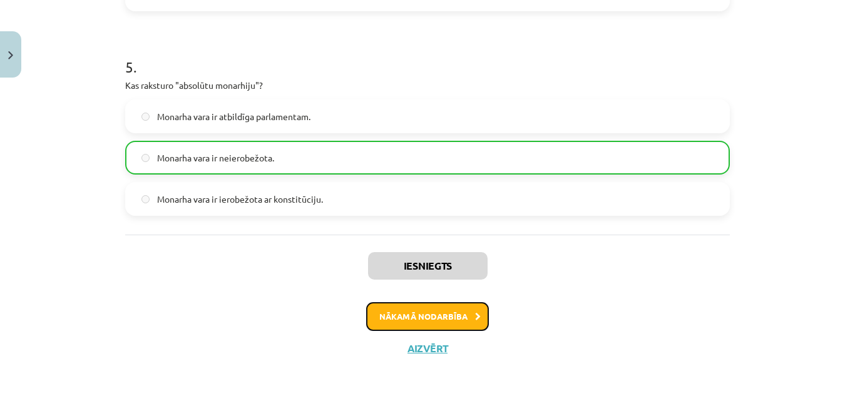
click at [416, 309] on button "Nākamā nodarbība" at bounding box center [427, 316] width 123 height 29
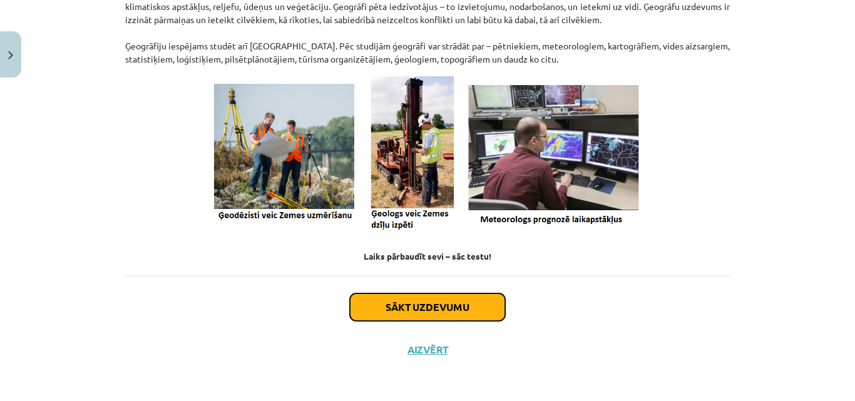
click at [462, 309] on button "Sākt uzdevumu" at bounding box center [427, 307] width 155 height 28
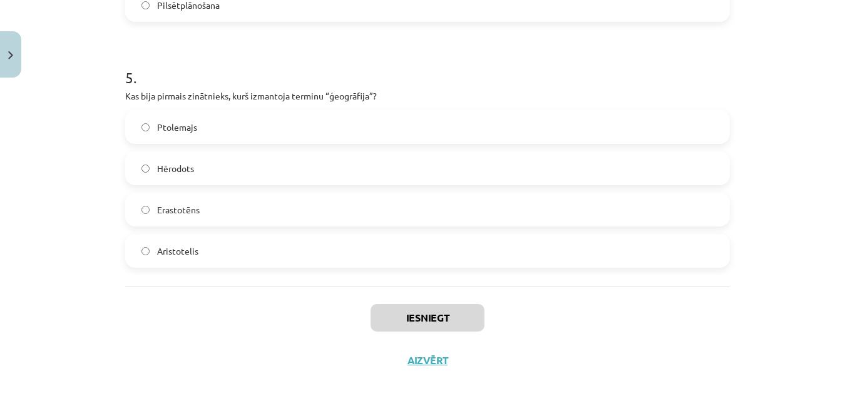
scroll to position [1198, 0]
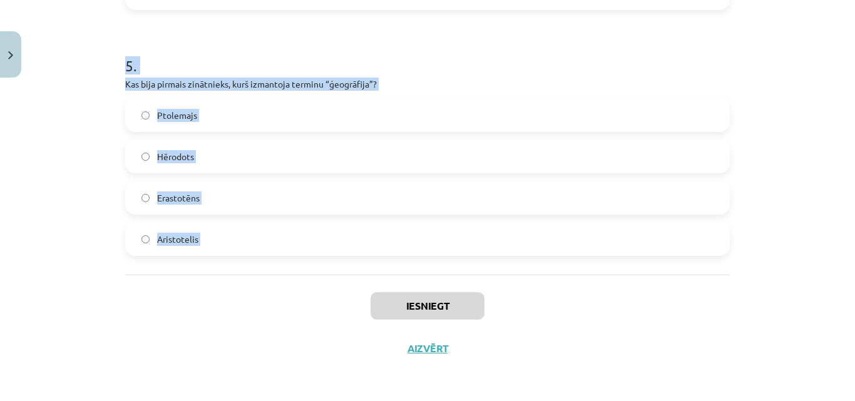
drag, startPoint x: 121, startPoint y: 265, endPoint x: 285, endPoint y: 290, distance: 165.8
copy form "Kas ir ģeogrāfija? Zinātne par dzīvniekiem un augiem Zinātne par vēsturi un cil…"
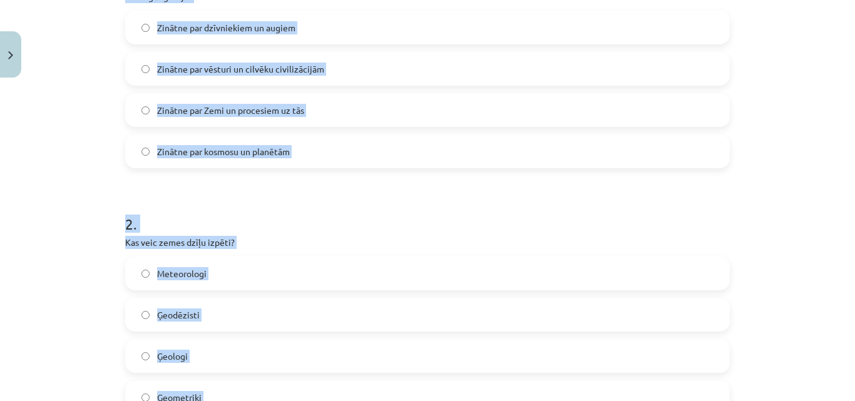
scroll to position [233, 0]
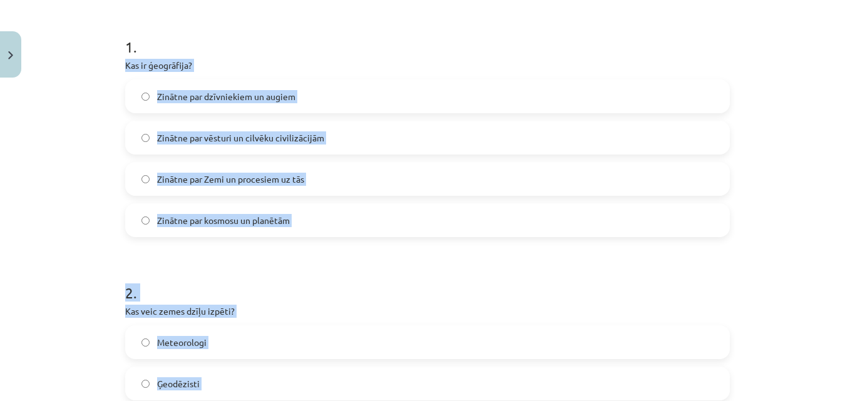
click at [785, 231] on div "Mācību tēma: Ģeogrāfijas i - 10. klases 1.ieskaites mācību materiāls #3 1. tēma…" at bounding box center [427, 200] width 855 height 401
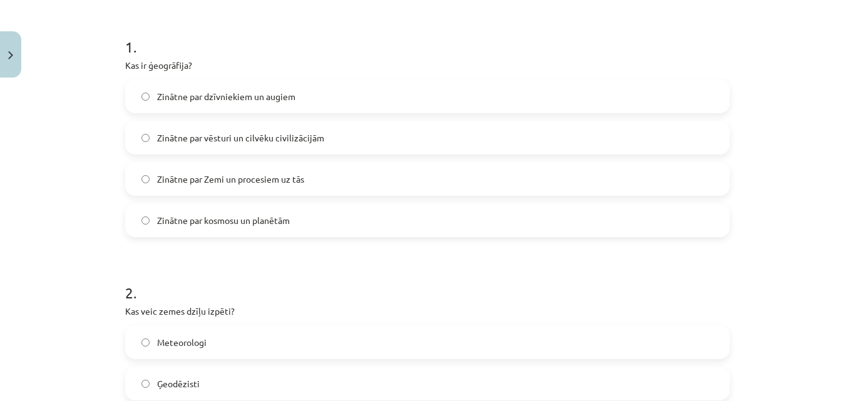
click at [293, 183] on span "Zinātne par Zemi un procesiem uz tās" at bounding box center [230, 179] width 147 height 13
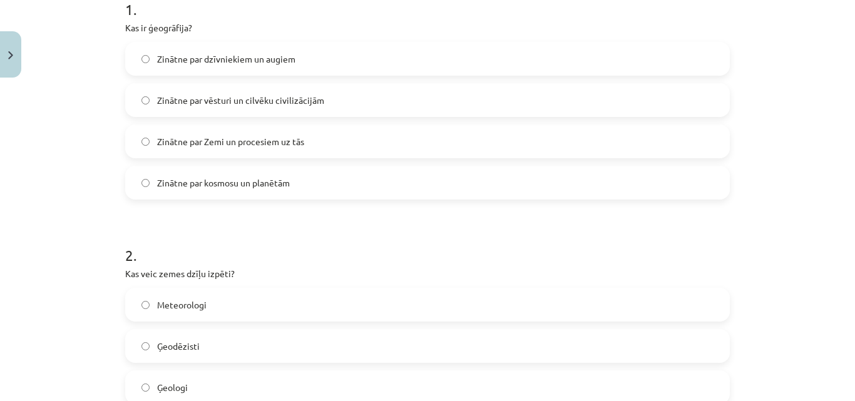
scroll to position [358, 0]
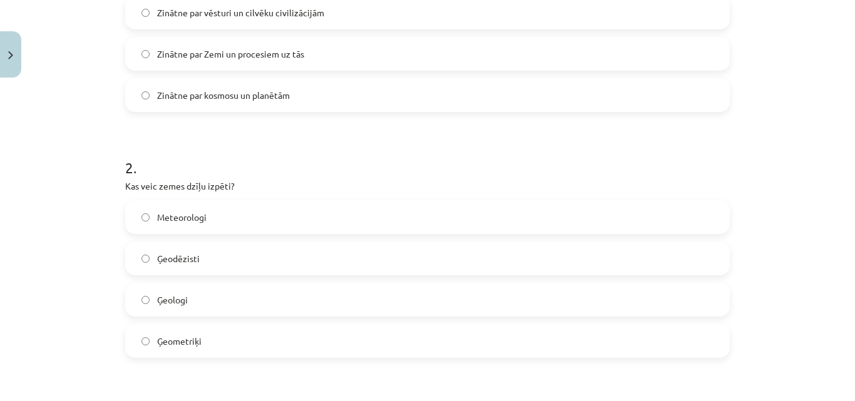
click at [205, 294] on label "Ģeologi" at bounding box center [427, 299] width 602 height 31
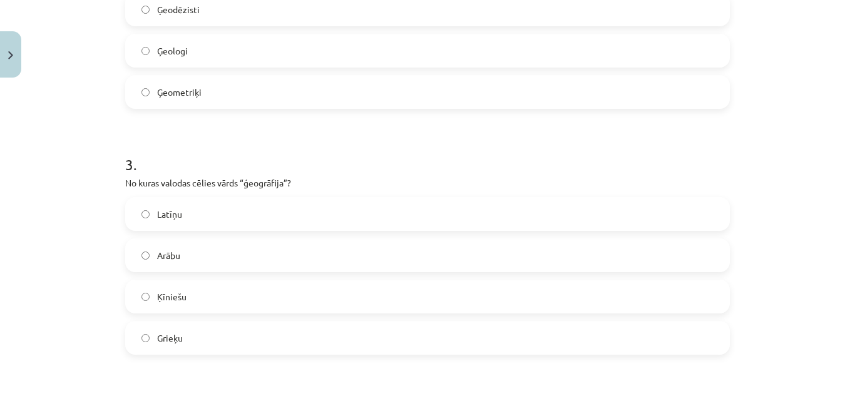
scroll to position [608, 0]
click at [194, 344] on label "Grieķu" at bounding box center [427, 336] width 602 height 31
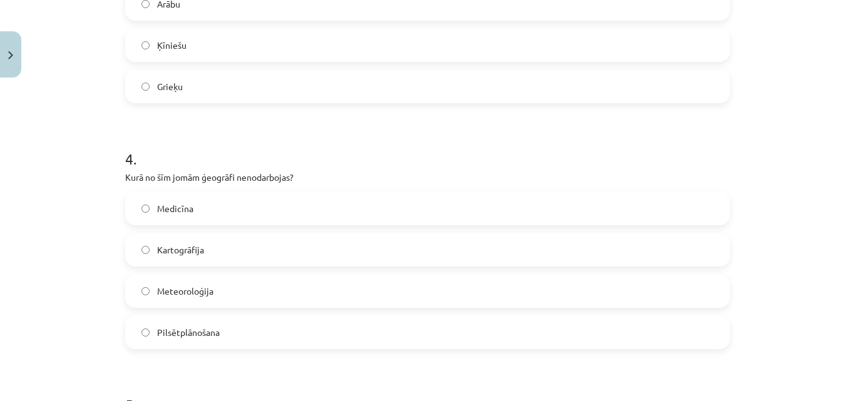
scroll to position [984, 0]
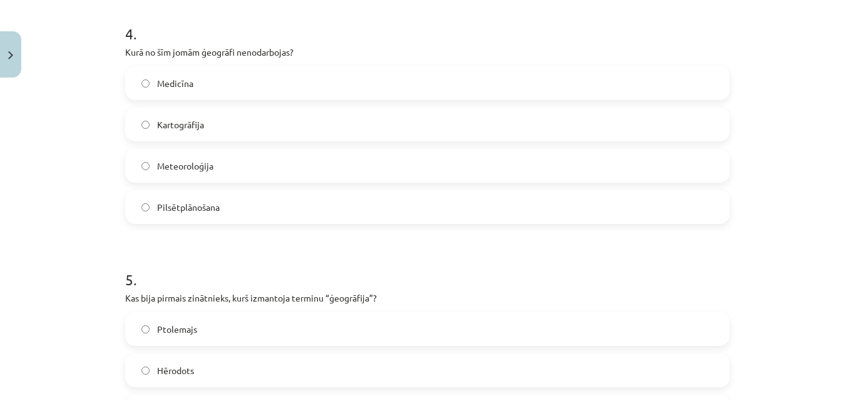
click at [238, 88] on label "Medicīna" at bounding box center [427, 83] width 602 height 31
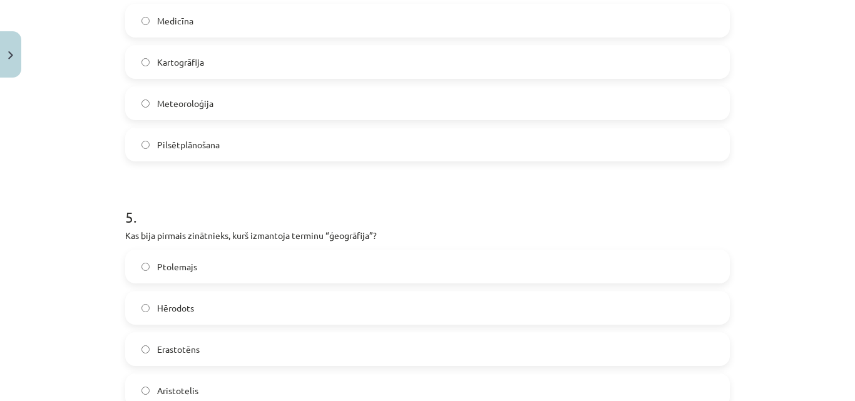
scroll to position [1109, 0]
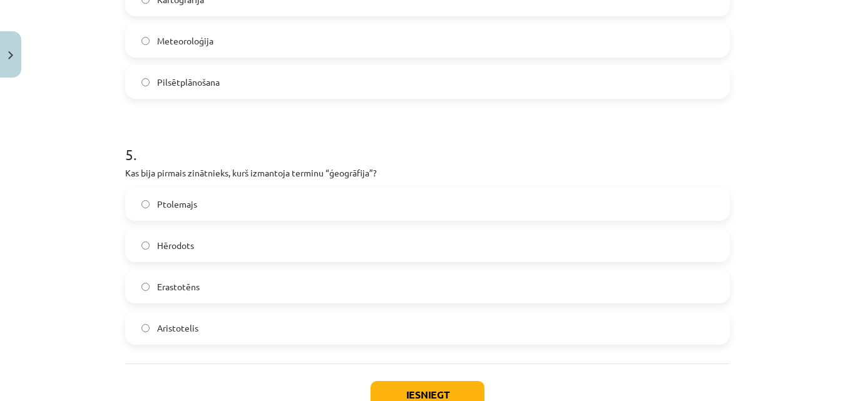
click at [241, 287] on label "Erastotēns" at bounding box center [427, 286] width 602 height 31
click at [406, 386] on button "Iesniegt" at bounding box center [427, 395] width 114 height 28
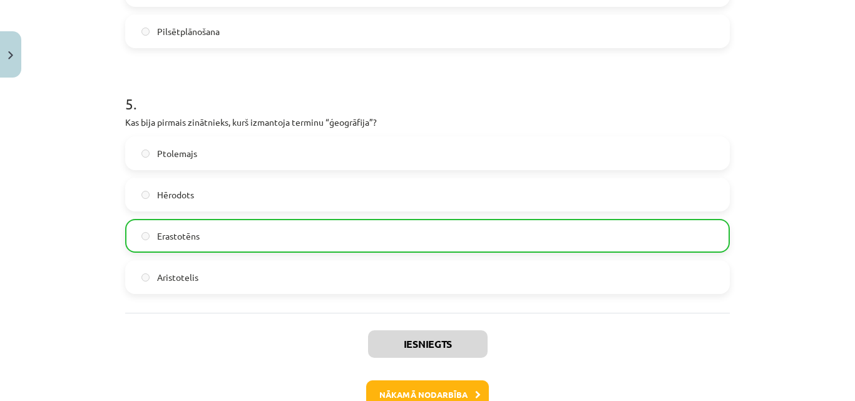
scroll to position [1238, 0]
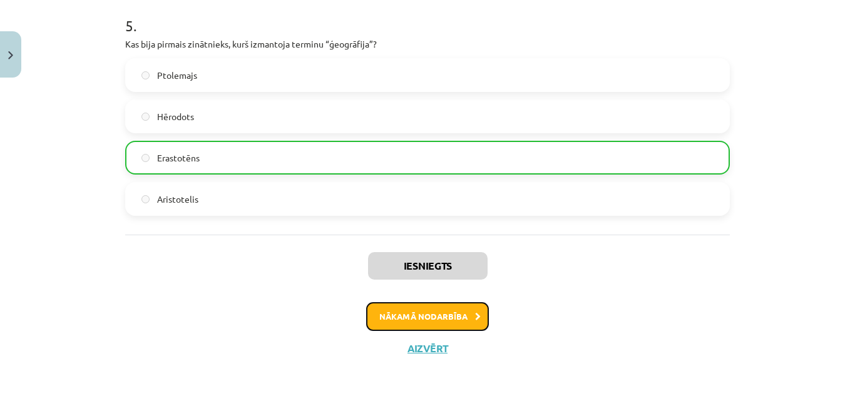
click at [431, 321] on button "Nākamā nodarbība" at bounding box center [427, 316] width 123 height 29
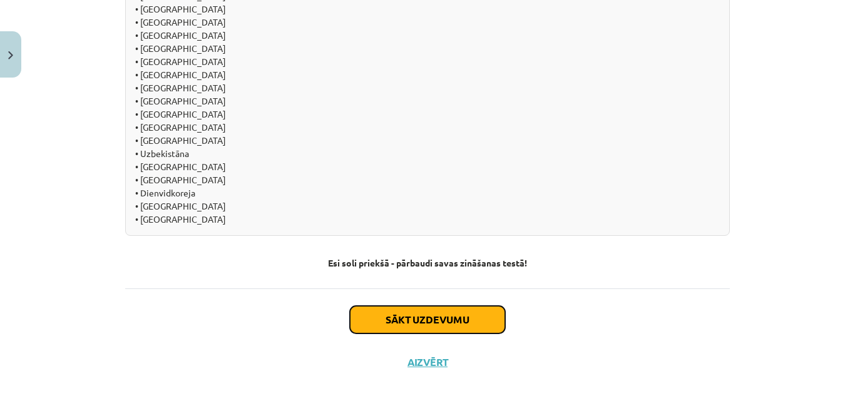
click at [392, 306] on button "Sākt uzdevumu" at bounding box center [427, 320] width 155 height 28
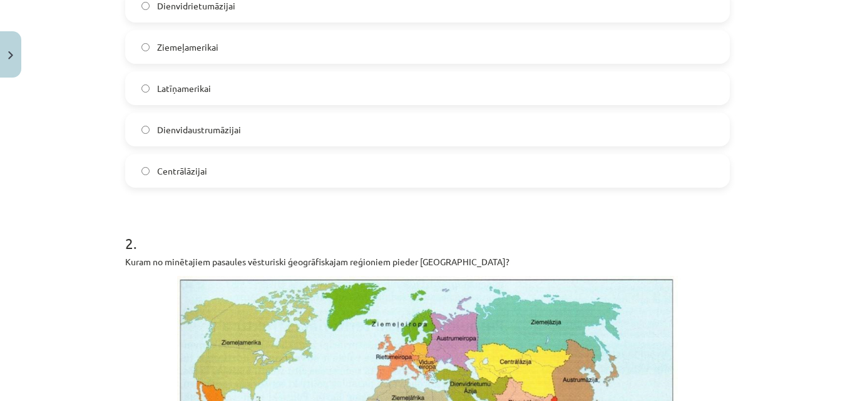
scroll to position [763, 0]
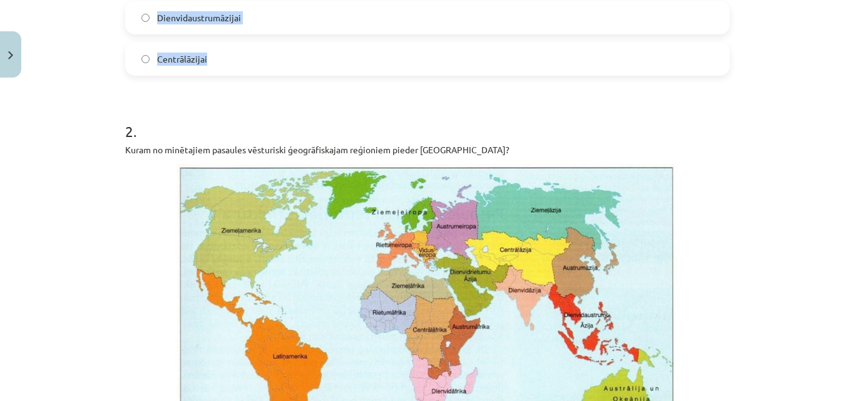
drag, startPoint x: 123, startPoint y: 78, endPoint x: 245, endPoint y: 54, distance: 124.3
copy div "uram no minētajiem pasaules vēsturiski ģeogrāfiskajam reģioniem pieder Irāka? D…"
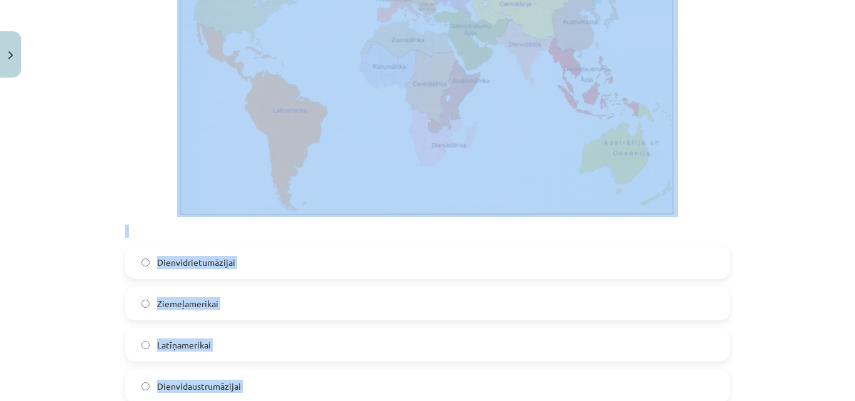
scroll to position [392, 0]
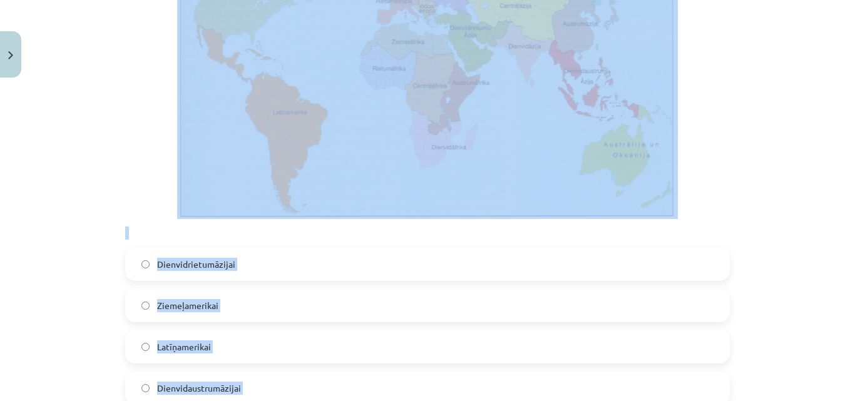
click at [63, 113] on div "Mācību tēma: Ģeogrāfijas i - 10. klases 1.ieskaites mācību materiāls #4 2. tēma…" at bounding box center [427, 200] width 855 height 401
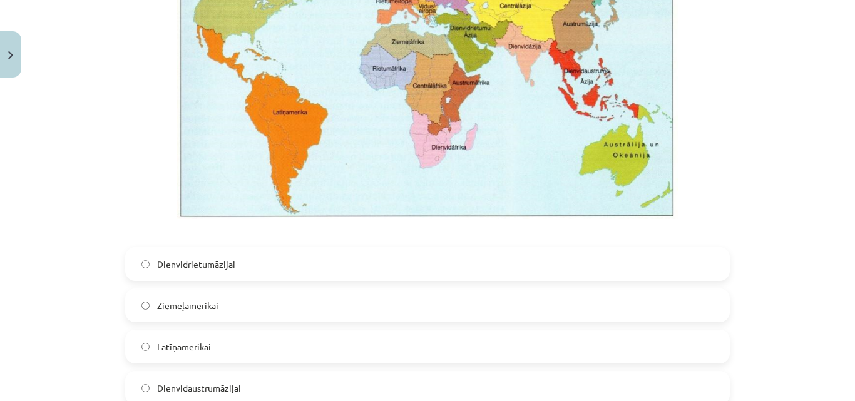
click at [273, 263] on label "Dienvidrietumāzijai" at bounding box center [427, 263] width 602 height 31
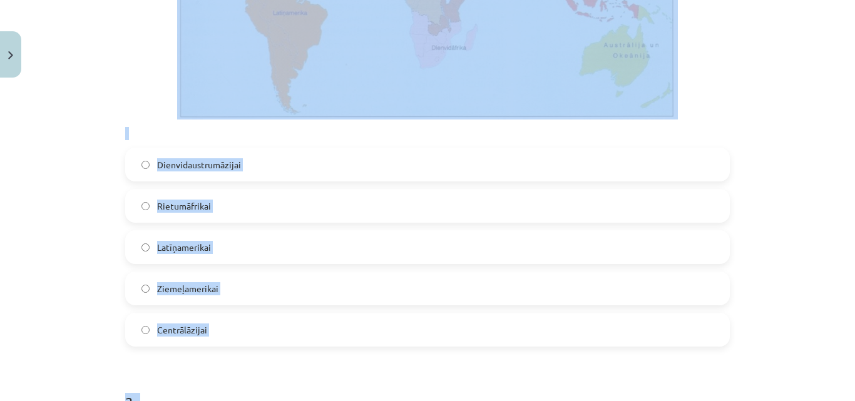
scroll to position [1150, 0]
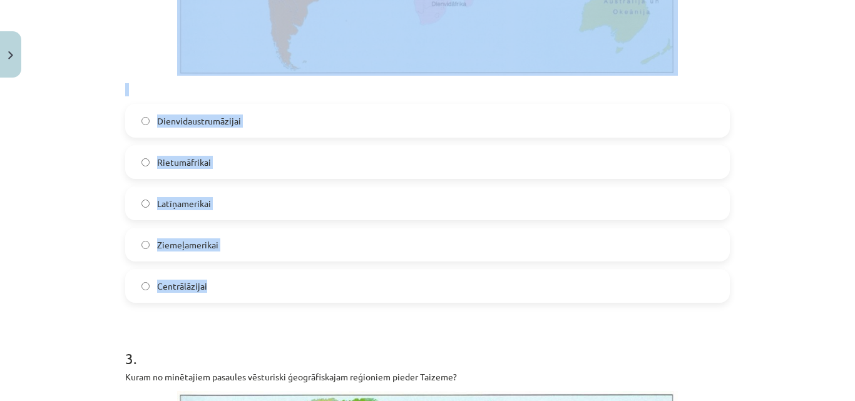
drag, startPoint x: 120, startPoint y: 34, endPoint x: 268, endPoint y: 287, distance: 293.1
click at [268, 287] on div "2 . Kuram no minētajiem pasaules vēsturiski ģeogrāfiskajam reģioniem pieder Per…" at bounding box center [427, 7] width 604 height 589
copy div "Kuram no minētajiem pasaules vēsturiski ģeogrāfiskajam reģioniem pieder Peru? D…"
click at [89, 185] on div "Mācību tēma: Ģeogrāfijas i - 10. klases 1.ieskaites mācību materiāls #4 2. tēma…" at bounding box center [427, 200] width 855 height 401
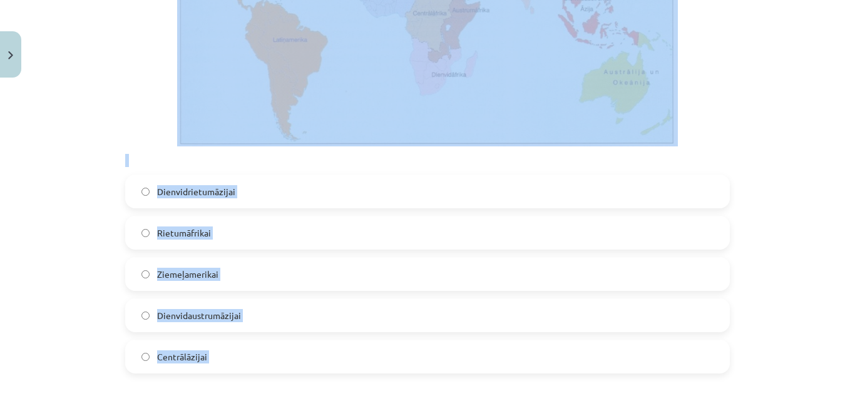
scroll to position [1715, 0]
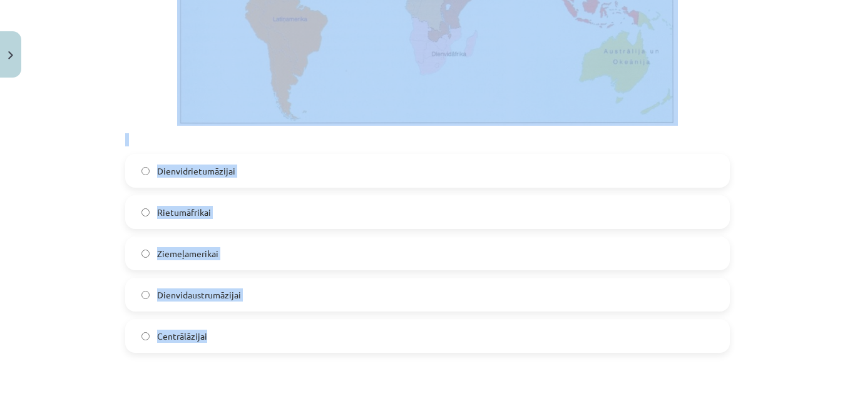
drag, startPoint x: 123, startPoint y: 48, endPoint x: 348, endPoint y: 349, distance: 376.1
click at [348, 349] on div "3 . Kuram no minētajiem pasaules vēsturiski ģeogrāfiskajam reģioniem pieder Tai…" at bounding box center [427, 57] width 604 height 589
copy div "uram no minētajiem pasaules vēsturiski ģeogrāfiskajam reģioniem pieder Taizeme?…"
click at [326, 166] on label "Dienvidrietumāzijai" at bounding box center [427, 170] width 602 height 31
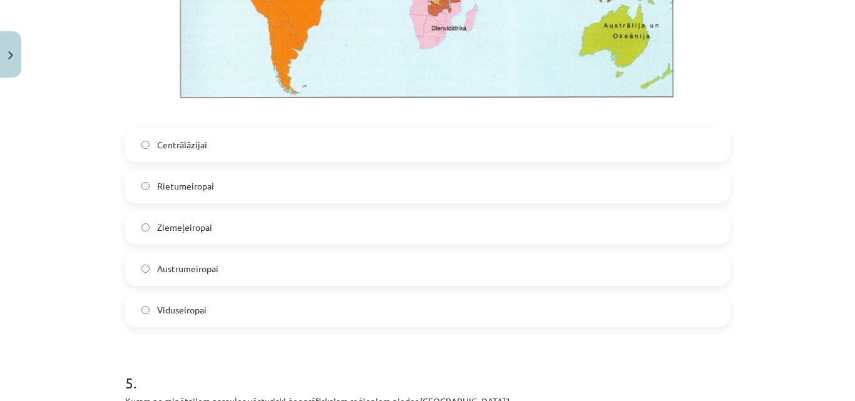
scroll to position [2511, 0]
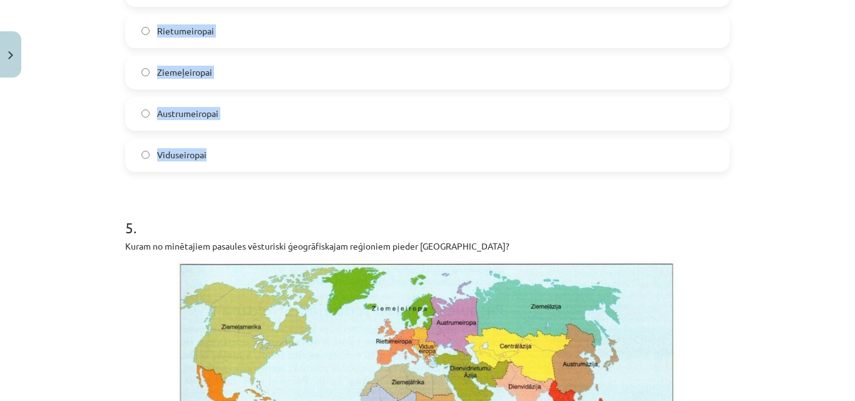
drag, startPoint x: 121, startPoint y: 173, endPoint x: 217, endPoint y: 169, distance: 95.2
copy div "Kuram no minētajiem pasaules vēsturiski ģeogrāfiskajam reģioniem pieder Čehija?…"
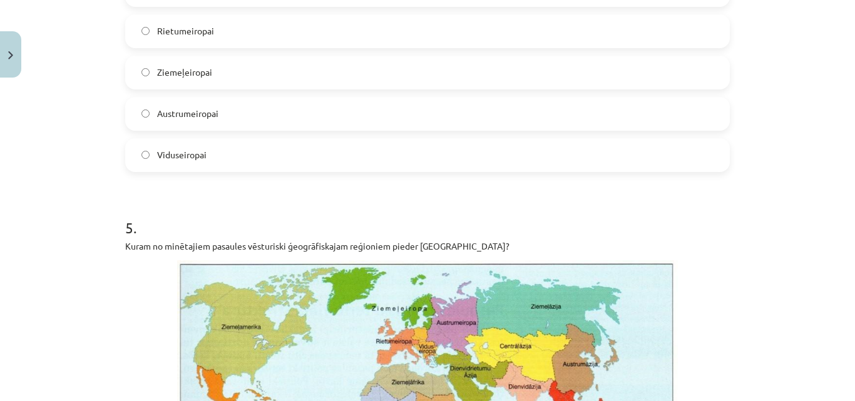
click at [235, 227] on h1 "5 ." at bounding box center [427, 216] width 604 height 39
click at [209, 158] on label "Viduseiropai" at bounding box center [427, 155] width 602 height 31
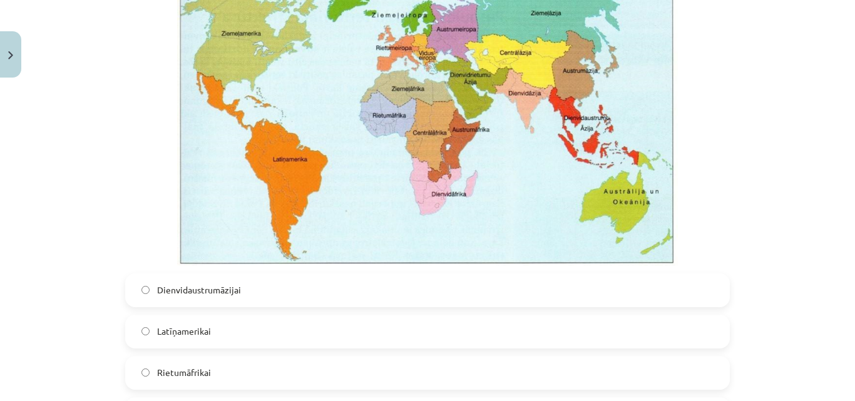
scroll to position [2994, 0]
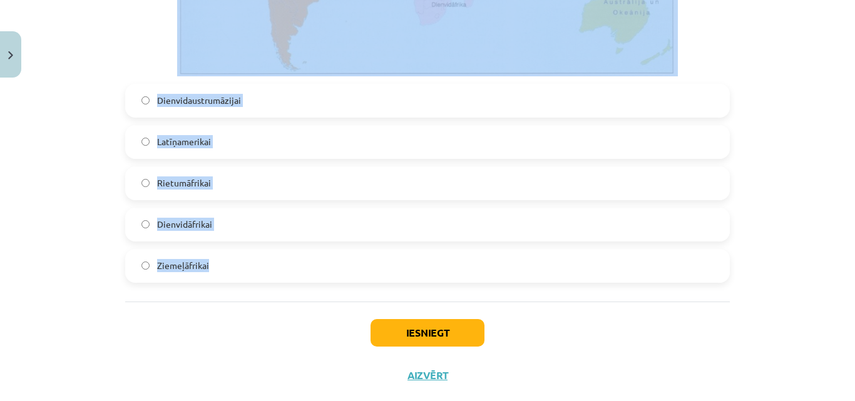
drag, startPoint x: 121, startPoint y: 121, endPoint x: 310, endPoint y: 268, distance: 239.1
copy div "Kuram no minētajiem pasaules vēsturiski ģeogrāfiskajam reģioniem pieder Madagas…"
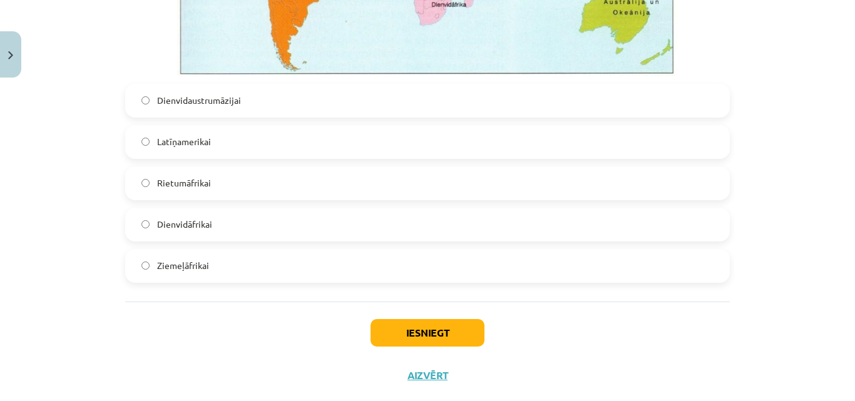
click at [240, 320] on div "Iesniegt Aizvērt" at bounding box center [427, 346] width 604 height 88
click at [246, 243] on div "Dienvidaustrumāzijai Latīņamerikai Rietumāfrikai Dienvidāfrikai Ziemeļāfrikai" at bounding box center [427, 183] width 604 height 199
click at [255, 233] on label "Dienvidāfrikai" at bounding box center [427, 224] width 602 height 31
click at [425, 330] on button "Iesniegt" at bounding box center [427, 333] width 114 height 28
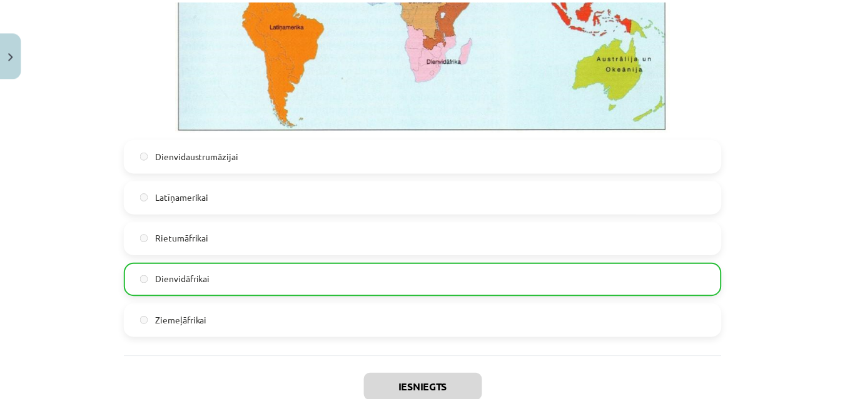
scroll to position [3060, 0]
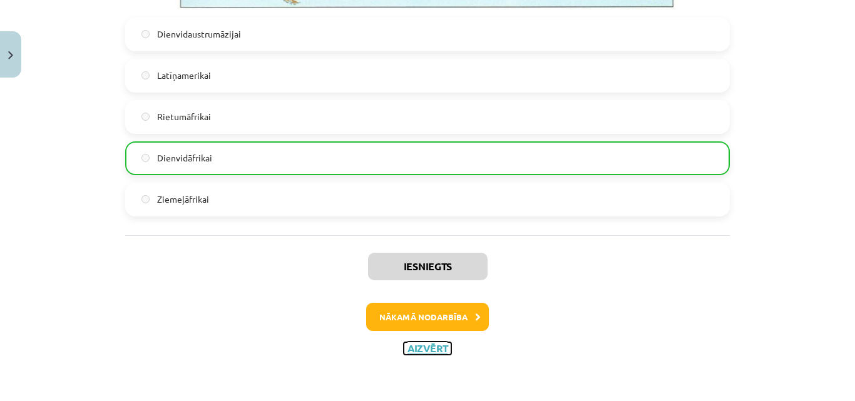
click at [437, 344] on button "Aizvērt" at bounding box center [428, 348] width 48 height 13
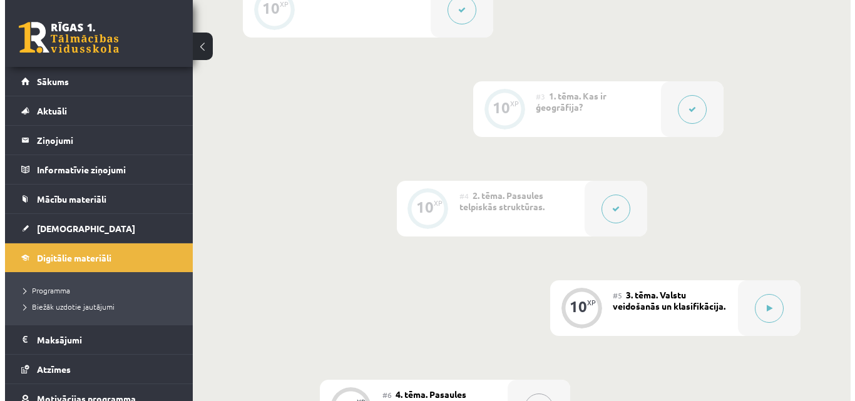
scroll to position [563, 0]
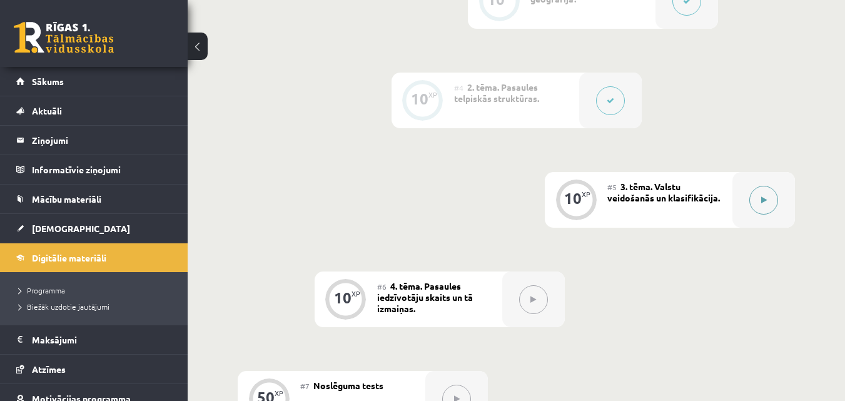
click at [750, 205] on div at bounding box center [764, 200] width 63 height 56
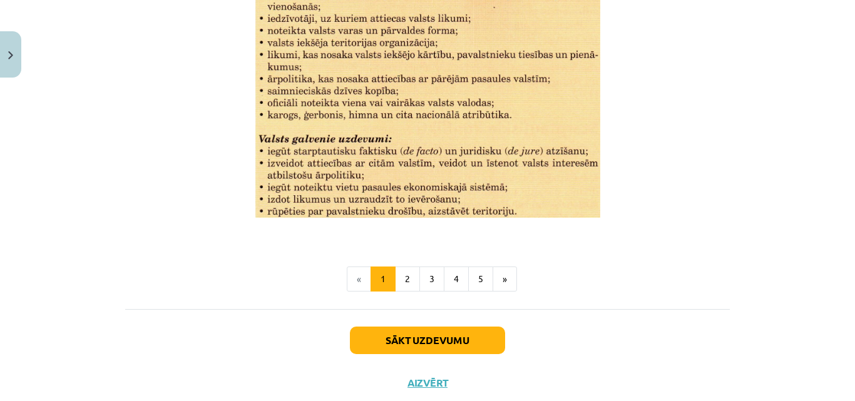
scroll to position [1701, 0]
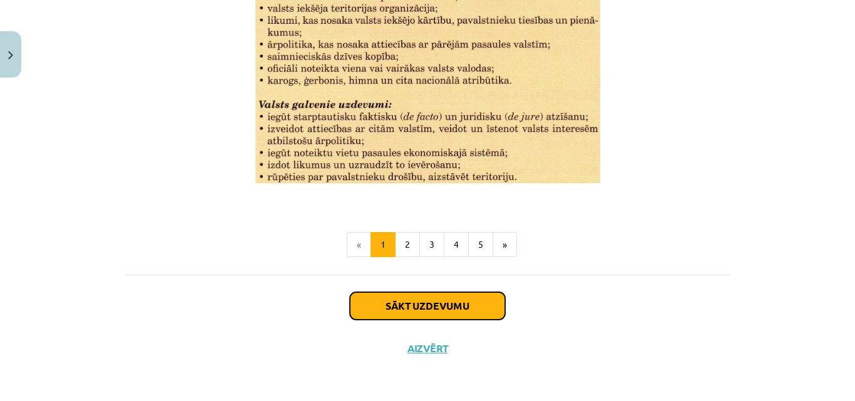
click at [459, 302] on button "Sākt uzdevumu" at bounding box center [427, 306] width 155 height 28
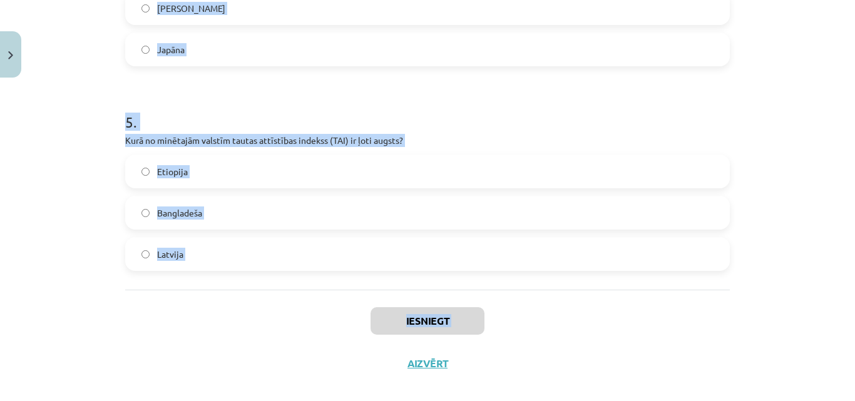
scroll to position [991, 0]
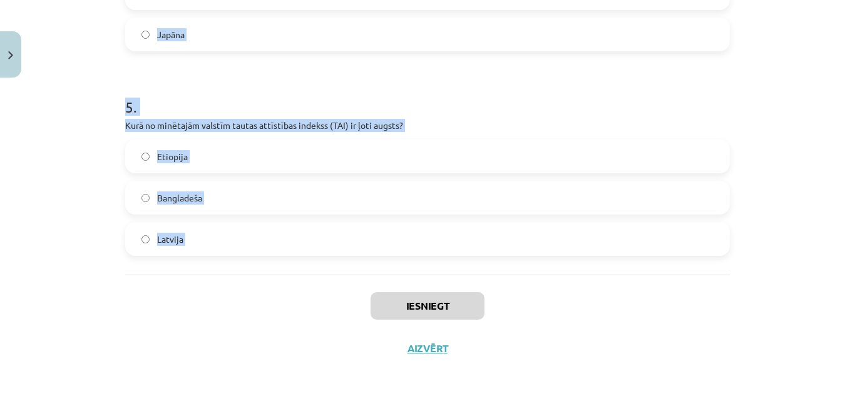
drag, startPoint x: 122, startPoint y: 265, endPoint x: 256, endPoint y: 277, distance: 134.4
copy form "Kura no minētajām valstīm ir federatīva valsts? Grieķija Spānija Vācija 2 . Kur…"
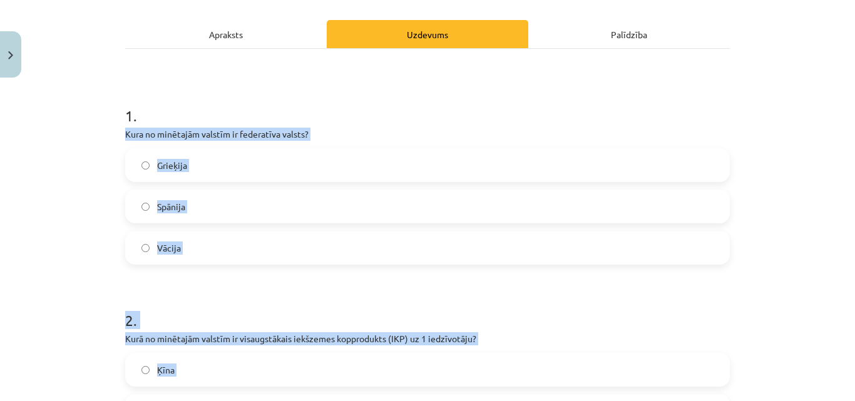
scroll to position [188, 0]
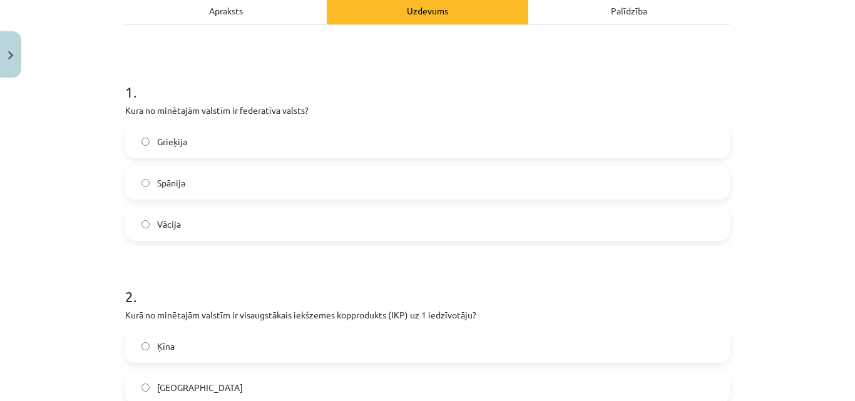
click at [293, 96] on h1 "1 ." at bounding box center [427, 80] width 604 height 39
click at [216, 218] on label "Vācija" at bounding box center [427, 223] width 602 height 31
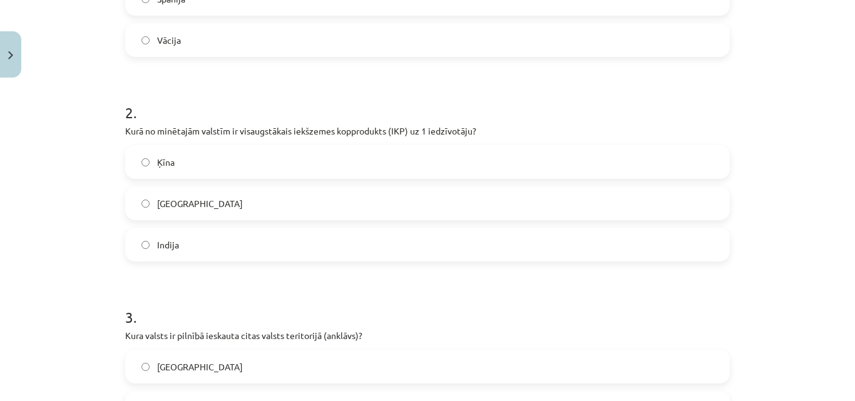
scroll to position [438, 0]
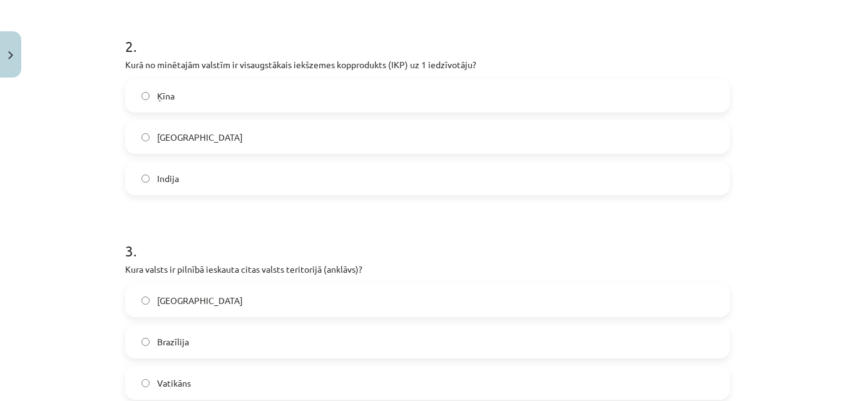
click at [212, 126] on label "ASV" at bounding box center [427, 136] width 602 height 31
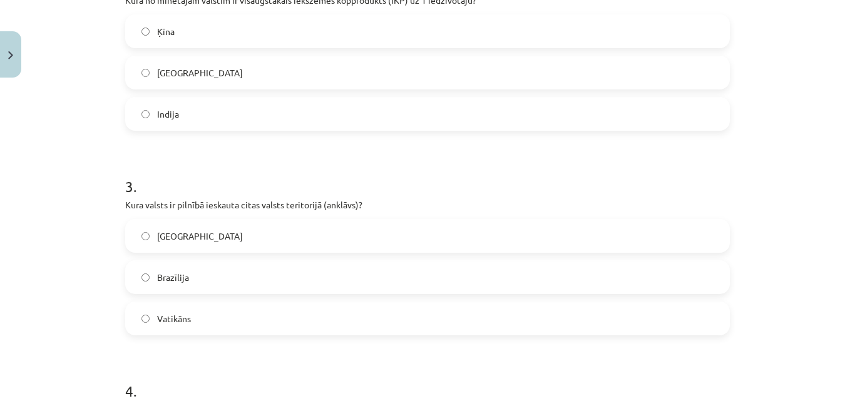
scroll to position [563, 0]
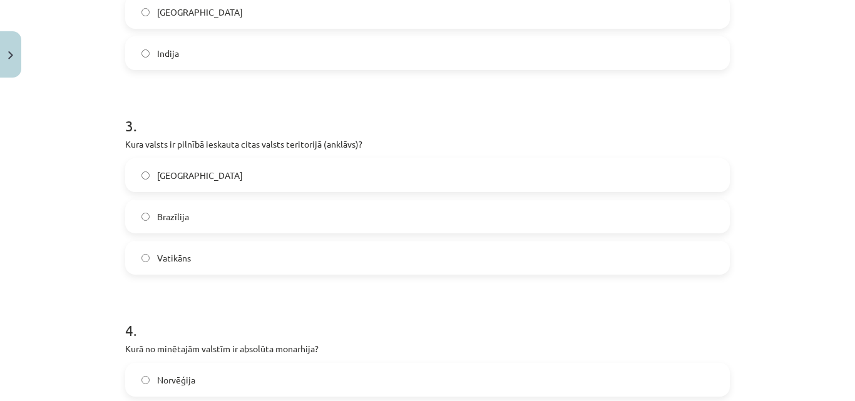
click at [222, 261] on label "Vatikāns" at bounding box center [427, 257] width 602 height 31
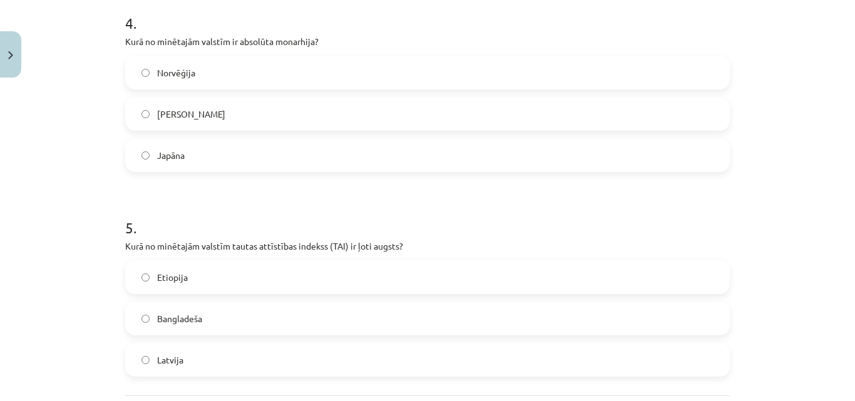
scroll to position [876, 0]
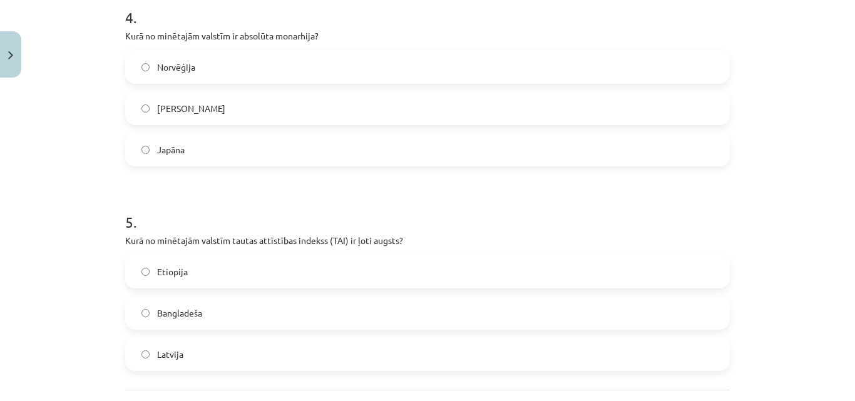
click at [240, 125] on div "Saūda Arābija" at bounding box center [427, 108] width 604 height 34
click at [238, 102] on label "Saūda Arābija" at bounding box center [427, 108] width 602 height 31
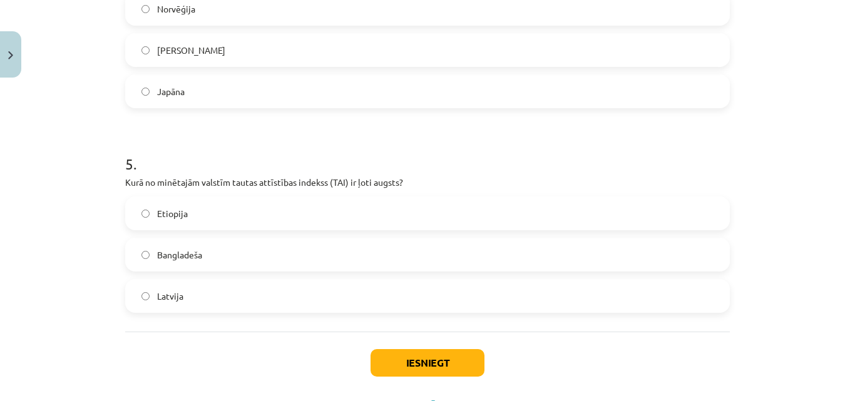
scroll to position [991, 0]
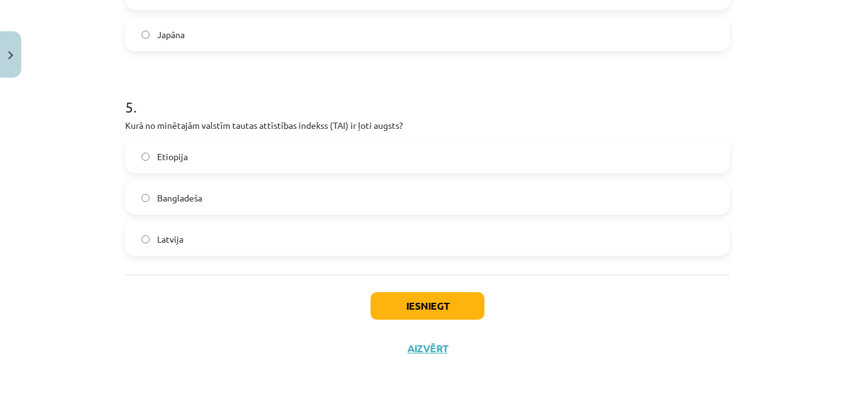
click at [231, 230] on label "Latvija" at bounding box center [427, 238] width 602 height 31
click at [389, 313] on button "Iesniegt" at bounding box center [427, 306] width 114 height 28
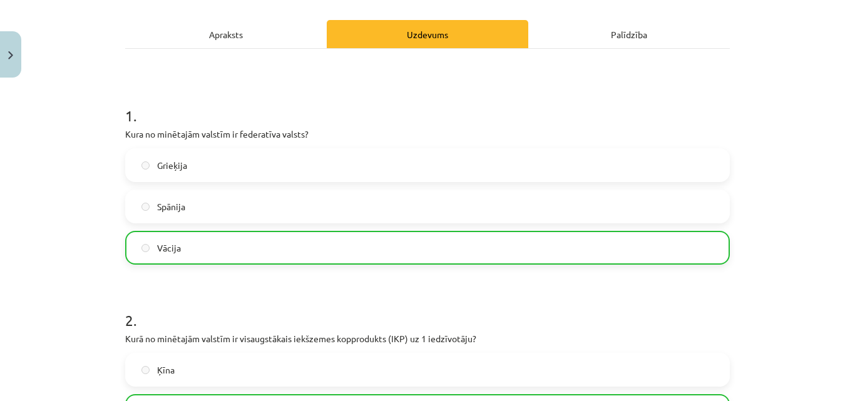
scroll to position [0, 0]
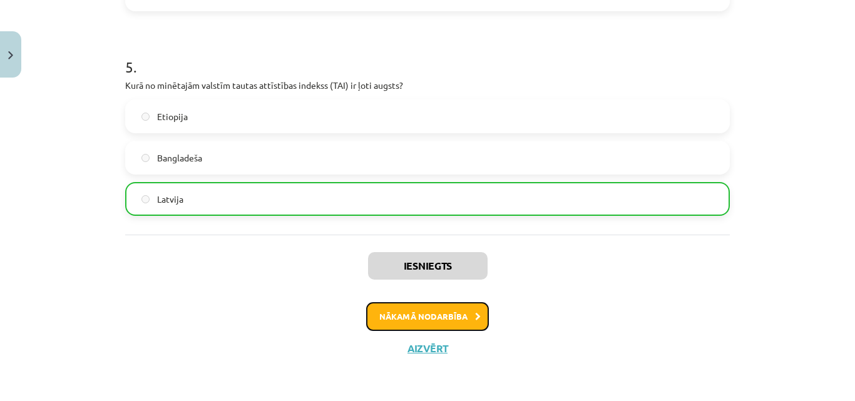
click at [439, 320] on button "Nākamā nodarbība" at bounding box center [427, 316] width 123 height 29
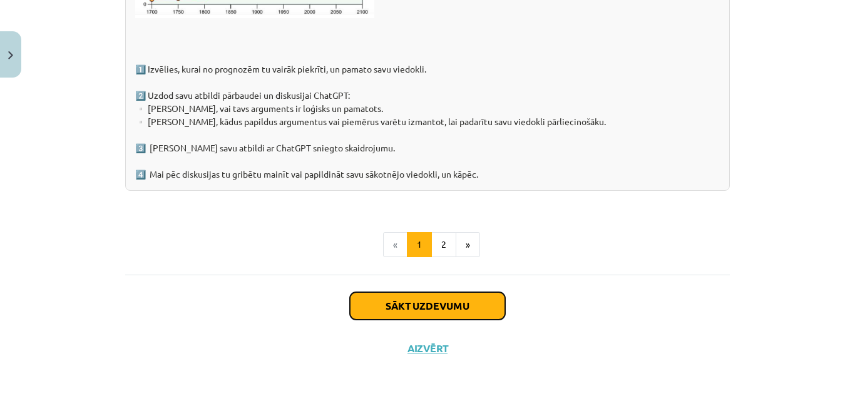
click at [462, 300] on button "Sākt uzdevumu" at bounding box center [427, 306] width 155 height 28
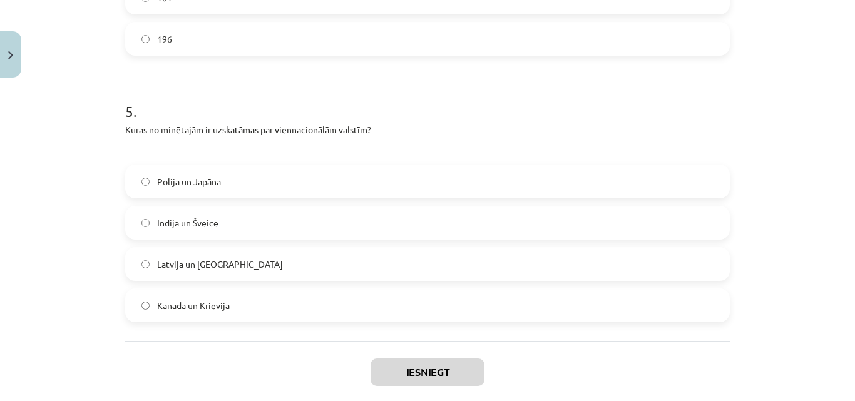
scroll to position [1218, 0]
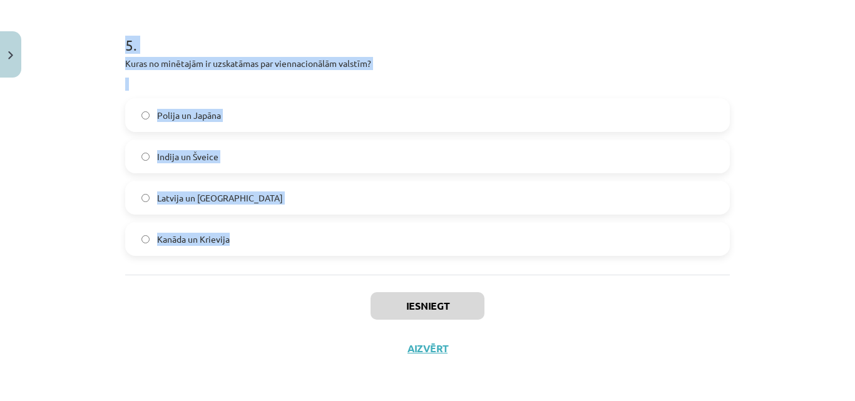
drag, startPoint x: 121, startPoint y: 267, endPoint x: 236, endPoint y: 250, distance: 115.7
copy form "ASV un Francija ir.. Prezidentālas republikas Unitāras valstis Federatīvas vals…"
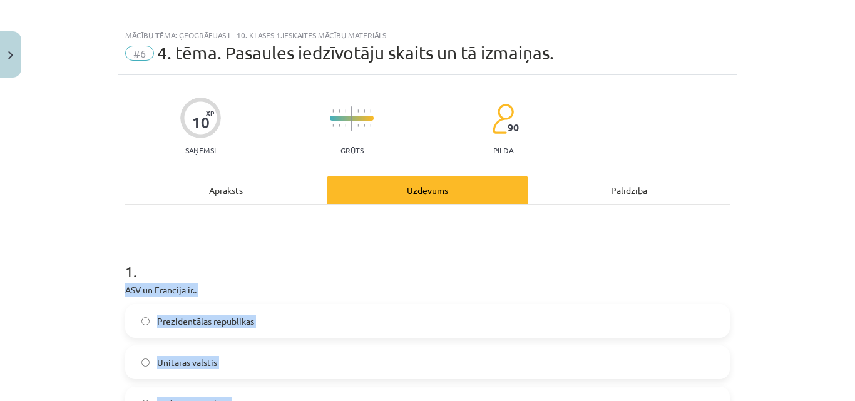
scroll to position [0, 0]
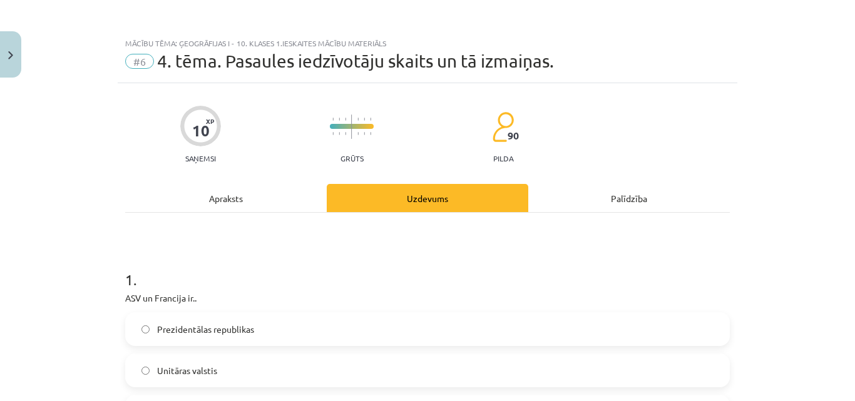
click at [250, 329] on span "Prezidentālas republikas" at bounding box center [205, 329] width 97 height 13
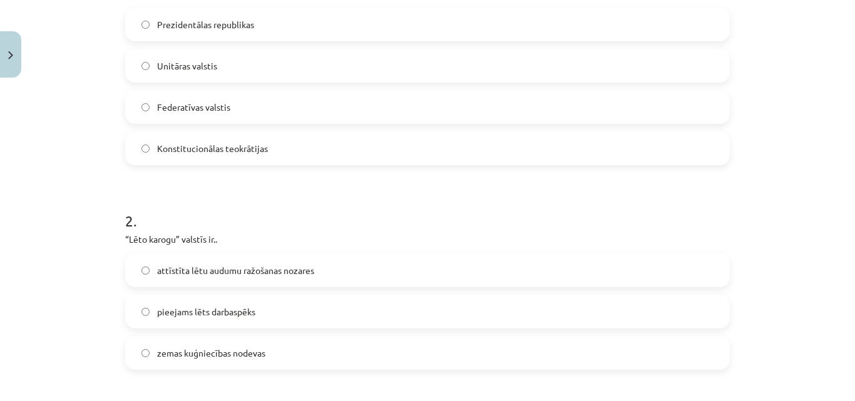
scroll to position [375, 0]
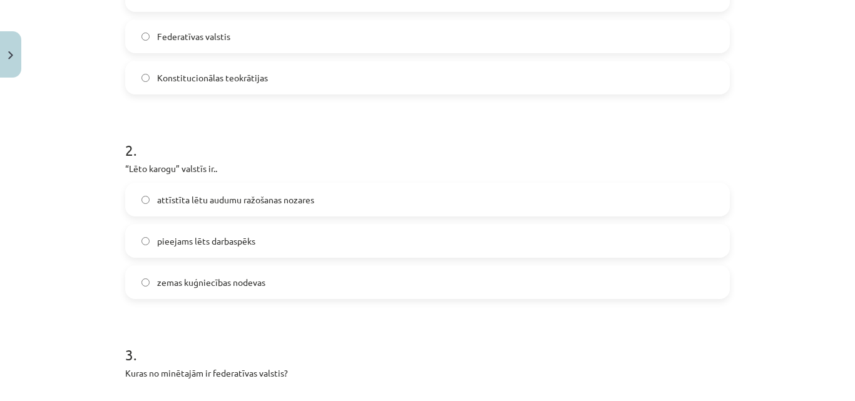
click at [233, 270] on label "zemas kuģniecības nodevas" at bounding box center [427, 282] width 602 height 31
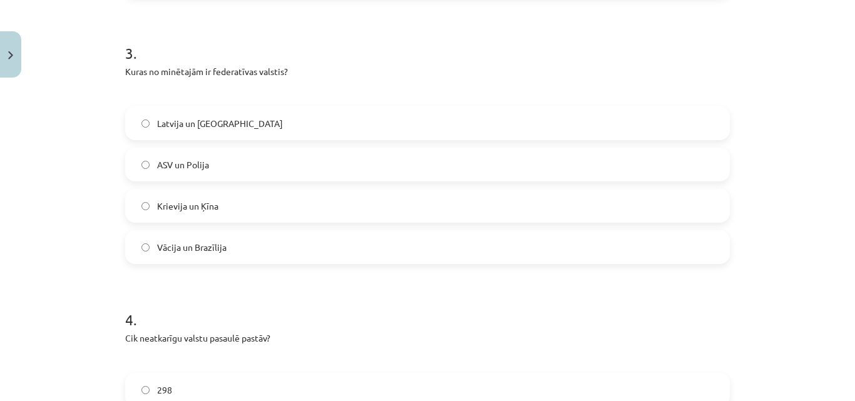
scroll to position [688, 0]
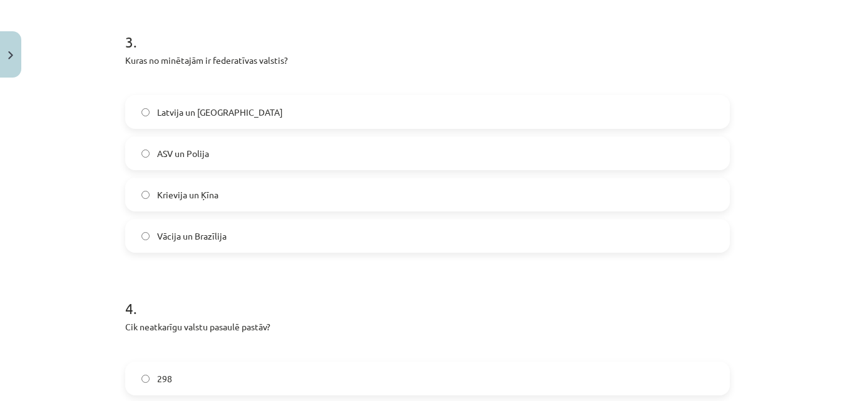
click at [225, 237] on label "Vācija un Brazīlija" at bounding box center [427, 235] width 602 height 31
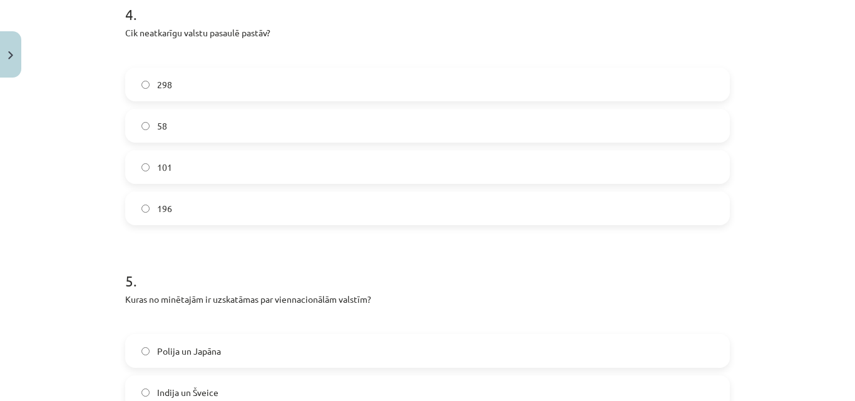
scroll to position [1001, 0]
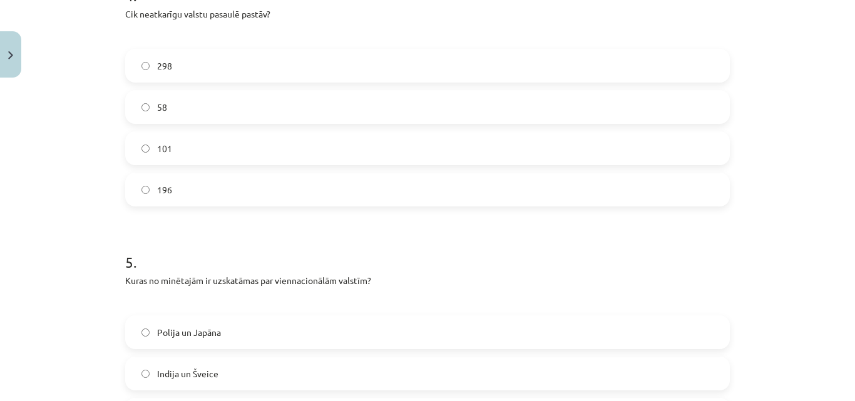
click at [205, 171] on div "298 58 101 196" at bounding box center [427, 128] width 604 height 158
click at [207, 192] on label "196" at bounding box center [427, 189] width 602 height 31
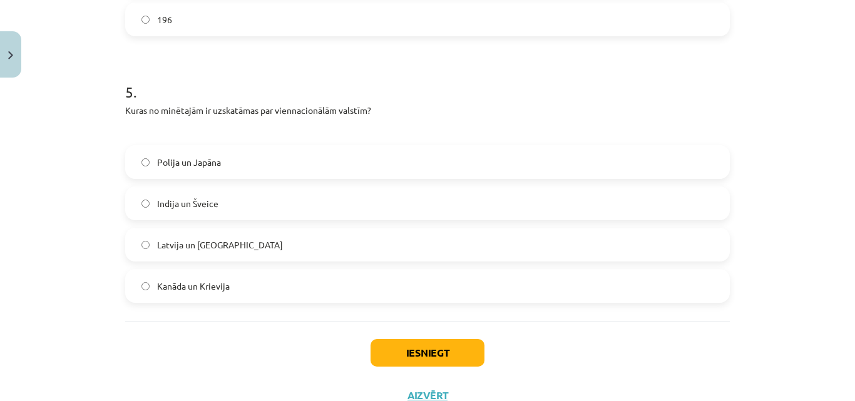
scroll to position [1189, 0]
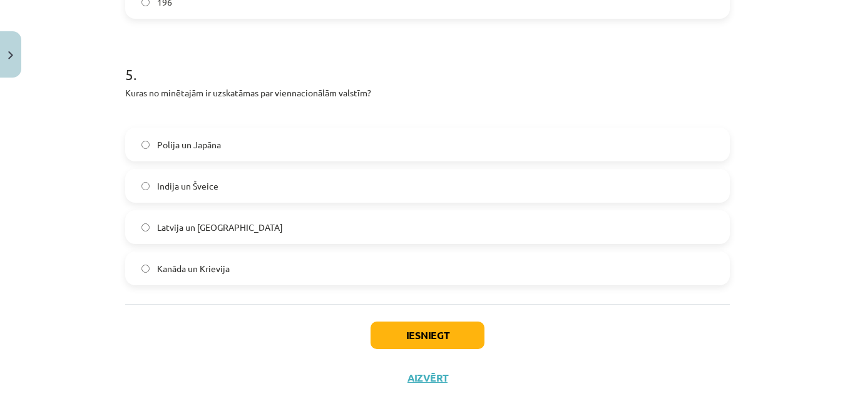
click at [244, 143] on label "Polija un Japāna" at bounding box center [427, 144] width 602 height 31
click at [405, 340] on button "Iesniegt" at bounding box center [427, 336] width 114 height 28
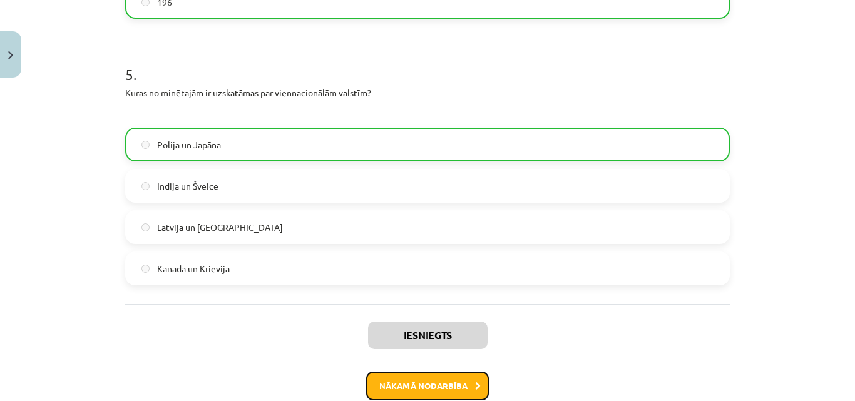
click at [462, 394] on button "Nākamā nodarbība" at bounding box center [427, 386] width 123 height 29
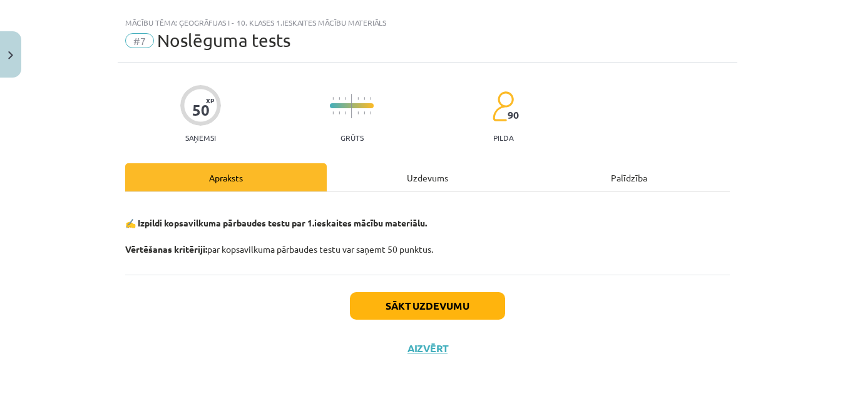
scroll to position [21, 0]
click at [437, 300] on button "Sākt uzdevumu" at bounding box center [427, 306] width 155 height 28
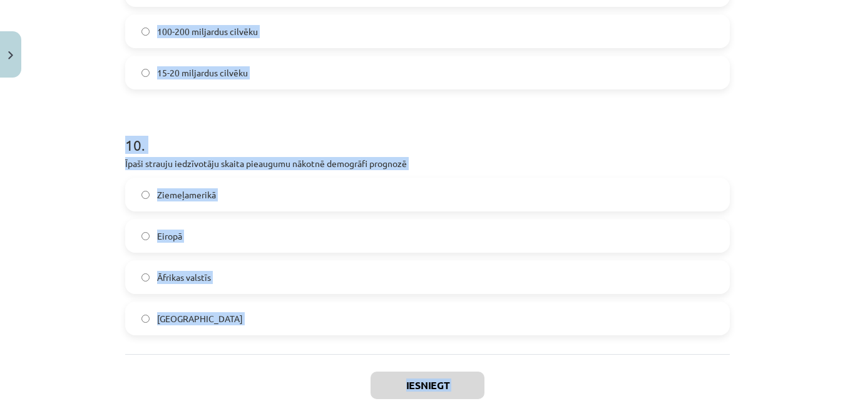
scroll to position [2713, 0]
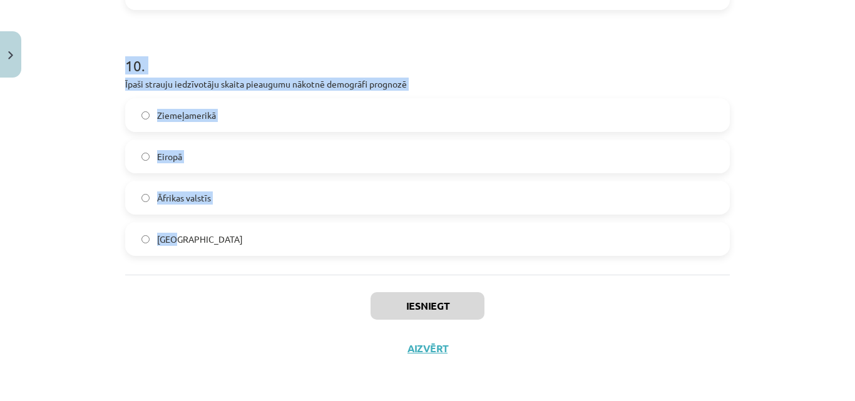
drag, startPoint x: 120, startPoint y: 154, endPoint x: 220, endPoint y: 248, distance: 137.2
copy form "Pirmais demogrāfiskais sprādziens sākās ar … otro pasaules karu industriālo rev…"
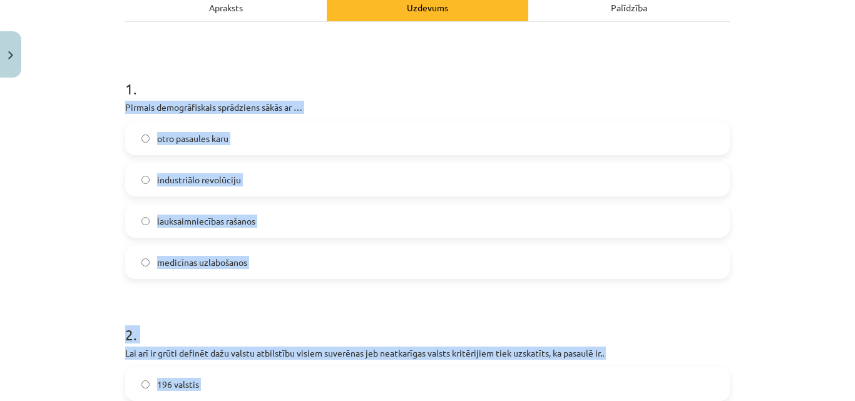
scroll to position [181, 0]
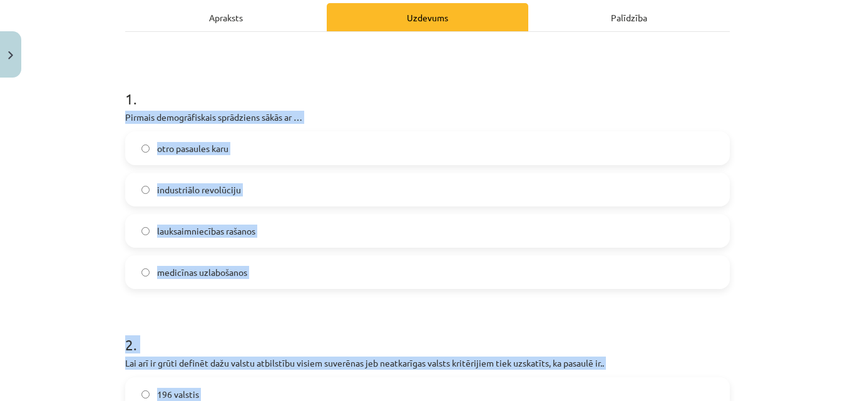
click at [837, 141] on div "Mācību tēma: Ģeogrāfijas i - 10. klases 1.ieskaites mācību materiāls #7 Noslēgu…" at bounding box center [427, 200] width 855 height 401
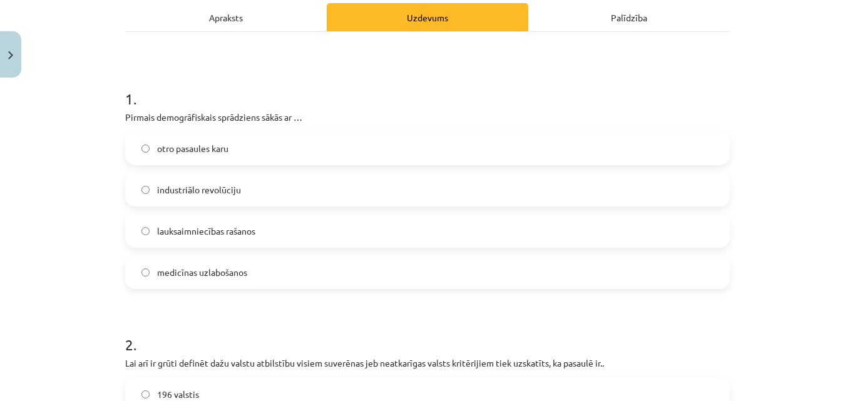
click at [362, 175] on label "industriālo revolūciju" at bounding box center [427, 189] width 602 height 31
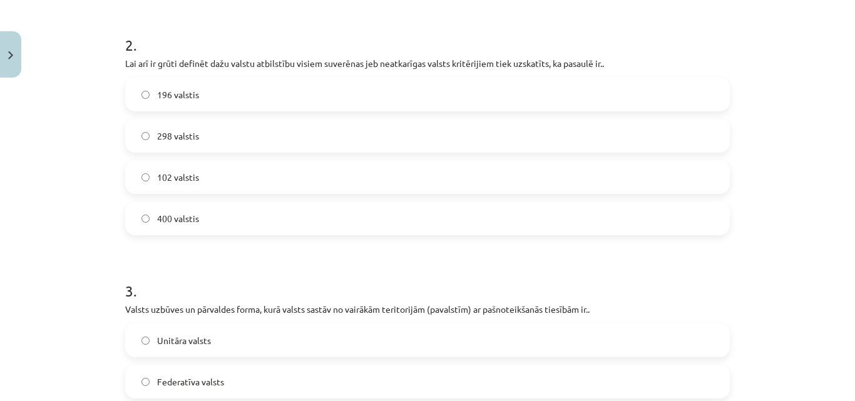
scroll to position [494, 0]
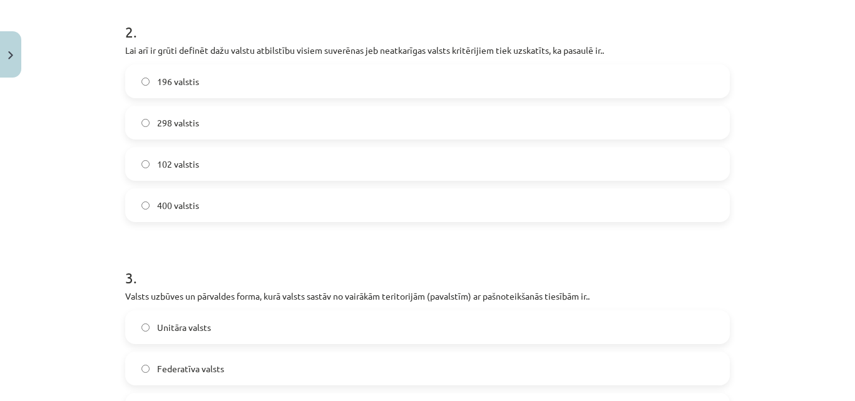
click at [222, 85] on label "196 valstis" at bounding box center [427, 81] width 602 height 31
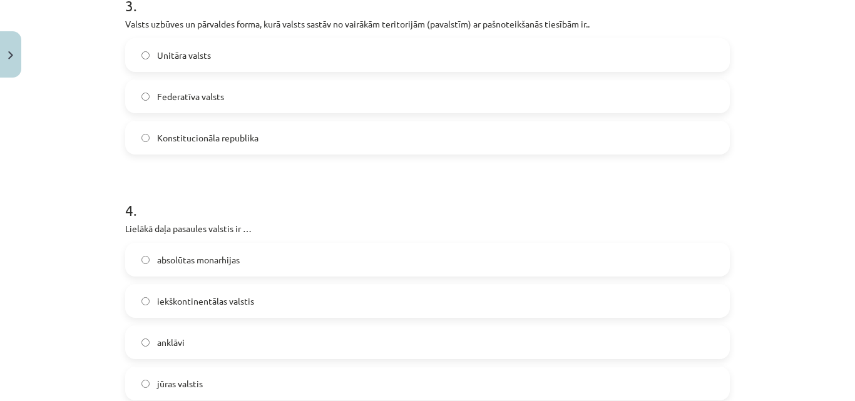
scroll to position [744, 0]
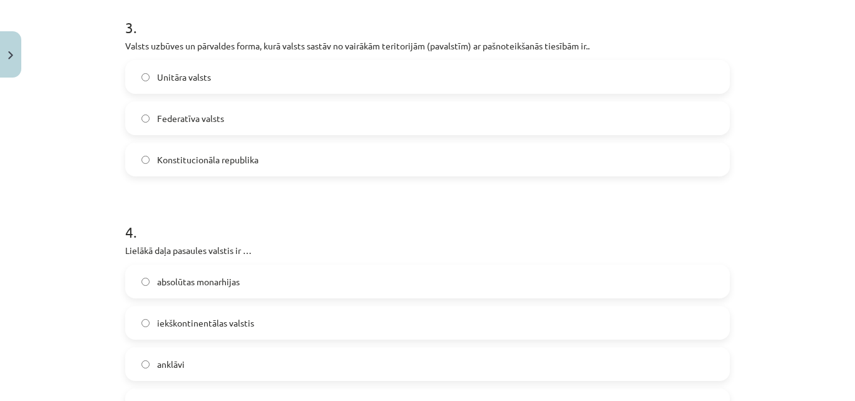
click at [239, 120] on label "Federatīva valsts" at bounding box center [427, 118] width 602 height 31
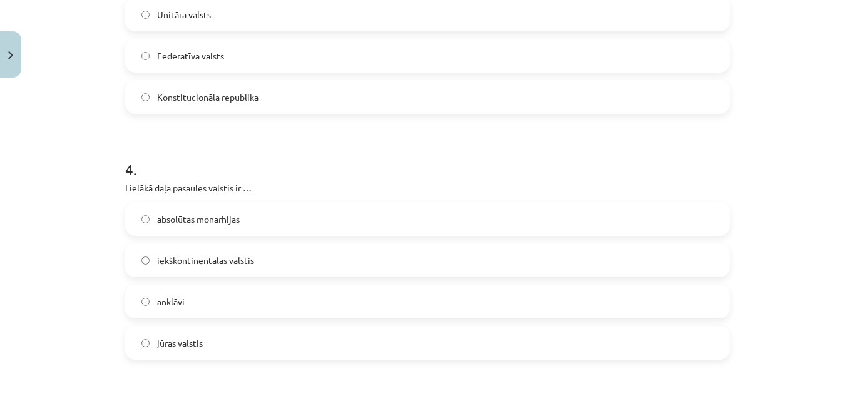
click at [239, 342] on label "jūras valstis" at bounding box center [427, 342] width 602 height 31
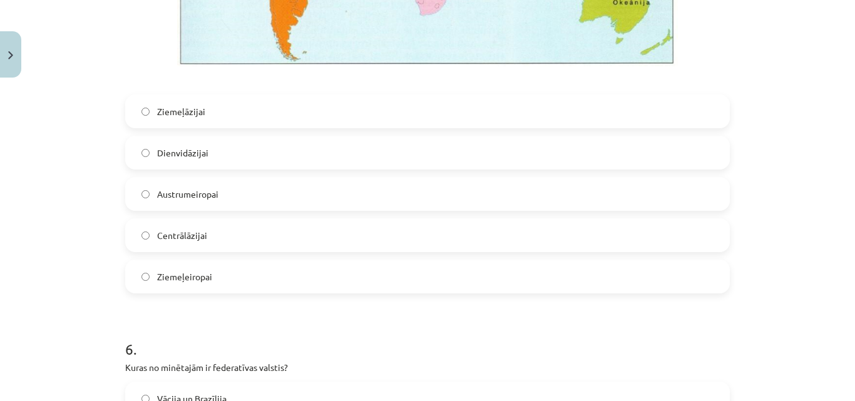
scroll to position [1495, 0]
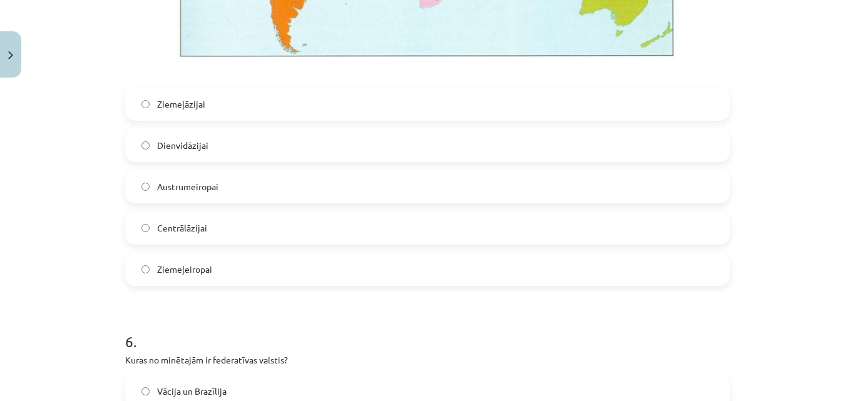
click at [258, 232] on label "Centrālāzijai" at bounding box center [427, 227] width 602 height 31
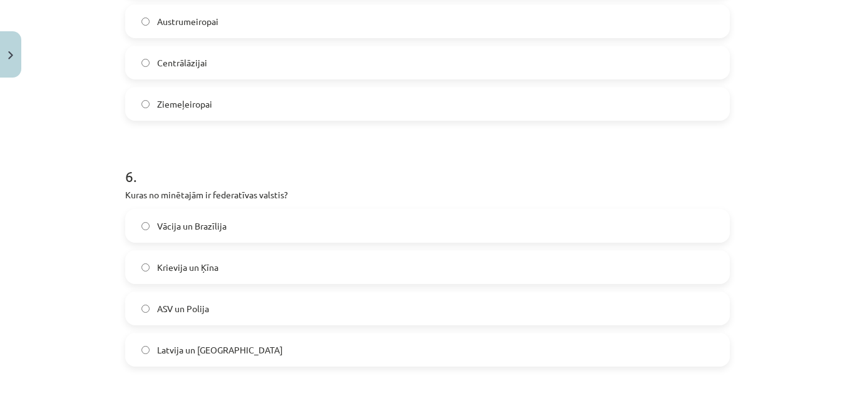
scroll to position [1683, 0]
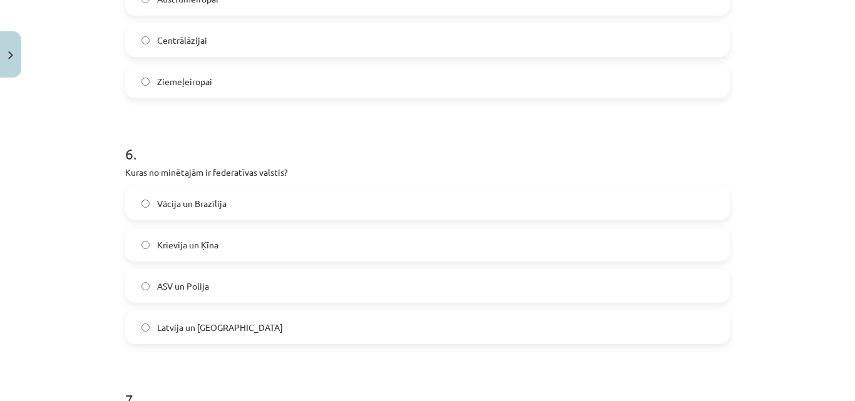
click at [254, 205] on label "Vācija un Brazīlija" at bounding box center [427, 203] width 602 height 31
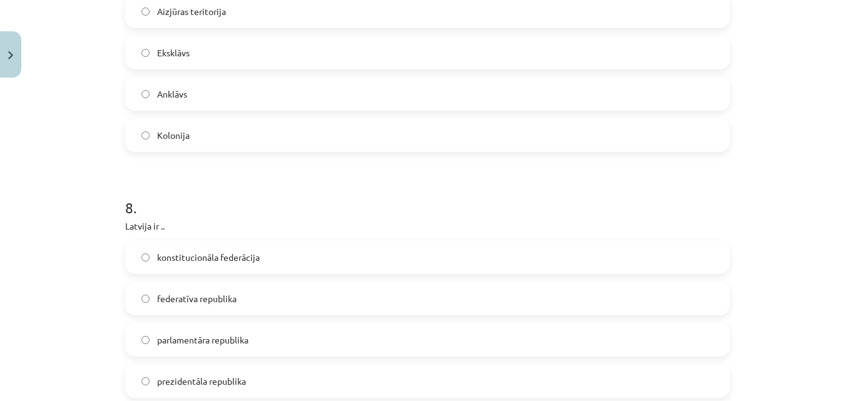
scroll to position [2058, 0]
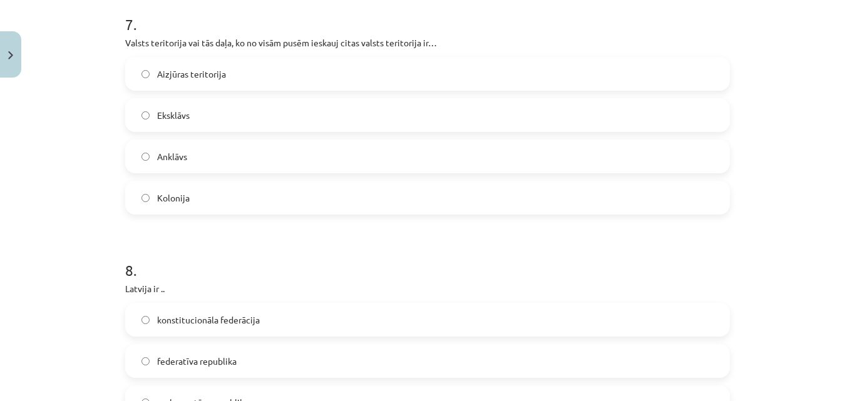
click at [228, 156] on label "Anklāvs" at bounding box center [427, 156] width 602 height 31
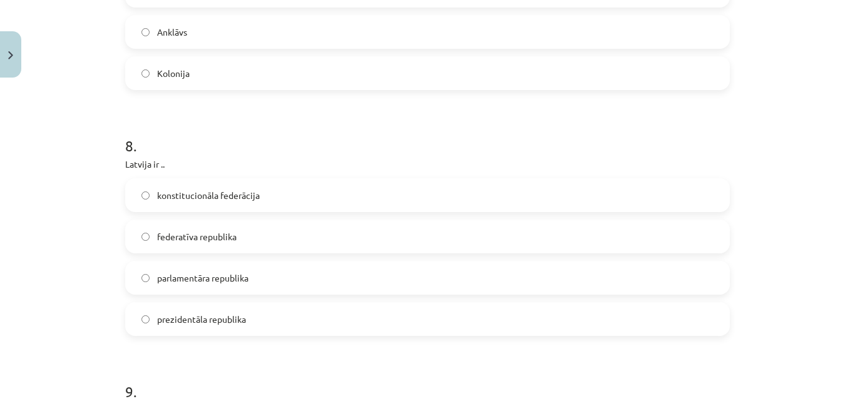
scroll to position [2183, 0]
click at [250, 275] on label "parlamentāra republika" at bounding box center [427, 277] width 602 height 31
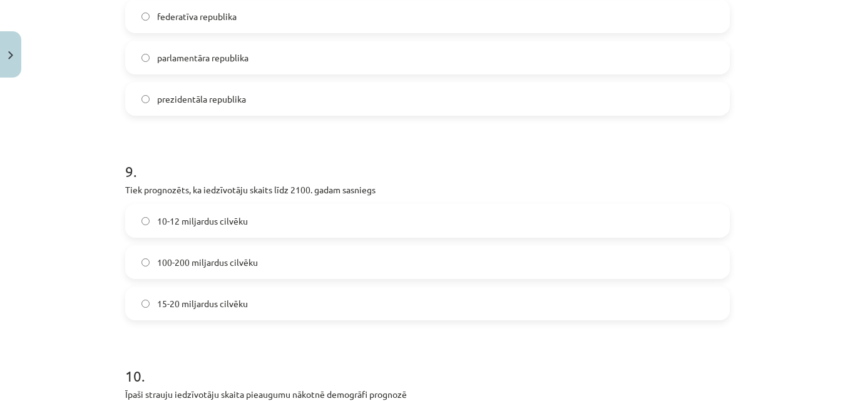
scroll to position [2434, 0]
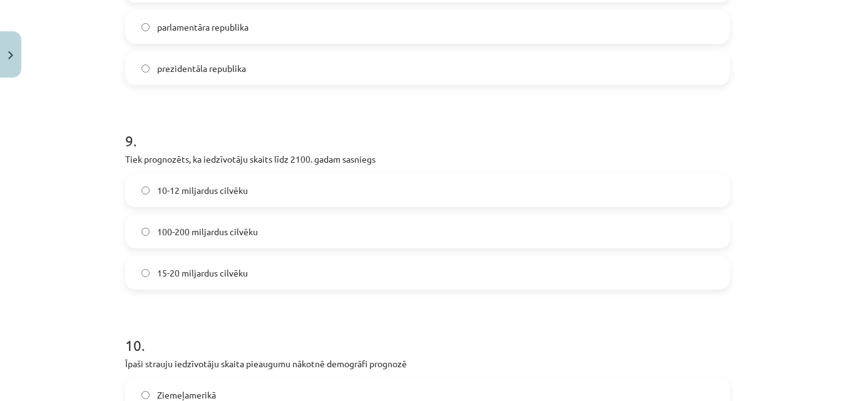
click at [273, 202] on label "10-12 miljardus cilvēku" at bounding box center [427, 190] width 602 height 31
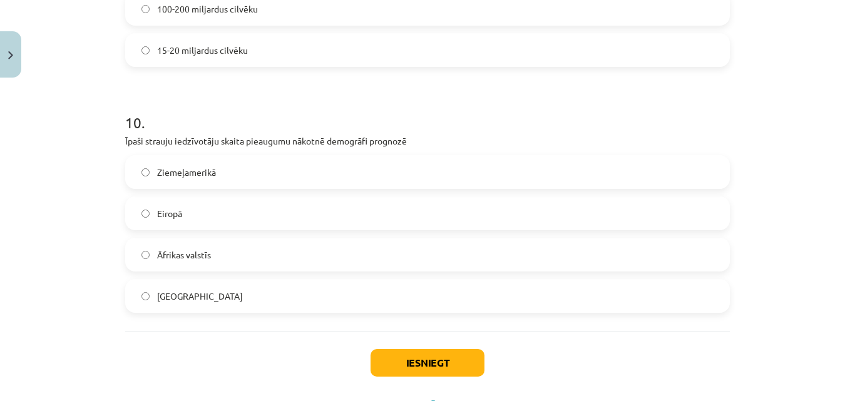
scroll to position [2684, 0]
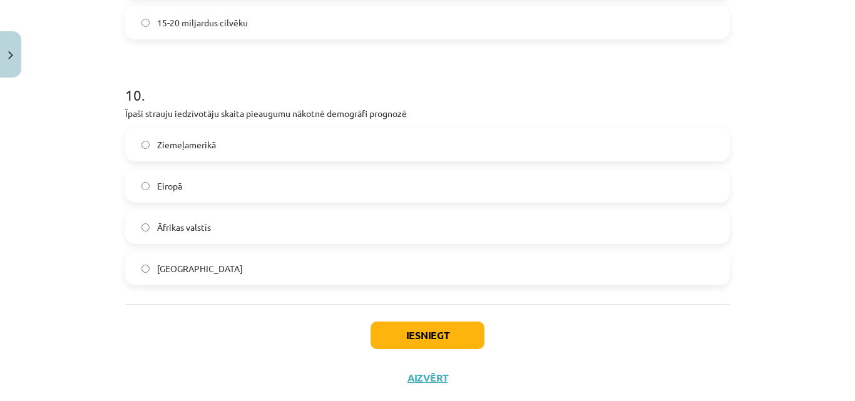
click at [255, 239] on label "Āfrikas valstīs" at bounding box center [427, 227] width 602 height 31
click at [420, 345] on button "Iesniegt" at bounding box center [427, 336] width 114 height 28
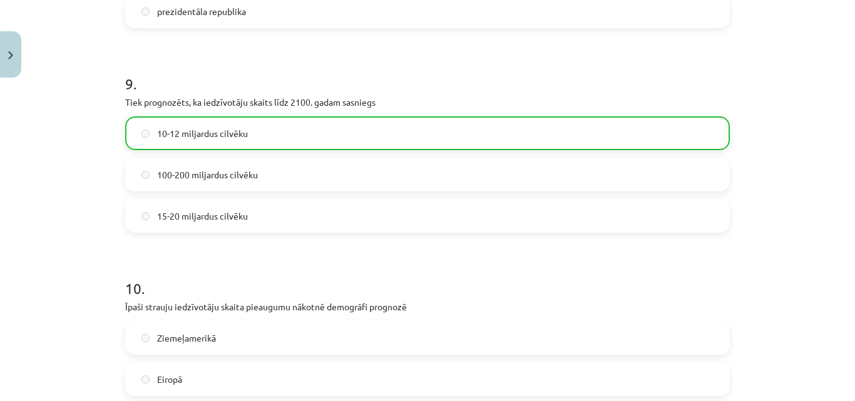
scroll to position [2753, 0]
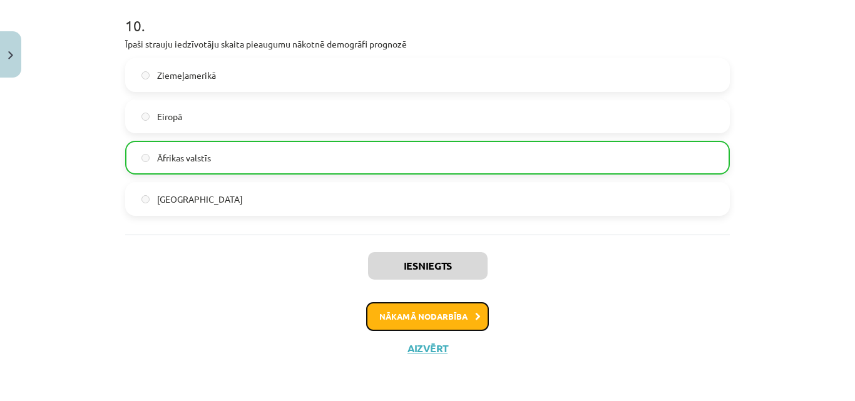
click at [444, 319] on button "Nākamā nodarbība" at bounding box center [427, 316] width 123 height 29
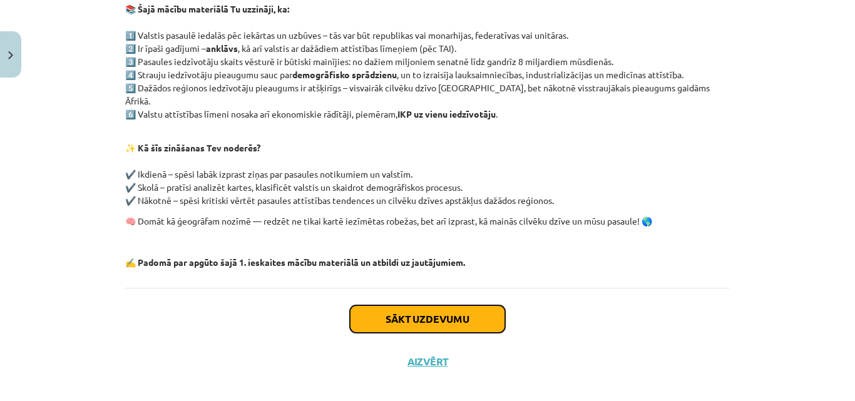
click at [472, 307] on button "Sākt uzdevumu" at bounding box center [427, 319] width 155 height 28
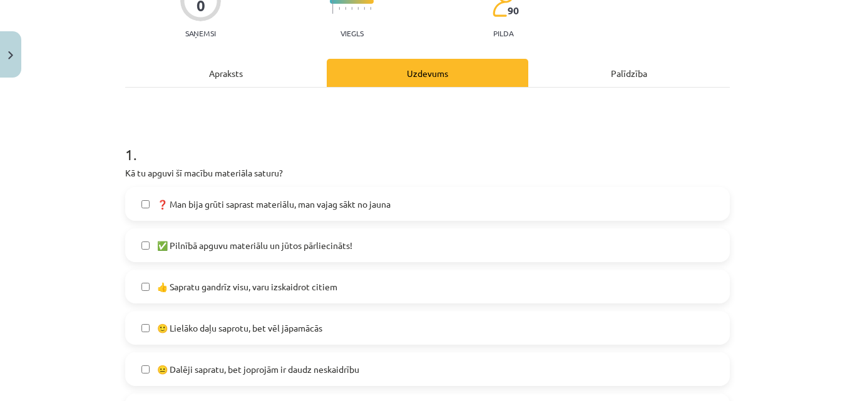
scroll to position [219, 0]
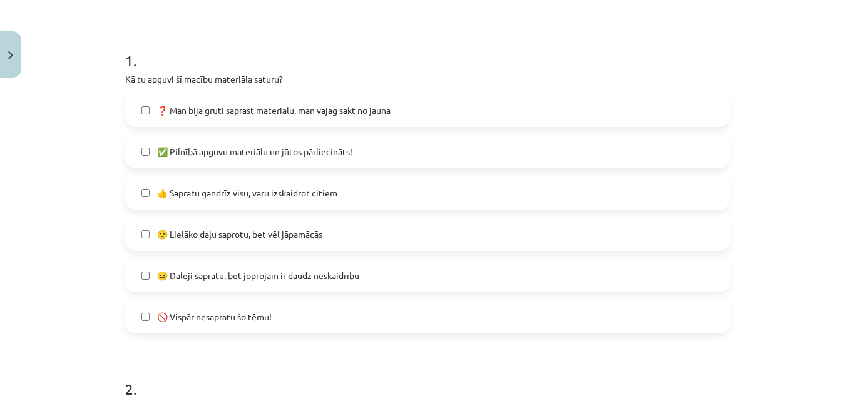
click at [237, 200] on label "👍 Sapratu gandrīz visu, varu izskaidrot citiem" at bounding box center [427, 192] width 602 height 31
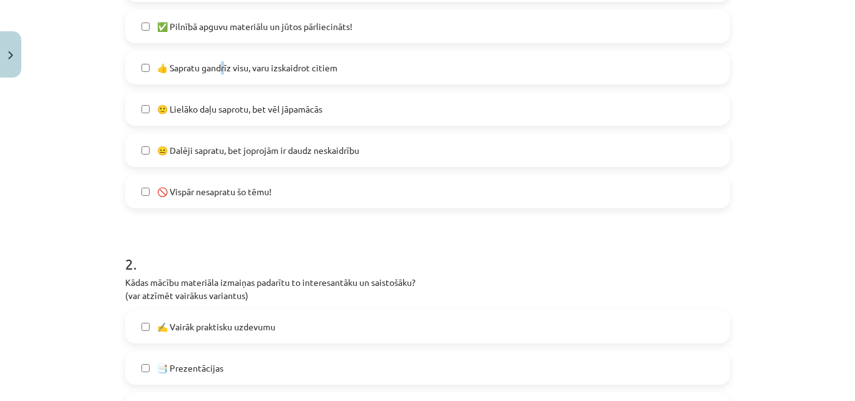
click at [221, 63] on span "👍 Sapratu gandrīz visu, varu izskaidrot citiem" at bounding box center [247, 67] width 180 height 13
click at [246, 21] on span "✅ Pilnībā apguvu materiālu un jūtos pārliecināts!" at bounding box center [254, 26] width 195 height 13
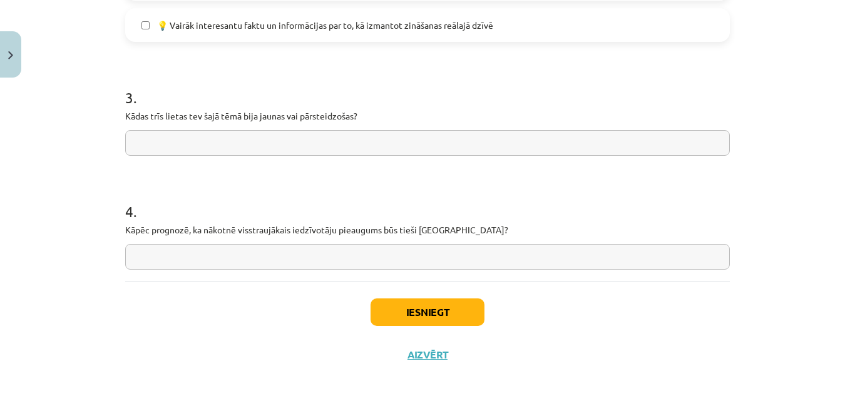
scroll to position [1065, 0]
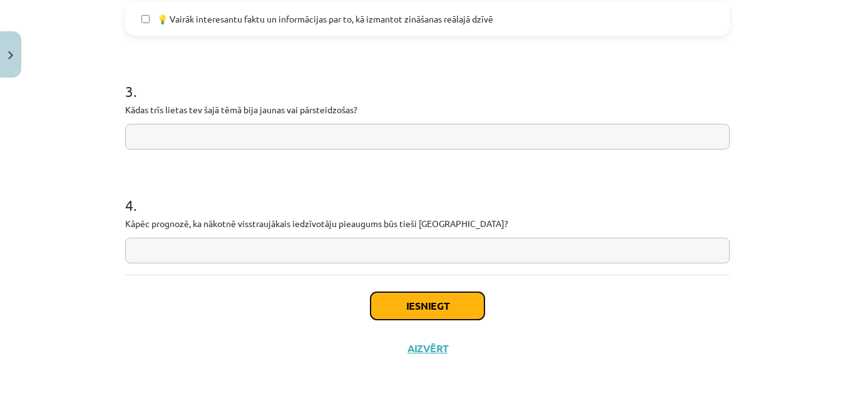
click at [441, 302] on button "Iesniegt" at bounding box center [427, 306] width 114 height 28
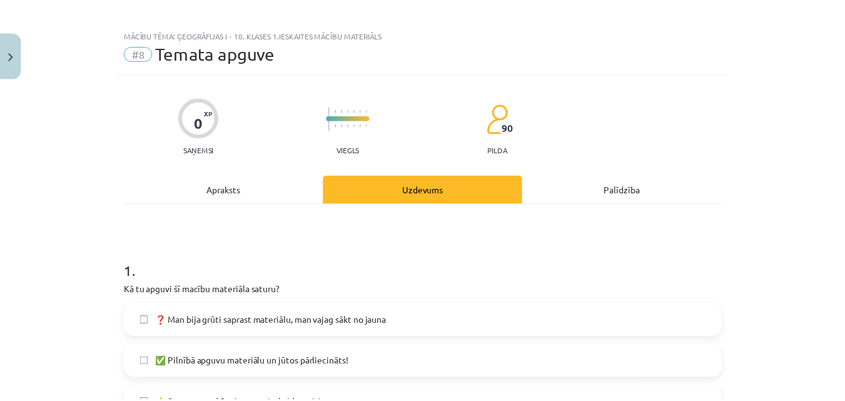
scroll to position [1, 0]
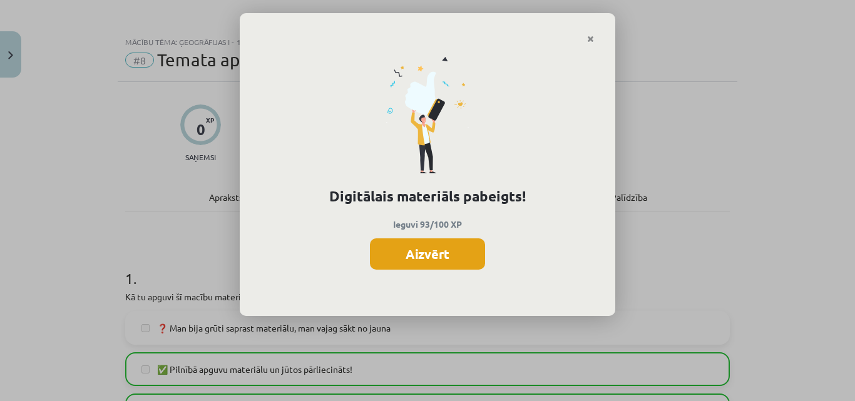
click at [461, 248] on button "Aizvērt" at bounding box center [427, 253] width 115 height 31
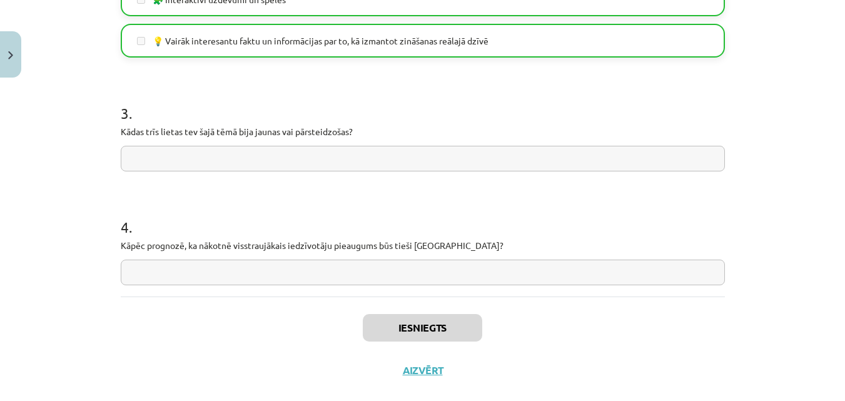
scroll to position [1065, 0]
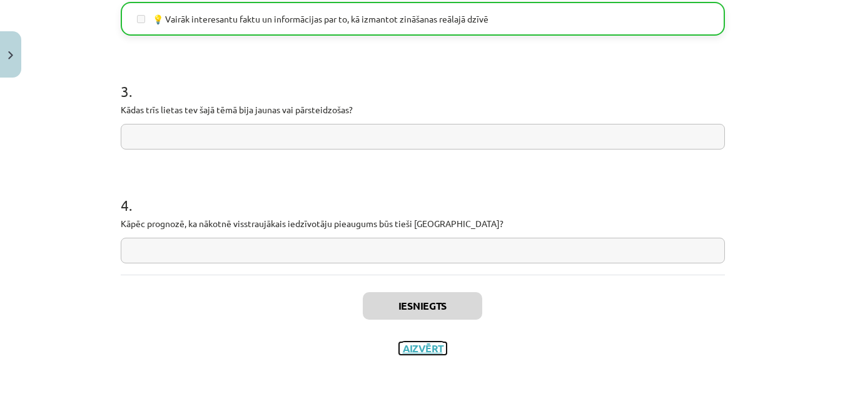
click at [431, 354] on button "Aizvērt" at bounding box center [423, 348] width 48 height 13
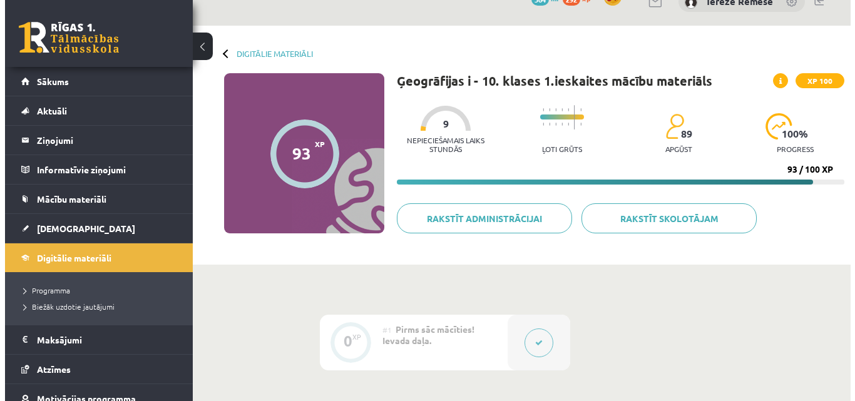
scroll to position [0, 0]
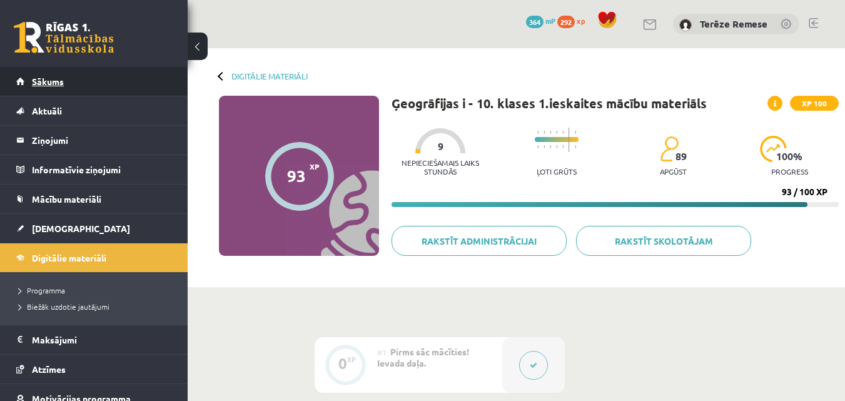
click at [65, 89] on link "Sākums" at bounding box center [94, 81] width 156 height 29
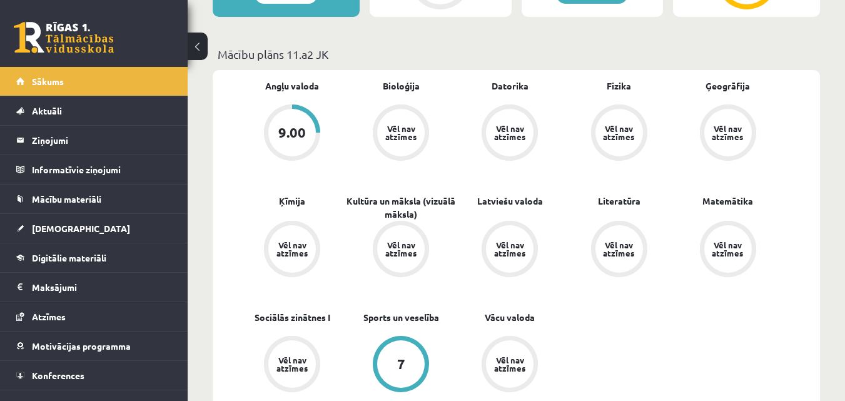
scroll to position [313, 0]
